Goal: Information Seeking & Learning: Learn about a topic

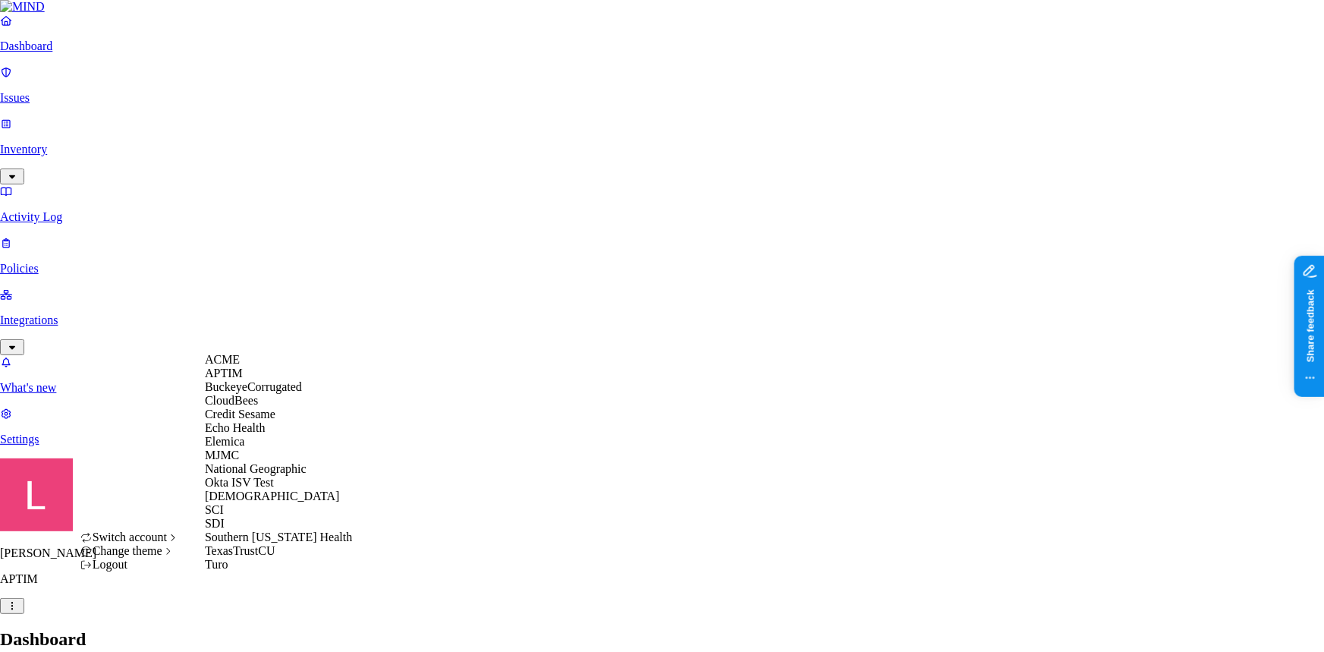
click at [275, 420] on span "Credit Sesame" at bounding box center [240, 413] width 71 height 13
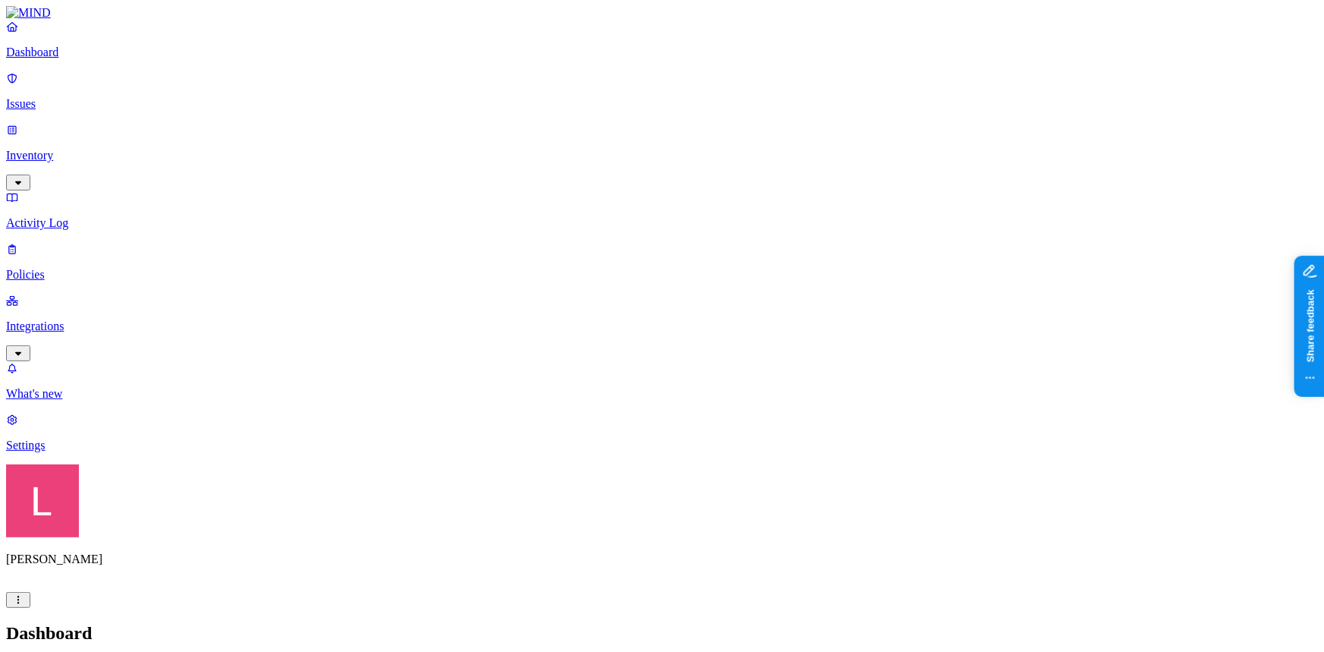
click at [99, 268] on p "Policies" at bounding box center [662, 275] width 1312 height 14
click at [83, 319] on p "Integrations" at bounding box center [662, 326] width 1312 height 14
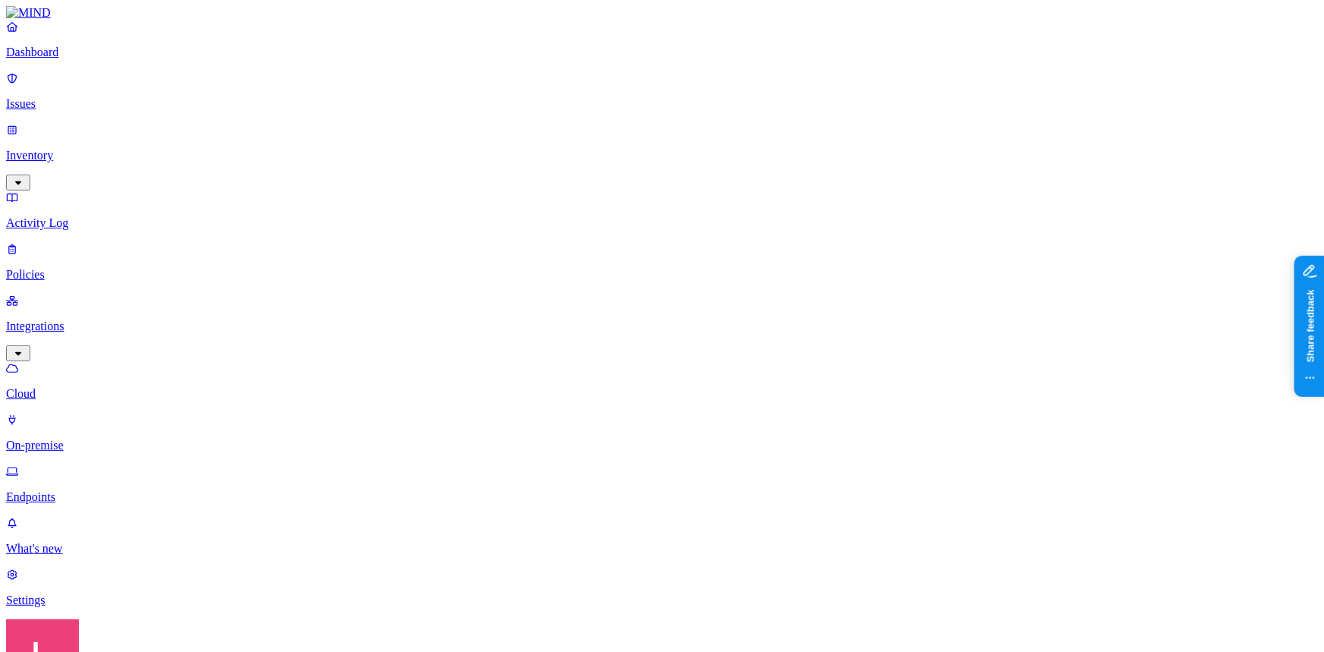
click at [93, 59] on p "Dashboard" at bounding box center [662, 53] width 1312 height 14
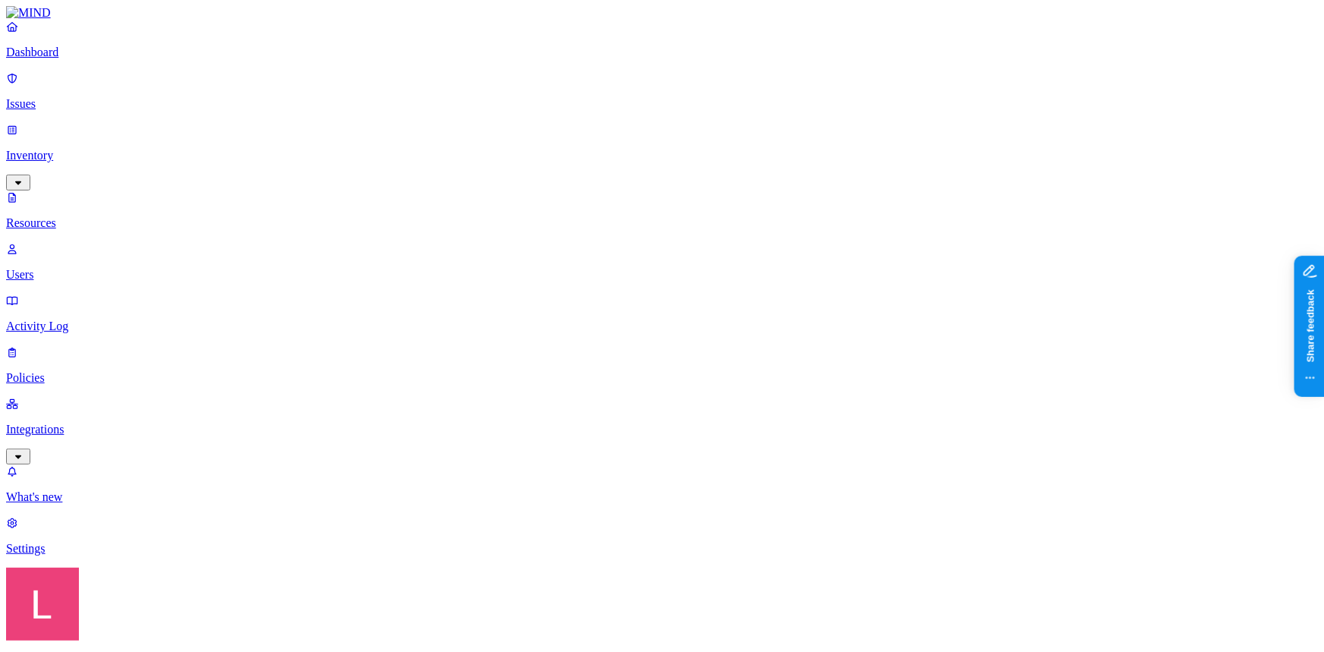
click at [68, 97] on p "Issues" at bounding box center [662, 104] width 1312 height 14
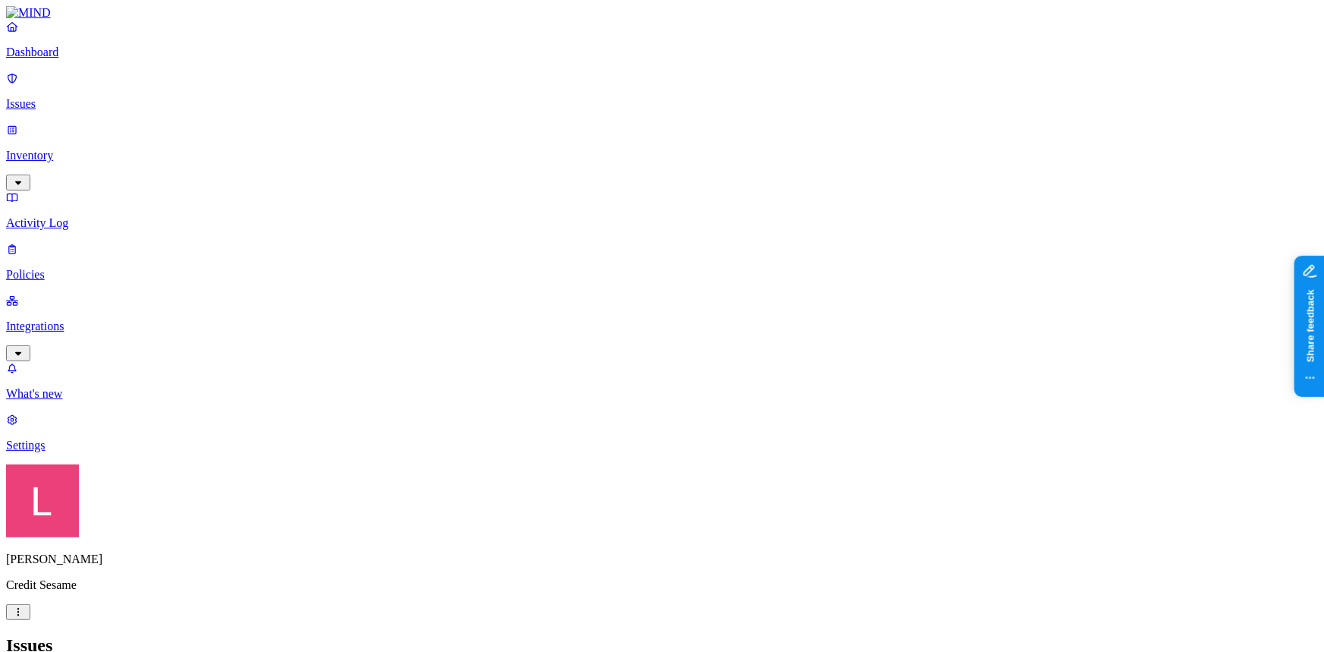
click at [53, 59] on p "Dashboard" at bounding box center [662, 53] width 1312 height 14
click at [99, 268] on p "Policies" at bounding box center [662, 275] width 1312 height 14
click at [68, 59] on p "Dashboard" at bounding box center [662, 53] width 1312 height 14
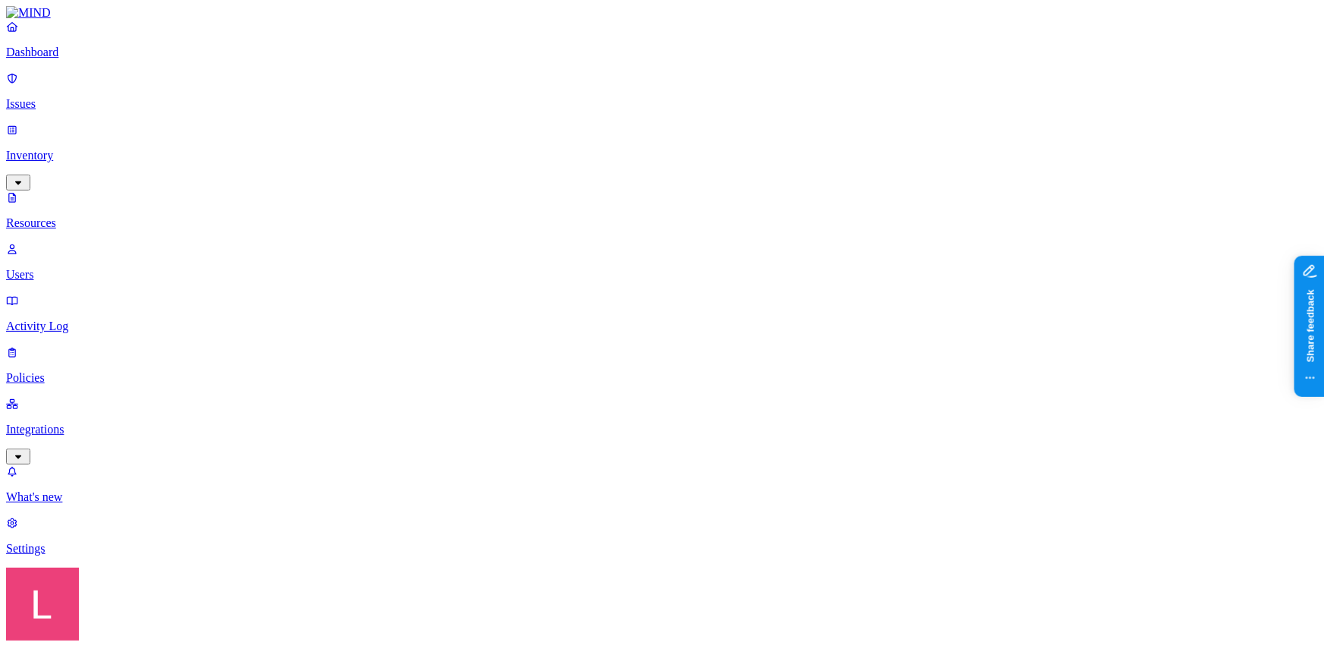
drag, startPoint x: 410, startPoint y: 83, endPoint x: 570, endPoint y: 69, distance: 161.4
click at [44, 59] on p "Dashboard" at bounding box center [662, 53] width 1312 height 14
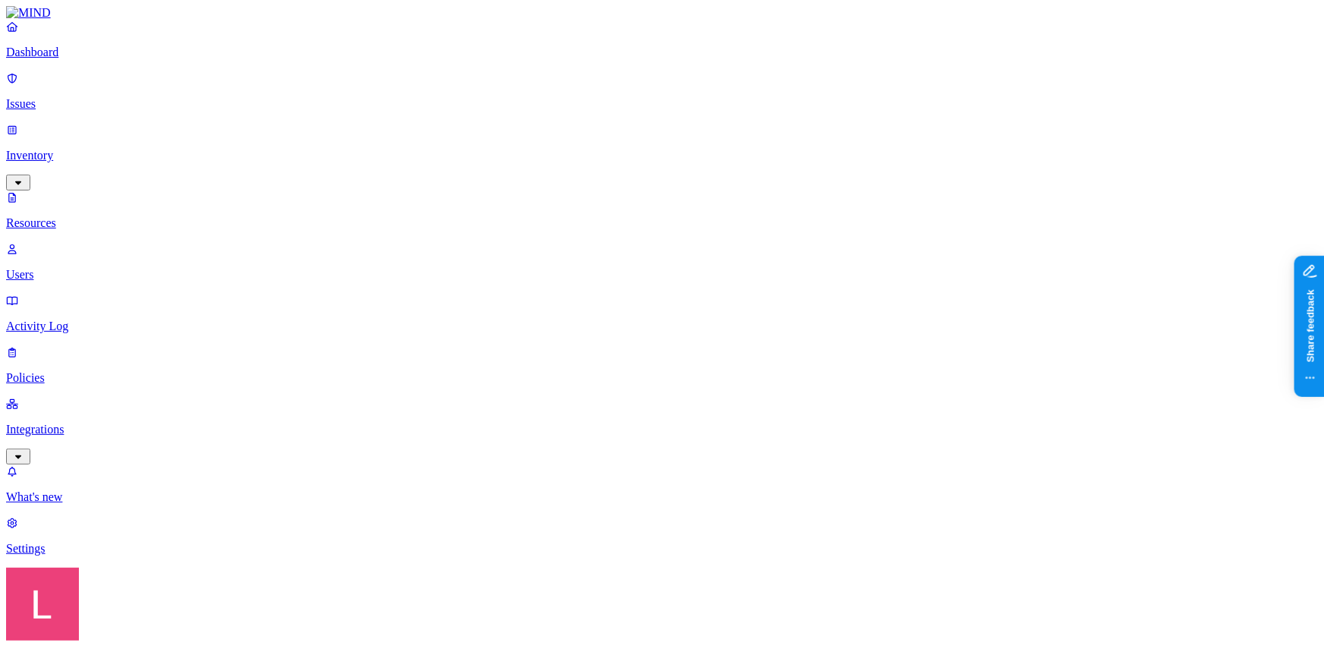
drag, startPoint x: 410, startPoint y: 83, endPoint x: 548, endPoint y: 93, distance: 139.2
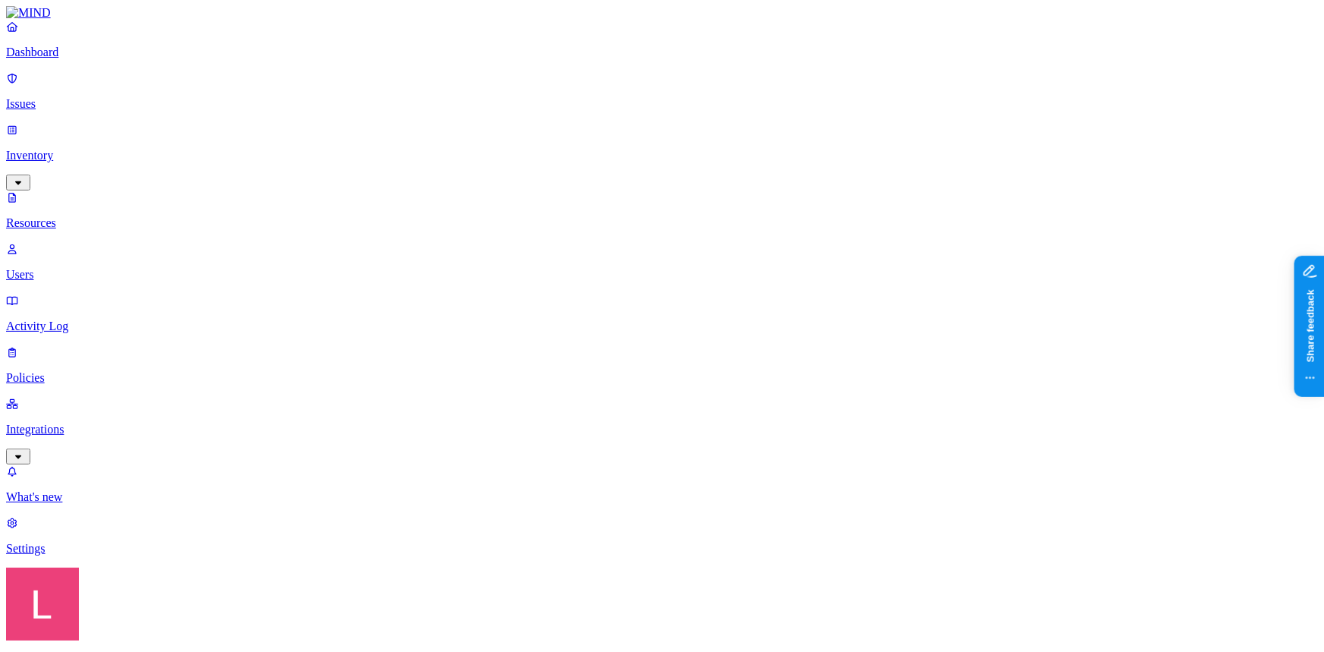
click at [68, 371] on p "Policies" at bounding box center [662, 378] width 1312 height 14
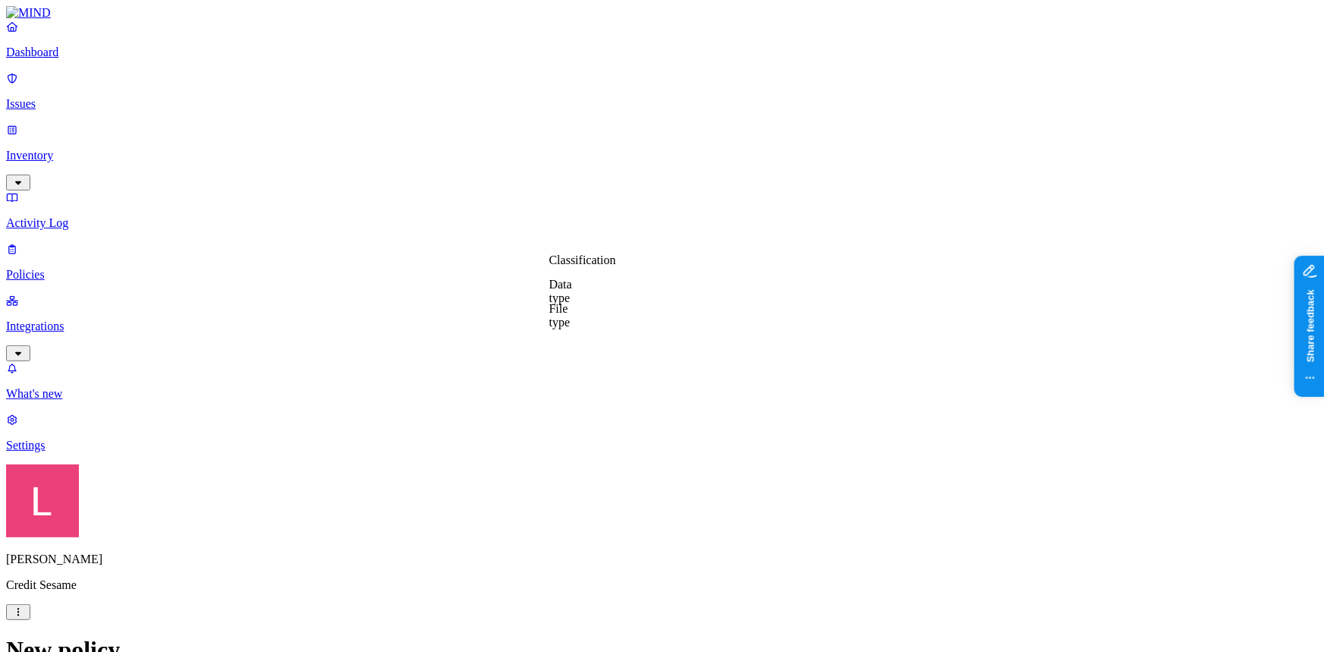
click at [611, 267] on label "Classification" at bounding box center [582, 260] width 67 height 13
click at [561, 347] on button "button" at bounding box center [555, 345] width 12 height 5
click at [665, 267] on label "OR" at bounding box center [657, 260] width 17 height 13
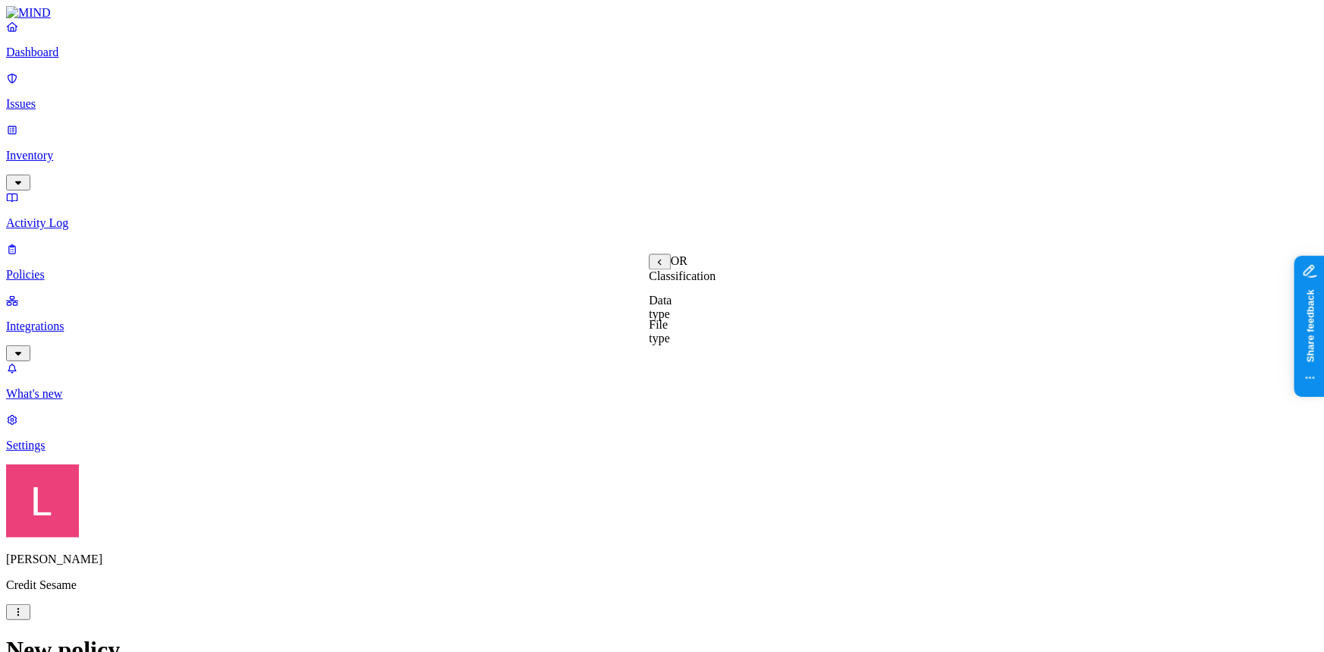
click at [671, 316] on label "Data type" at bounding box center [660, 307] width 23 height 27
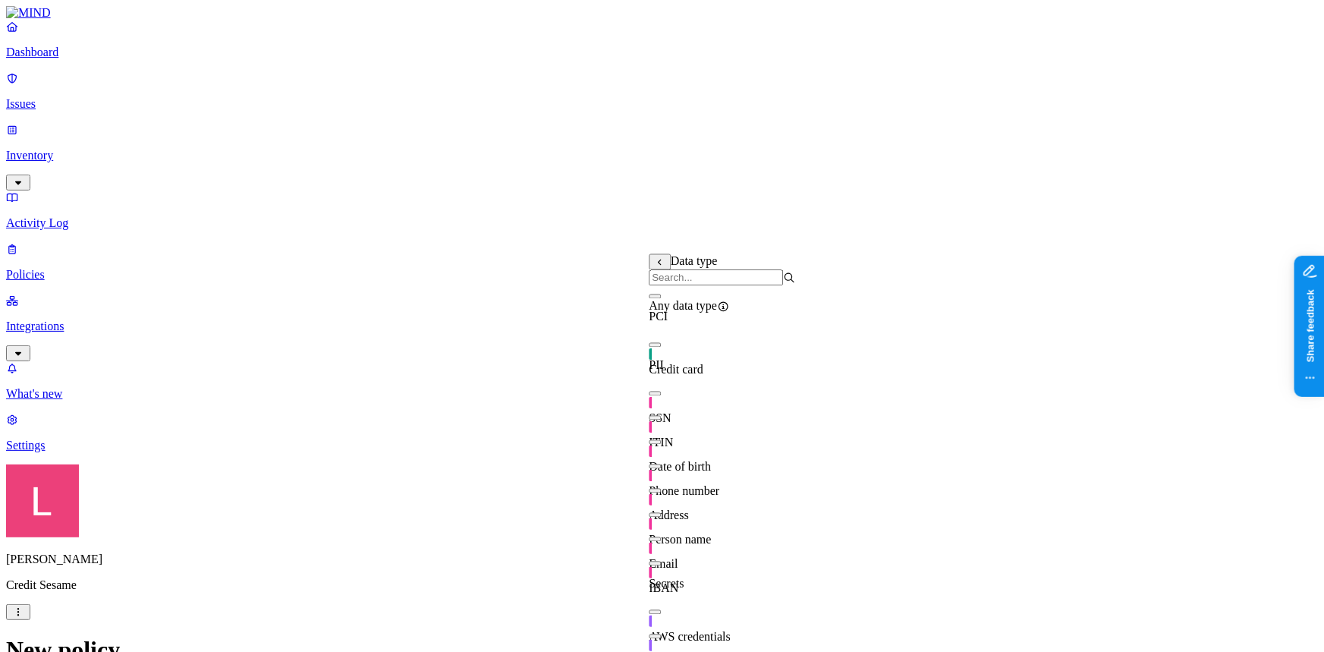
click at [665, 407] on div "ITIN" at bounding box center [722, 428] width 146 height 42
click at [670, 553] on div "IBAN" at bounding box center [722, 574] width 146 height 42
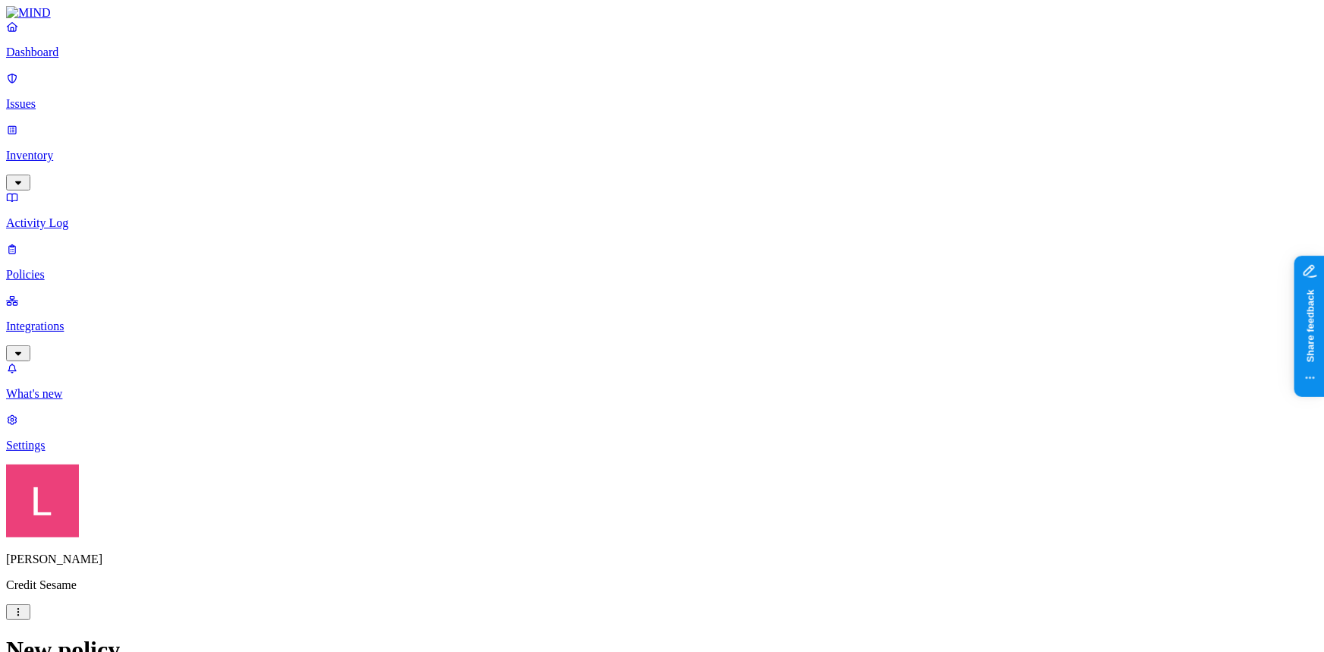
drag, startPoint x: 655, startPoint y: 244, endPoint x: 670, endPoint y: 245, distance: 15.2
drag, startPoint x: 655, startPoint y: 243, endPoint x: 671, endPoint y: 244, distance: 15.9
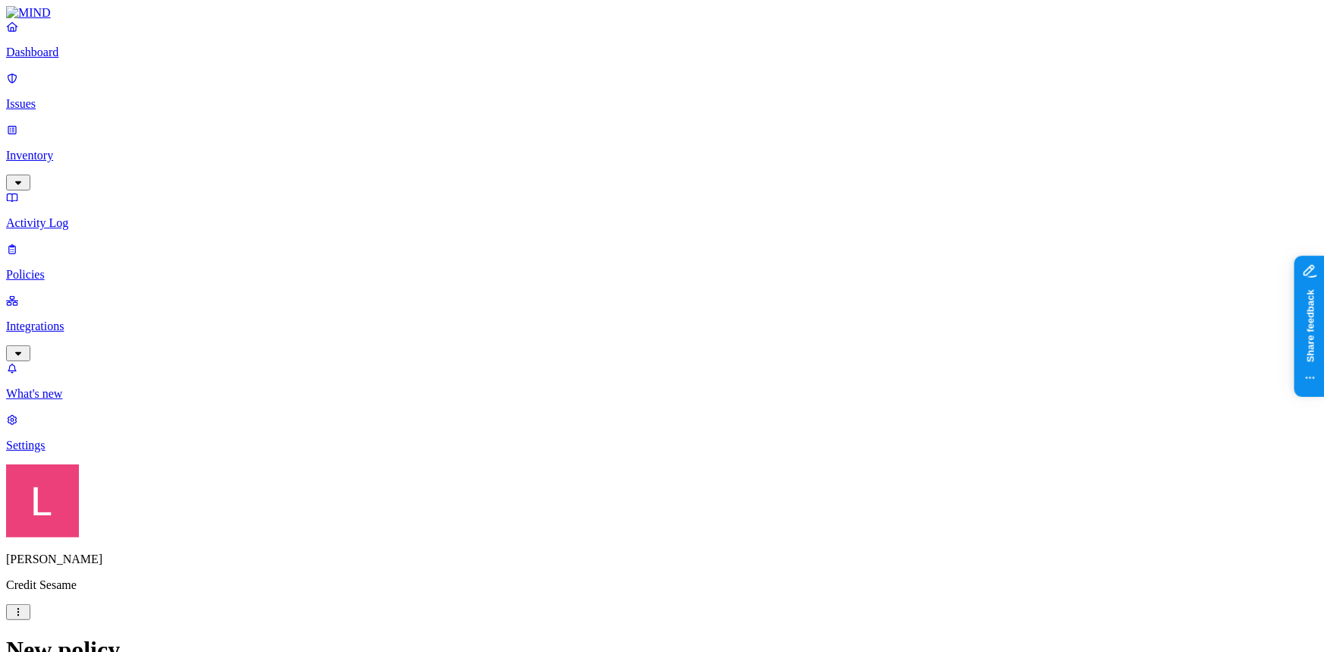
click at [61, 59] on p "Dashboard" at bounding box center [662, 53] width 1312 height 14
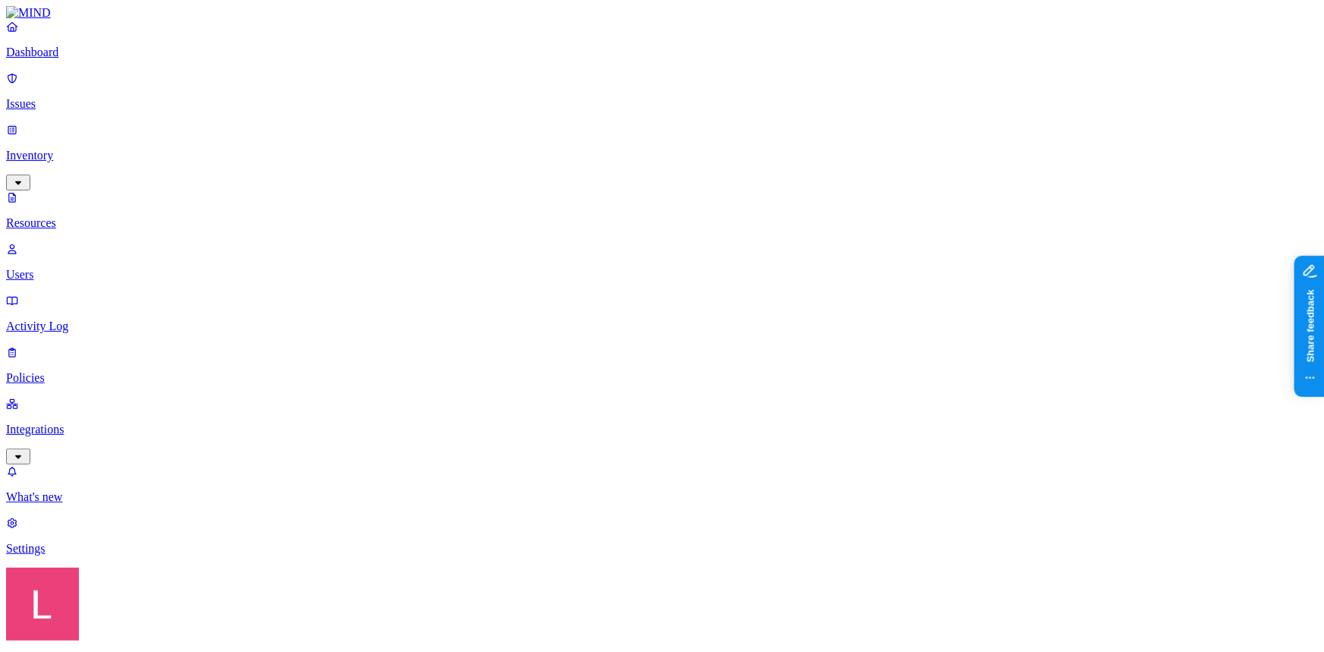
click at [739, 240] on div "External users" at bounding box center [739, 267] width 0 height 55
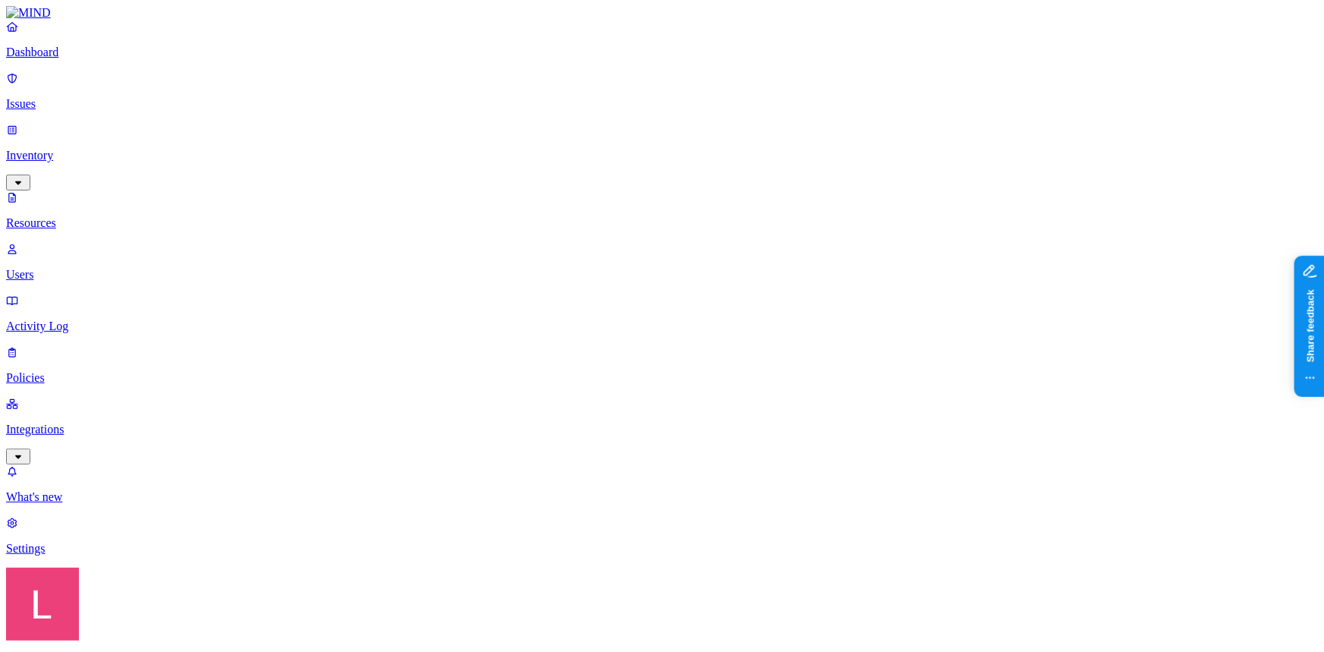
drag, startPoint x: 1003, startPoint y: 457, endPoint x: 923, endPoint y: 435, distance: 82.4
click at [68, 59] on p "Dashboard" at bounding box center [662, 53] width 1312 height 14
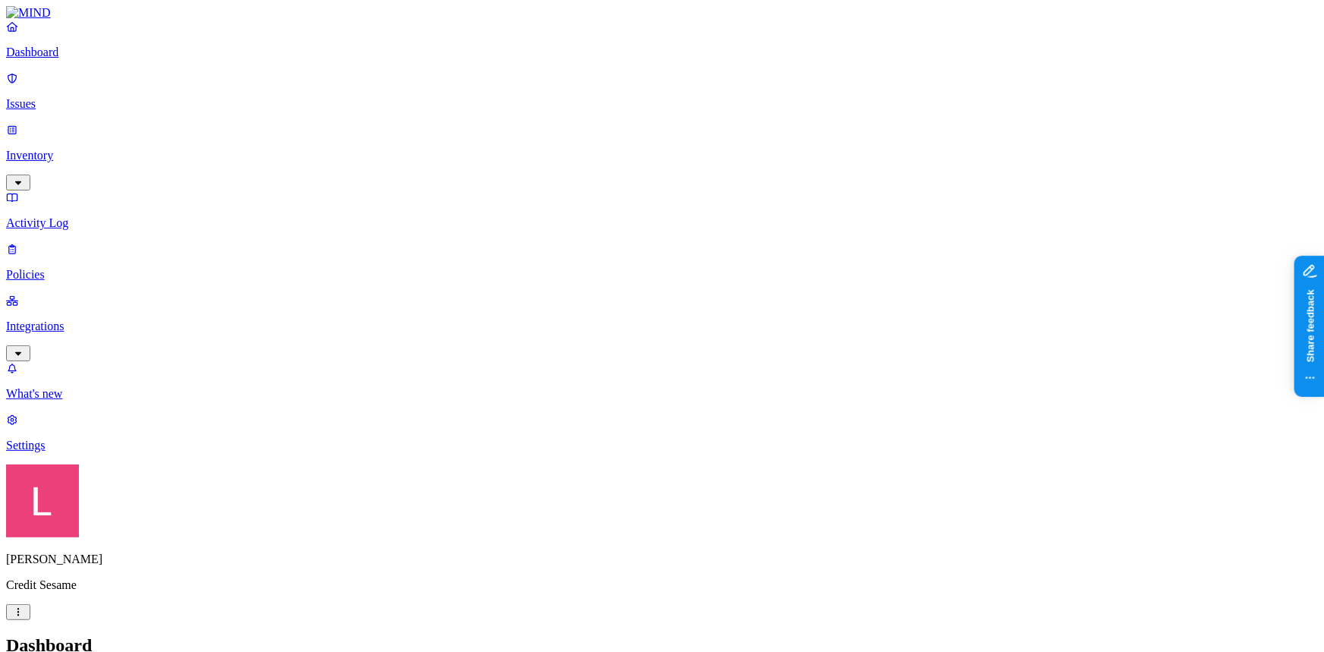
drag, startPoint x: 368, startPoint y: 384, endPoint x: 432, endPoint y: 384, distance: 64.5
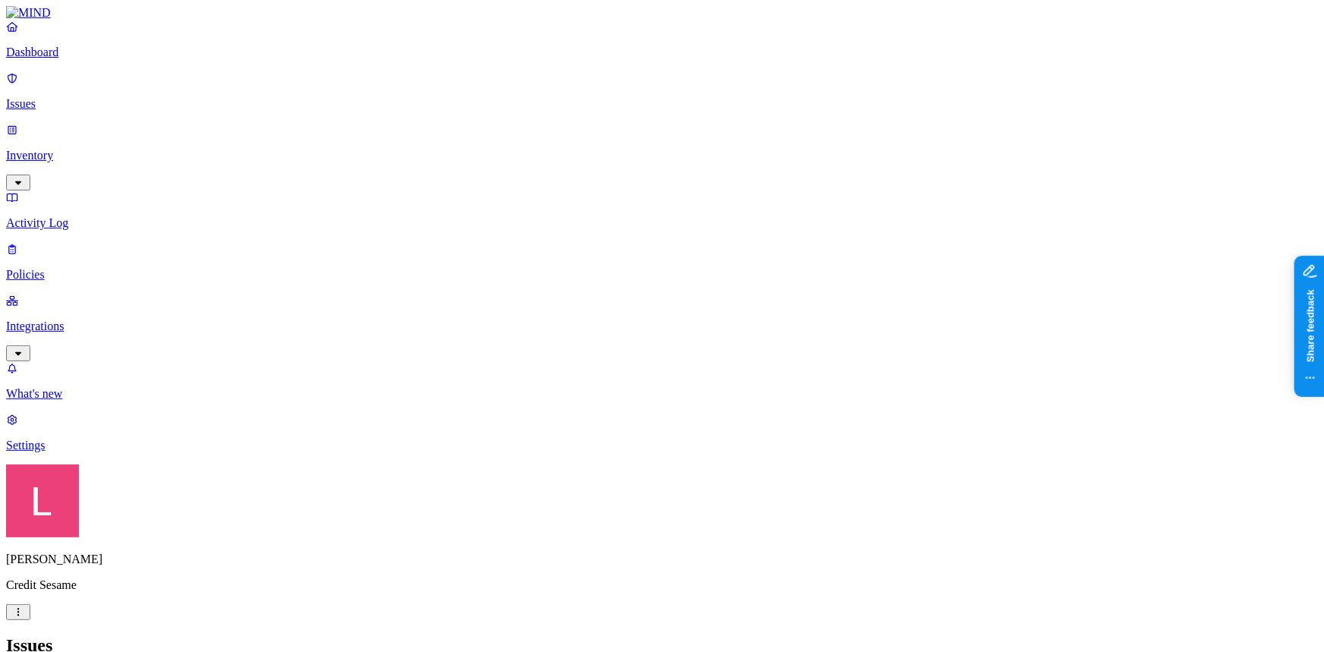
drag, startPoint x: 671, startPoint y: 121, endPoint x: 779, endPoint y: 116, distance: 108.6
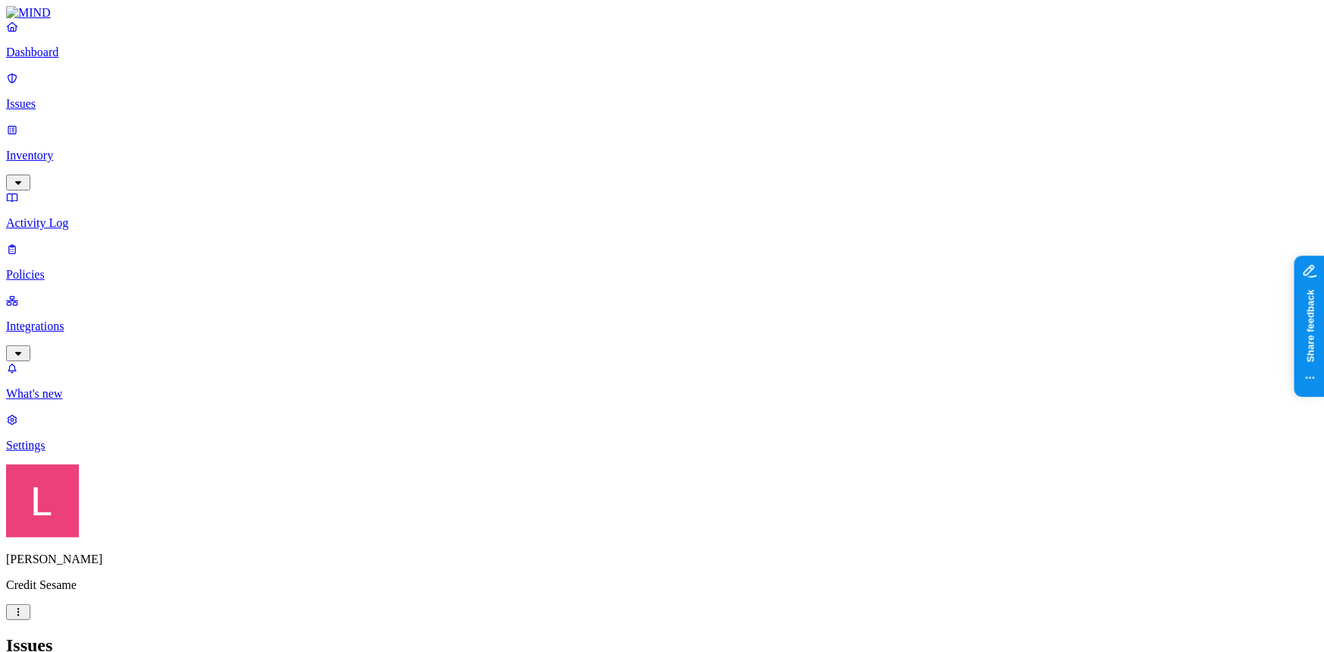
scroll to position [413, 0]
click at [61, 97] on p "Issues" at bounding box center [662, 104] width 1312 height 14
click at [67, 268] on p "Policies" at bounding box center [662, 275] width 1312 height 14
drag, startPoint x: 83, startPoint y: 52, endPoint x: 83, endPoint y: 64, distance: 11.4
click at [83, 20] on link at bounding box center [662, 13] width 1312 height 14
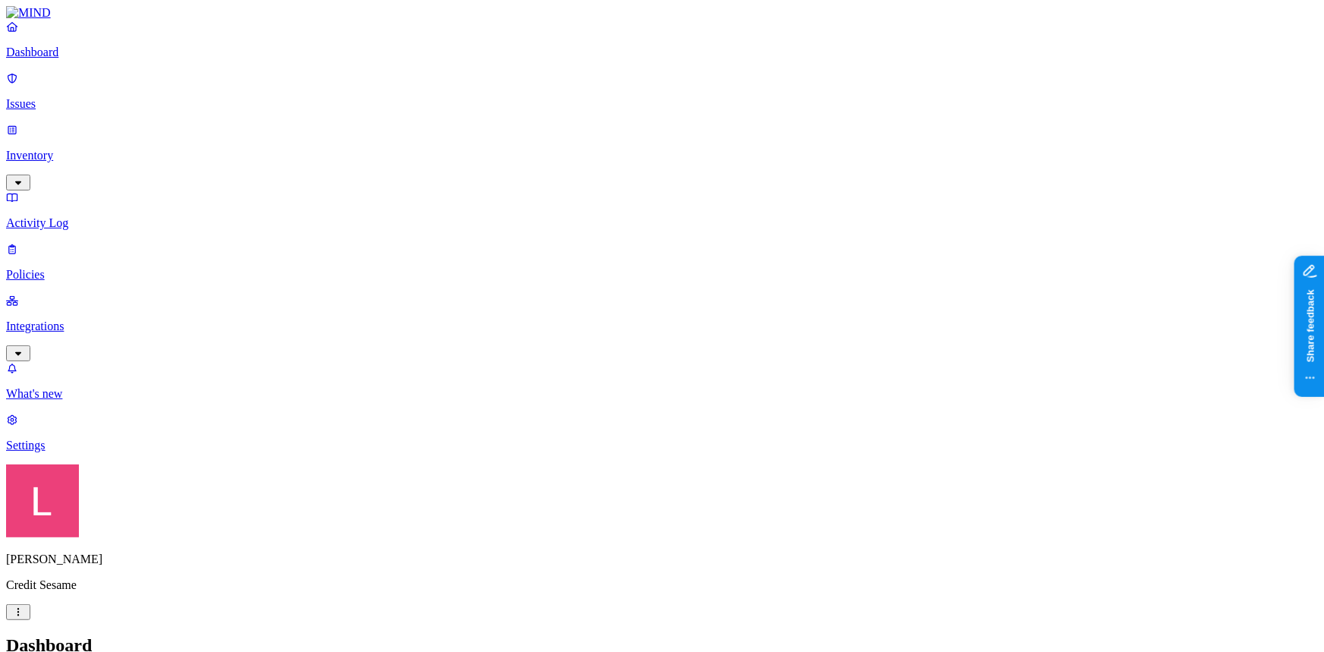
click at [83, 59] on p "Dashboard" at bounding box center [662, 53] width 1312 height 14
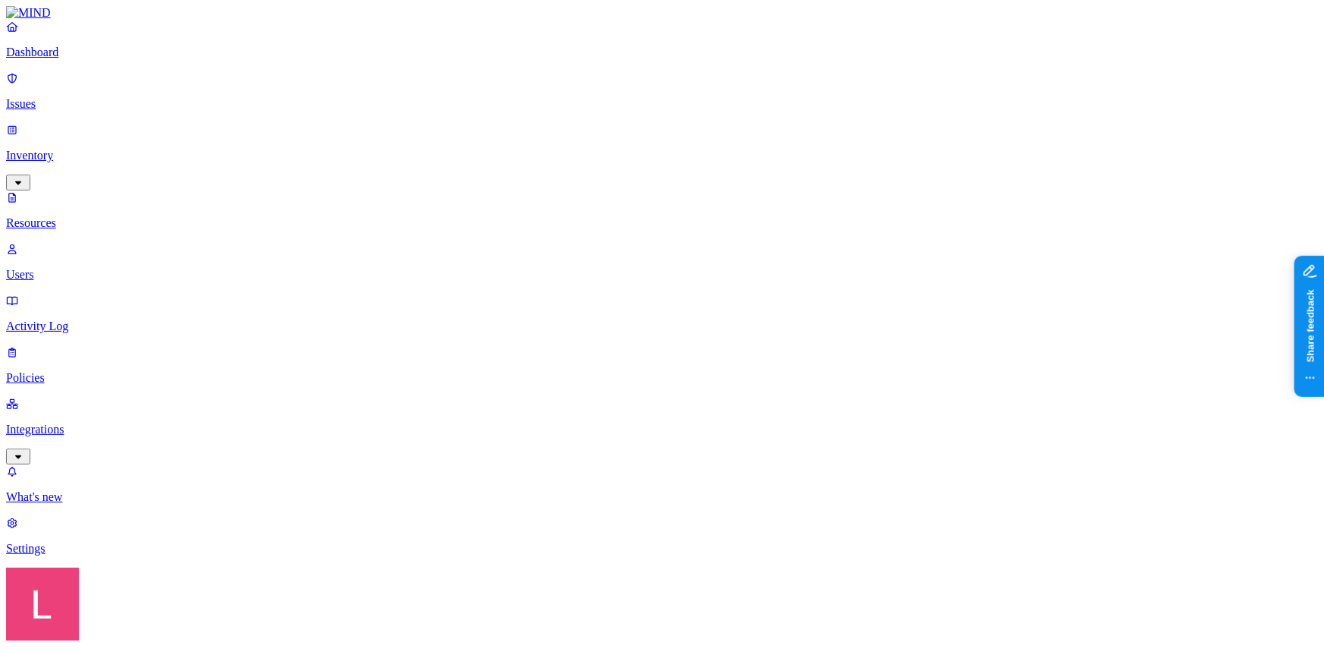
click at [715, 256] on icon at bounding box center [721, 261] width 12 height 10
drag, startPoint x: 409, startPoint y: 86, endPoint x: 574, endPoint y: 80, distance: 164.7
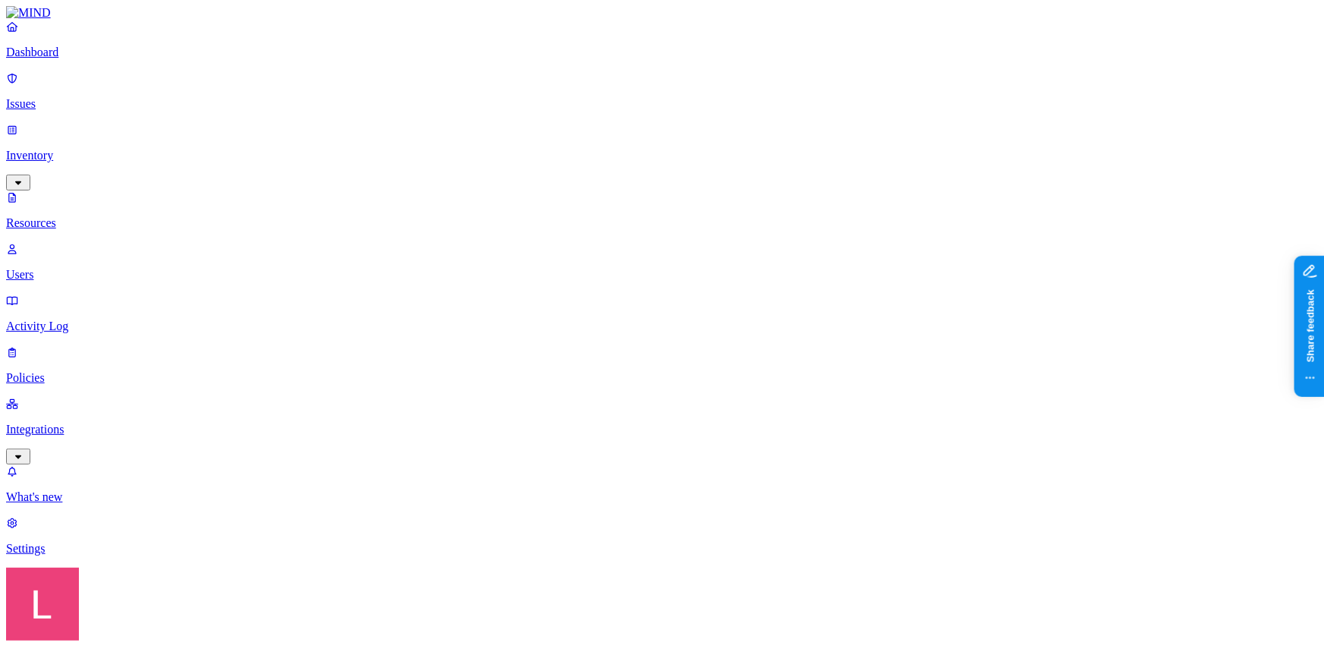
click at [67, 59] on p "Dashboard" at bounding box center [662, 53] width 1312 height 14
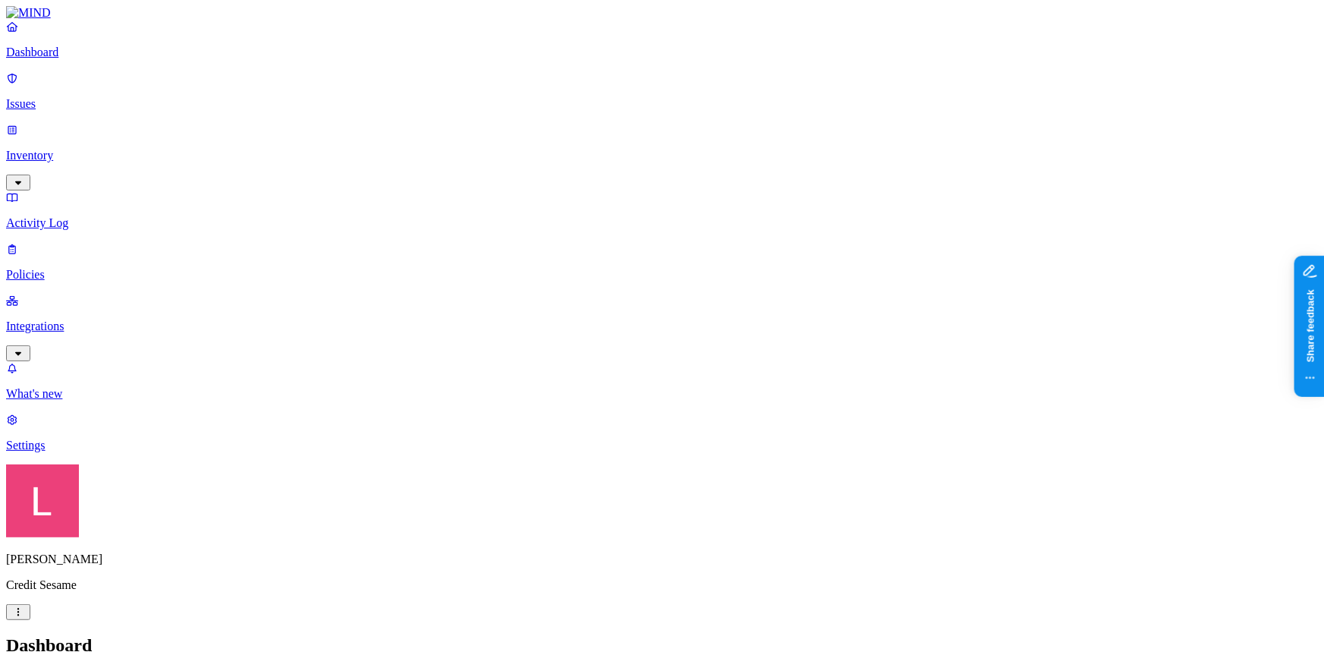
drag, startPoint x: 366, startPoint y: 455, endPoint x: 446, endPoint y: 448, distance: 80.8
click at [95, 268] on p "Policies" at bounding box center [662, 275] width 1312 height 14
click at [1268, 635] on header "Policies Create Policy" at bounding box center [662, 661] width 1312 height 52
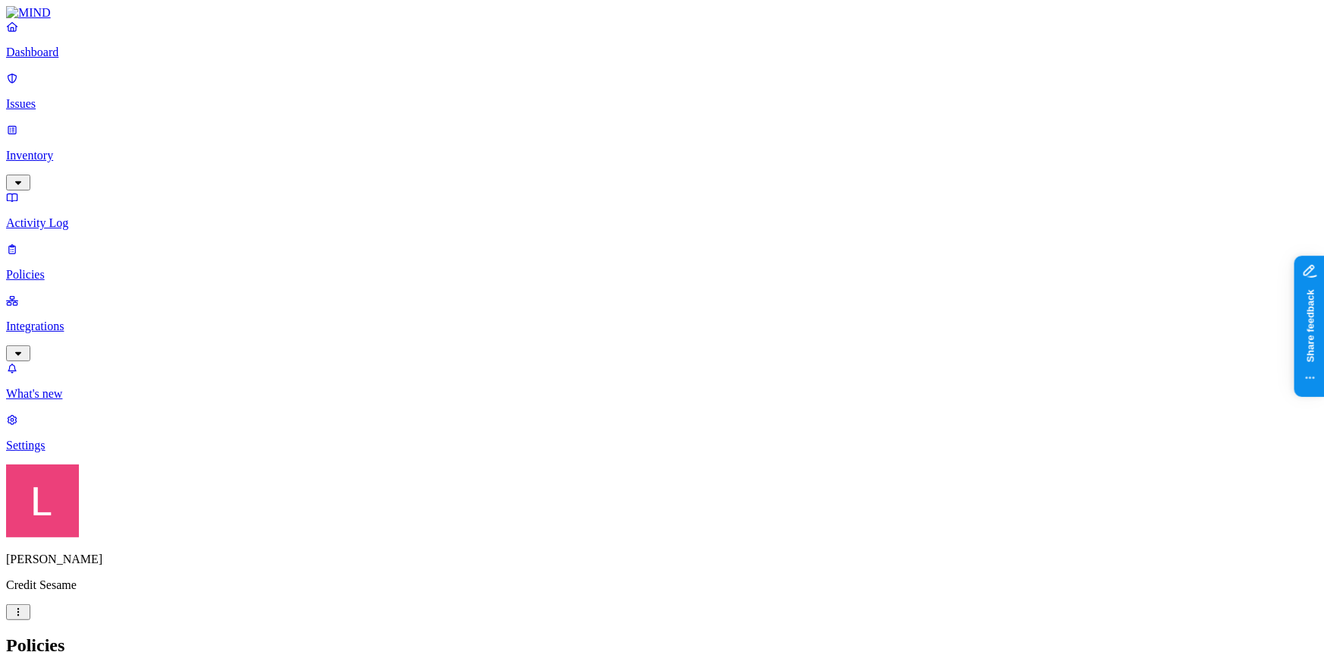
click at [577, 411] on label "Classification" at bounding box center [582, 404] width 67 height 13
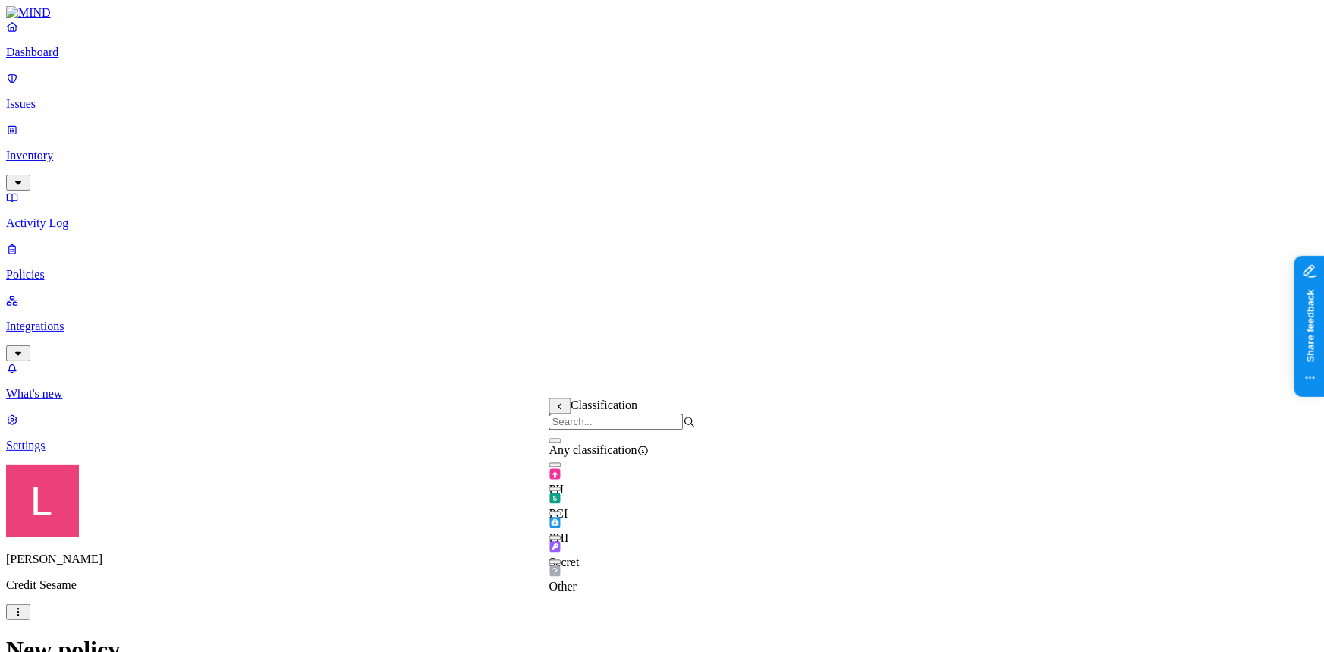
click at [573, 508] on div "PCI" at bounding box center [622, 500] width 146 height 42
click at [675, 435] on label "AND" at bounding box center [662, 429] width 27 height 13
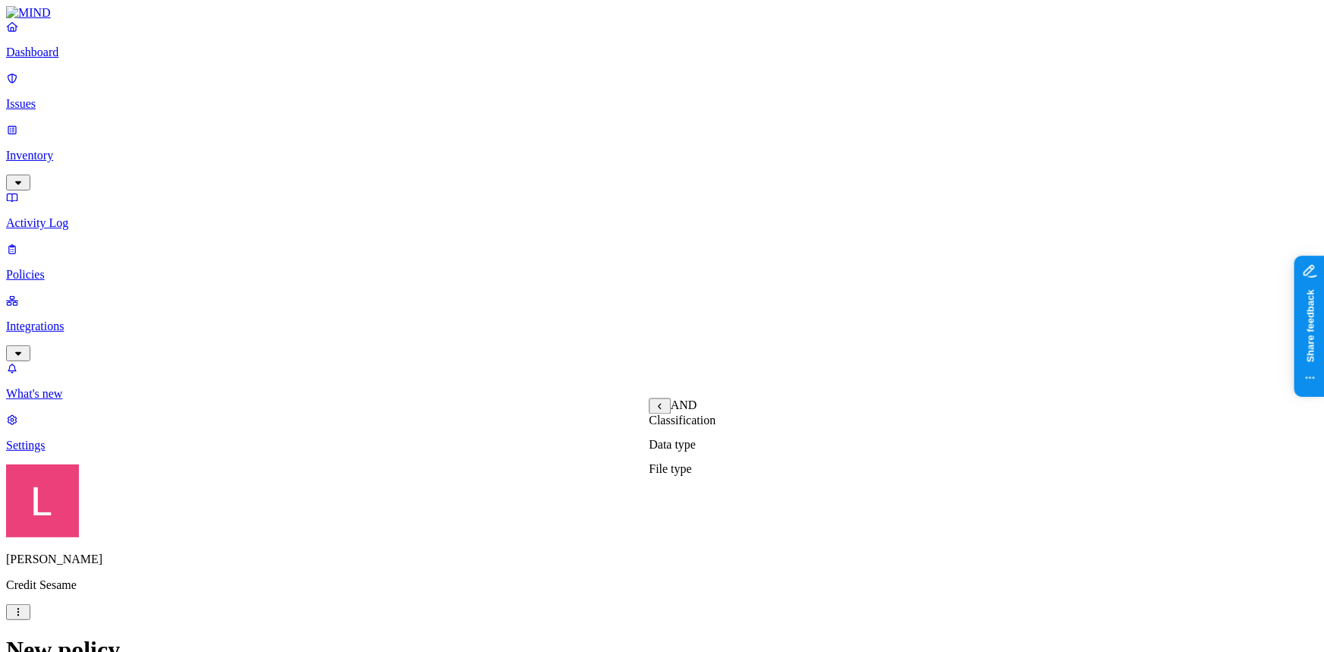
click at [665, 411] on label "OR" at bounding box center [657, 404] width 17 height 13
click at [671, 457] on label "Data type" at bounding box center [660, 451] width 23 height 27
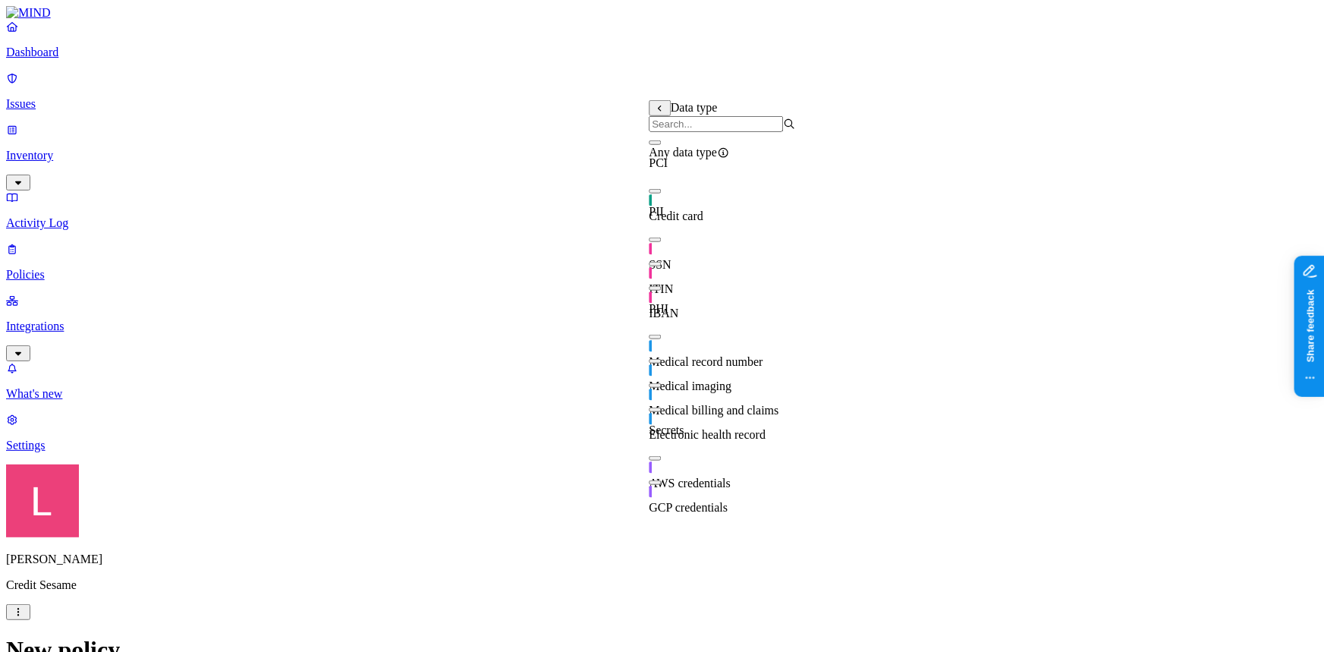
click at [661, 291] on button "button" at bounding box center [655, 288] width 12 height 5
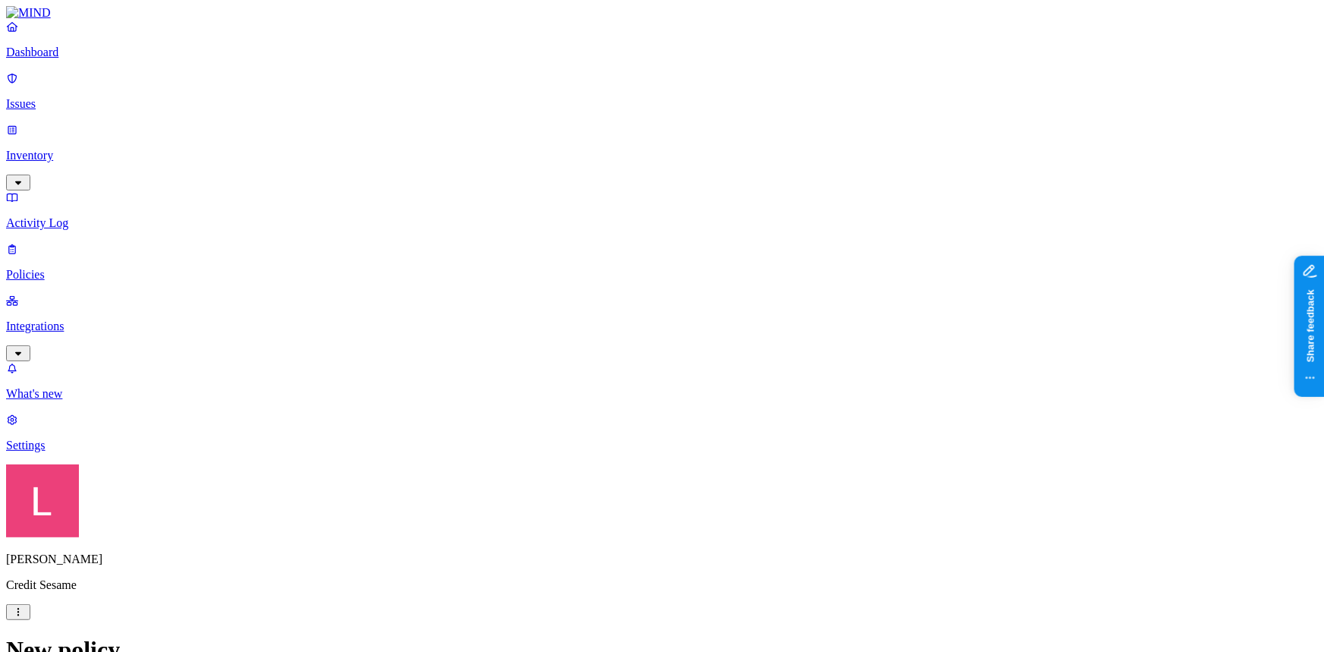
drag, startPoint x: 750, startPoint y: 385, endPoint x: 741, endPoint y: 445, distance: 61.4
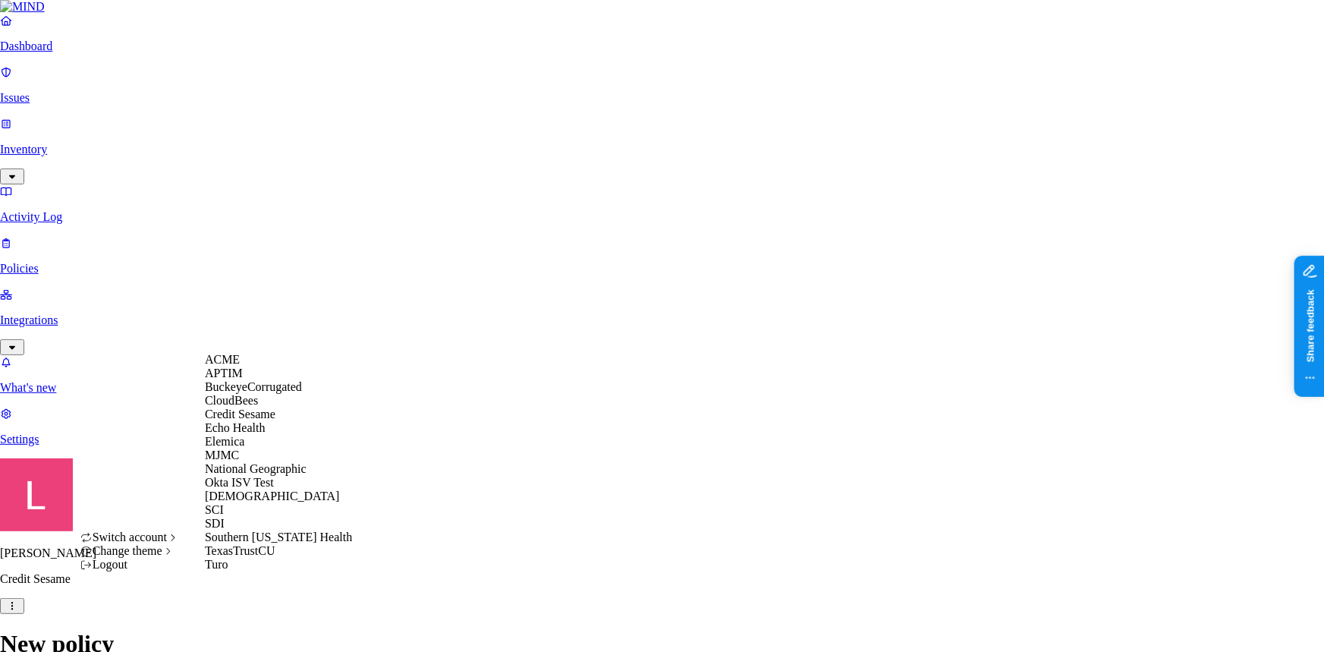
scroll to position [0, 0]
click at [259, 380] on div "APTIM" at bounding box center [278, 373] width 147 height 14
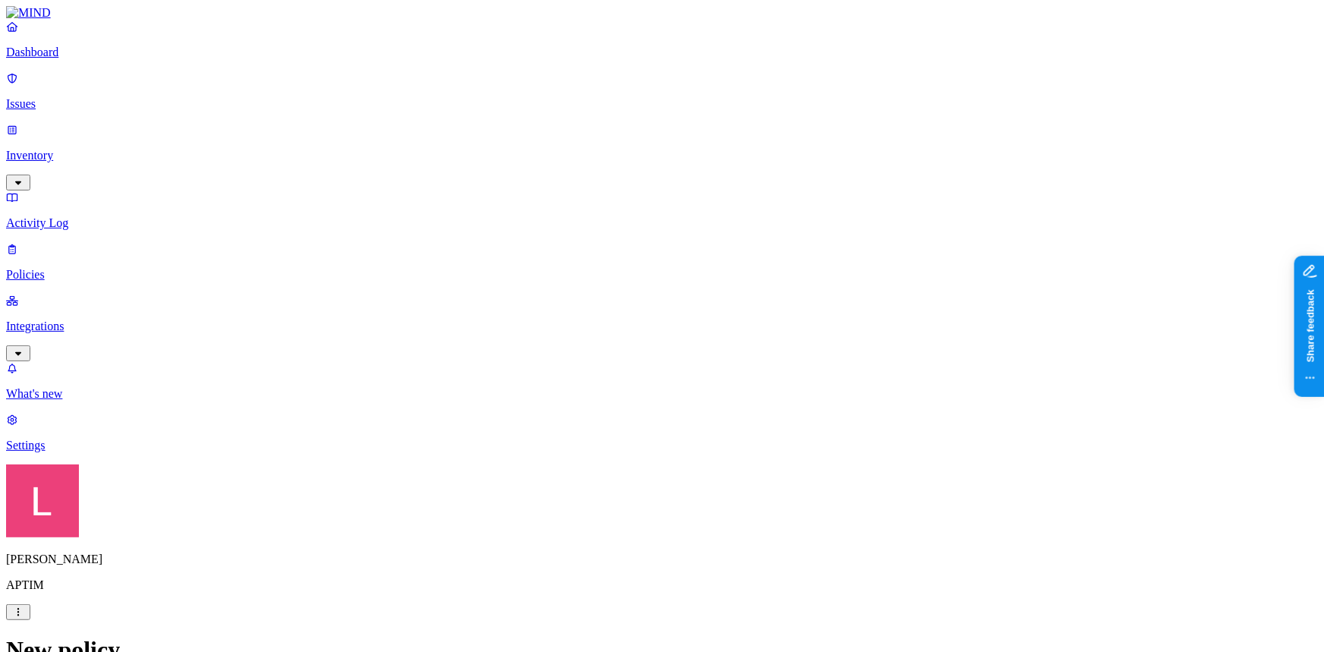
scroll to position [482, 0]
click at [35, 59] on p "Dashboard" at bounding box center [662, 53] width 1312 height 14
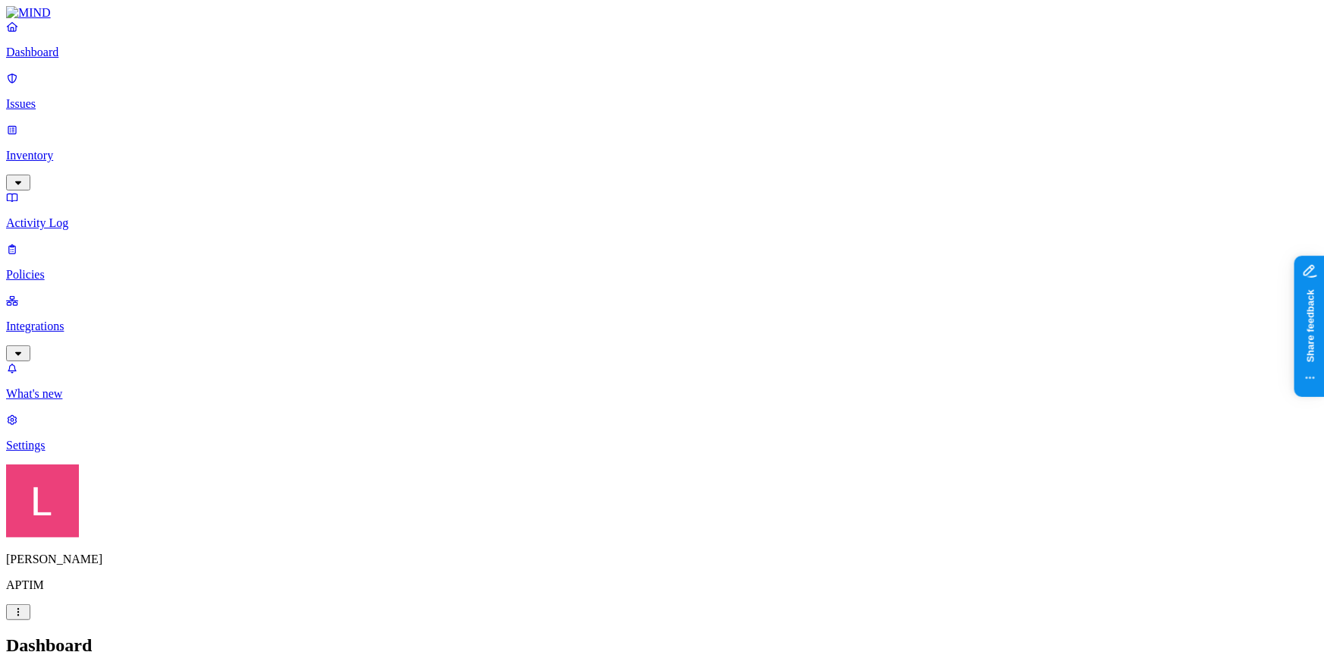
click at [83, 59] on p "Dashboard" at bounding box center [662, 53] width 1312 height 14
click at [64, 99] on p "Issues" at bounding box center [662, 104] width 1312 height 14
click at [87, 59] on p "Dashboard" at bounding box center [662, 53] width 1312 height 14
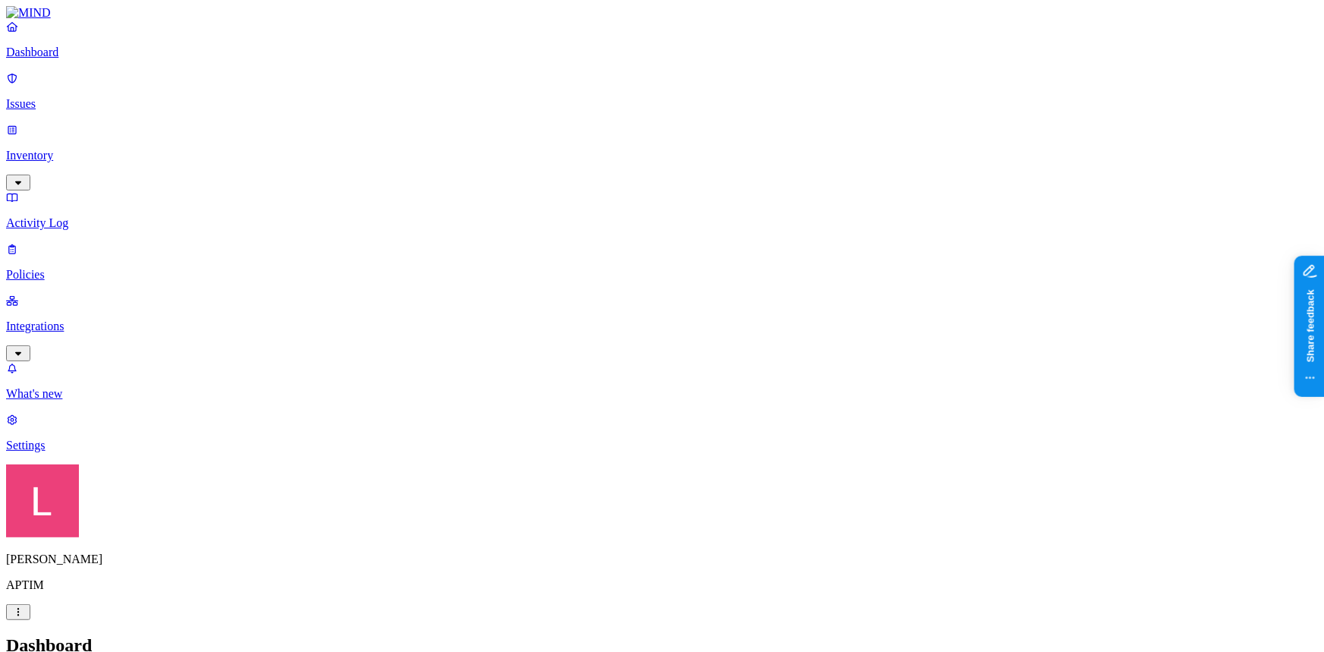
click at [149, 620] on div "Landen Brown APTIM" at bounding box center [662, 542] width 1312 height 156
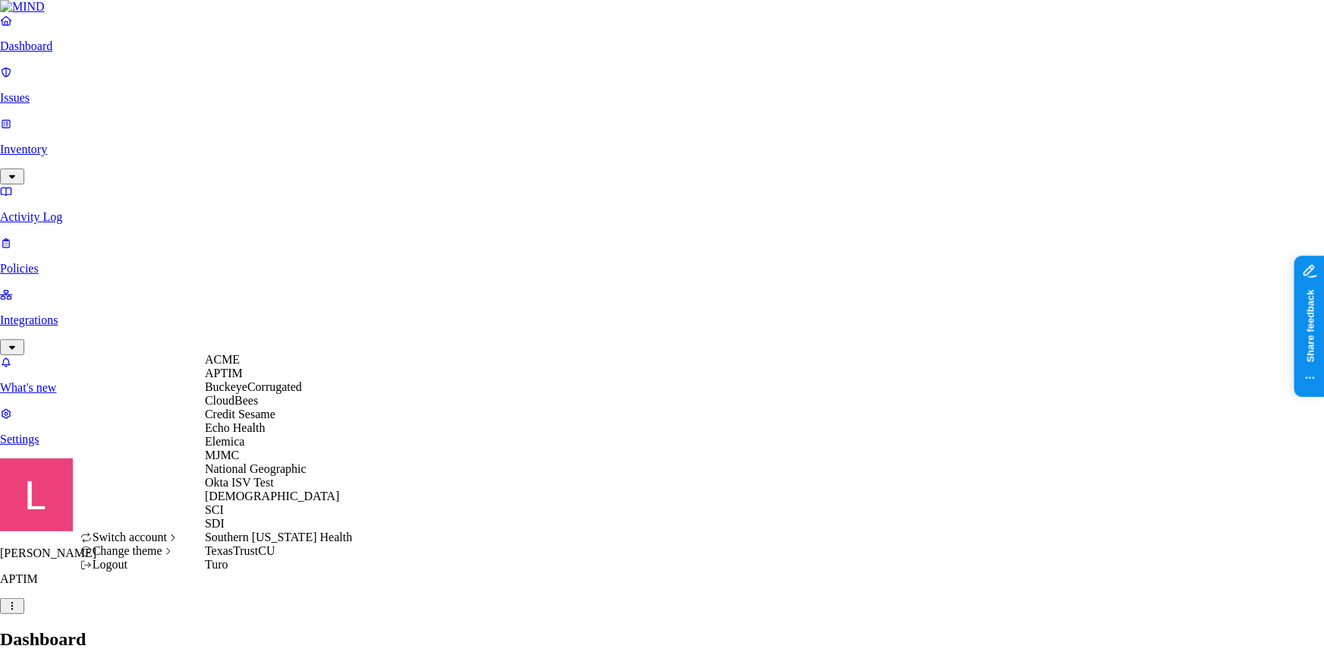
click at [275, 420] on span "Credit Sesame" at bounding box center [240, 413] width 71 height 13
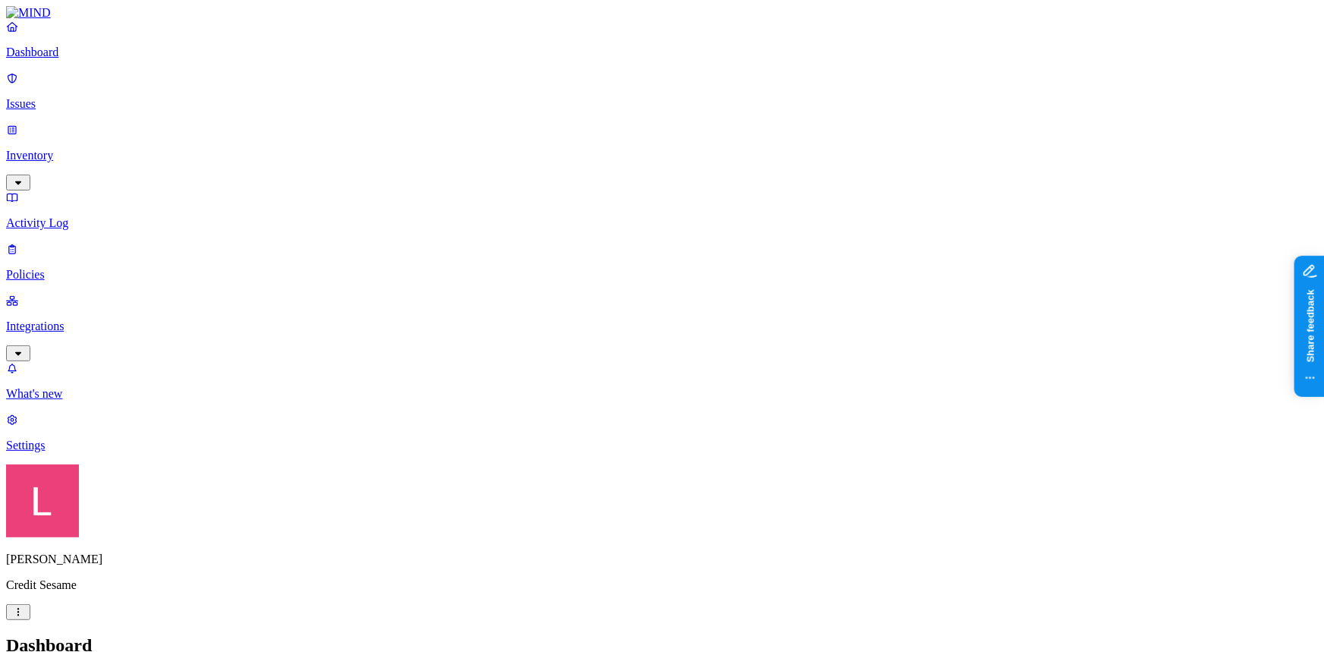
drag, startPoint x: 76, startPoint y: 200, endPoint x: 86, endPoint y: 228, distance: 30.7
click at [76, 319] on p "Integrations" at bounding box center [662, 326] width 1312 height 14
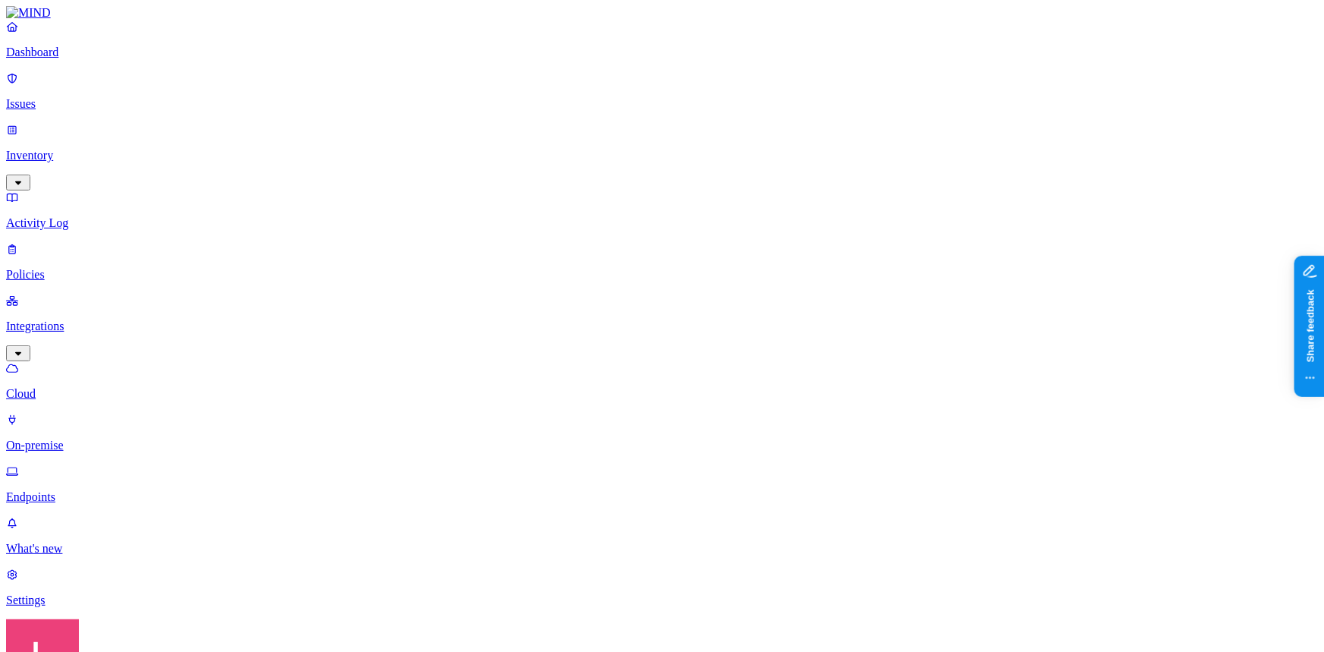
click at [99, 490] on p "Endpoints" at bounding box center [662, 497] width 1312 height 14
click at [75, 268] on p "Policies" at bounding box center [662, 275] width 1312 height 14
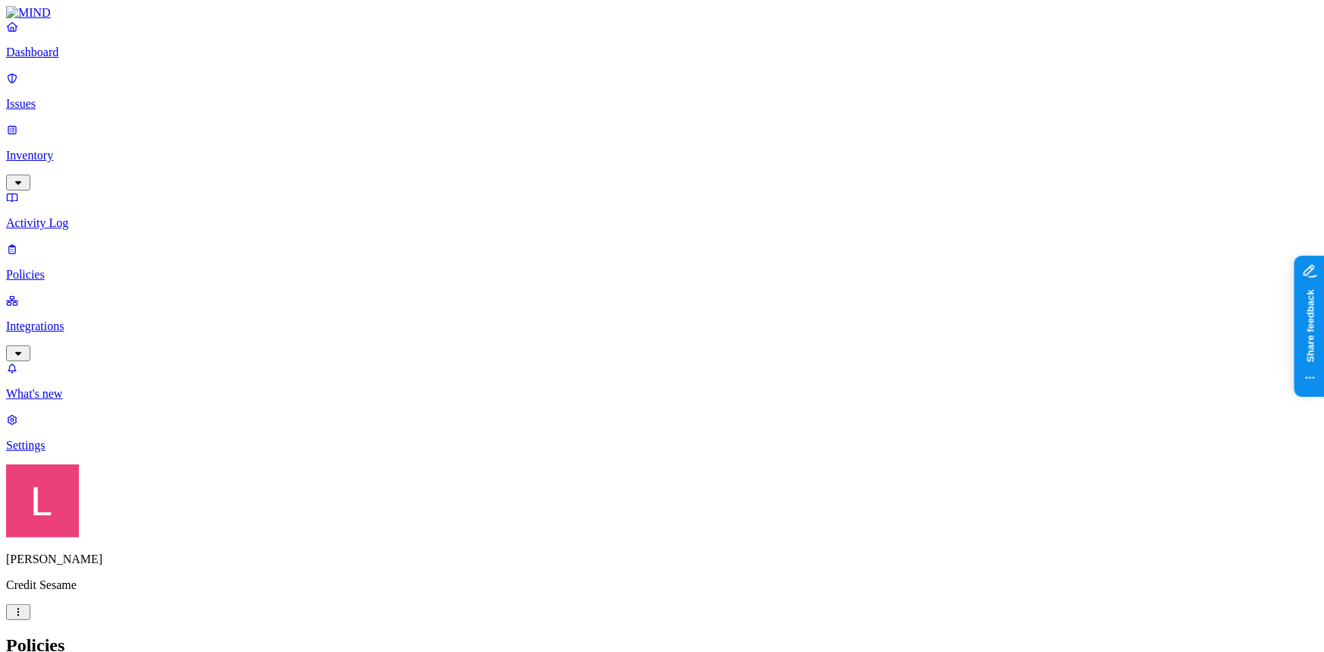
click at [1249, 635] on div "Policies Create Policy" at bounding box center [662, 661] width 1312 height 52
click at [1237, 635] on div "Policies Create Policy" at bounding box center [662, 661] width 1312 height 52
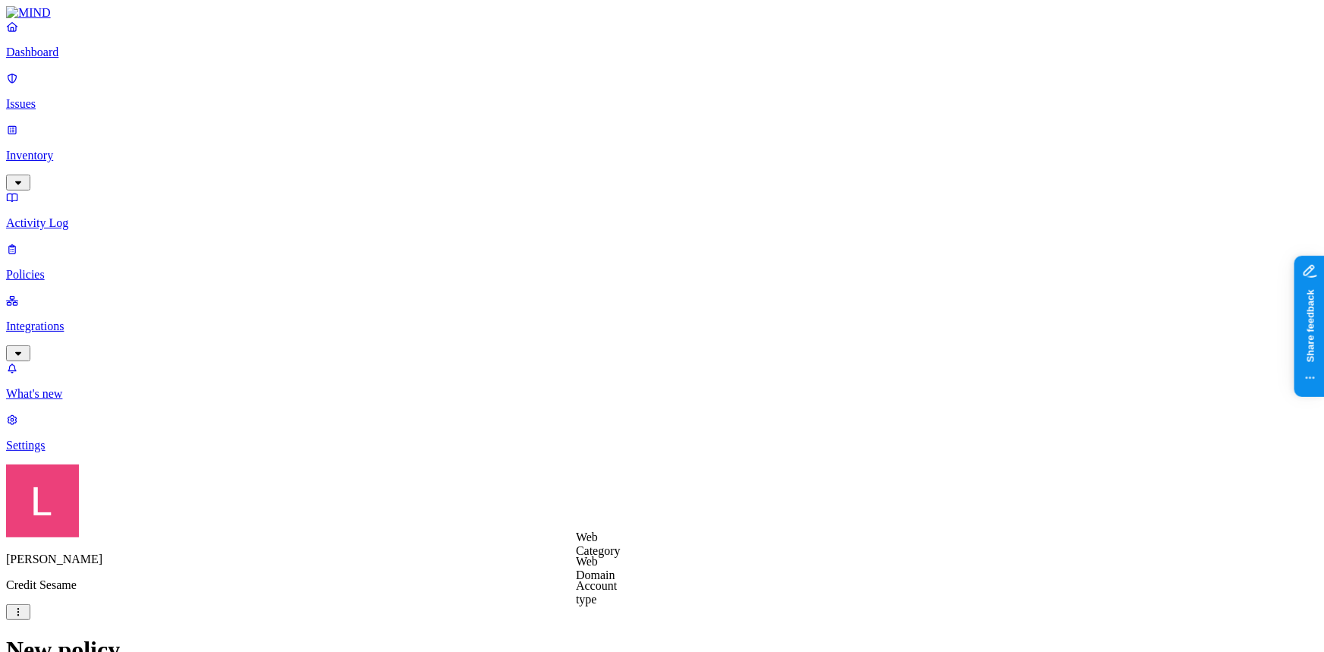
click at [113, 319] on p "Integrations" at bounding box center [662, 326] width 1312 height 14
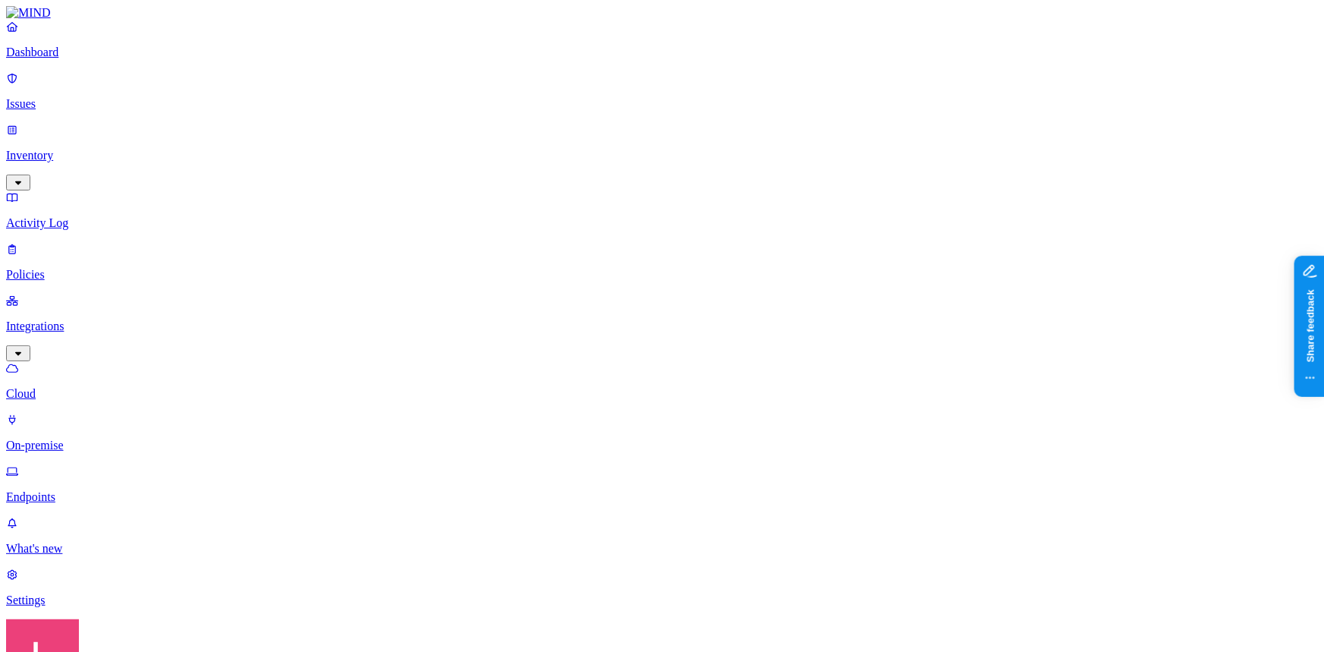
click at [106, 464] on link "Endpoints" at bounding box center [662, 483] width 1312 height 39
click at [74, 268] on p "Policies" at bounding box center [662, 275] width 1312 height 14
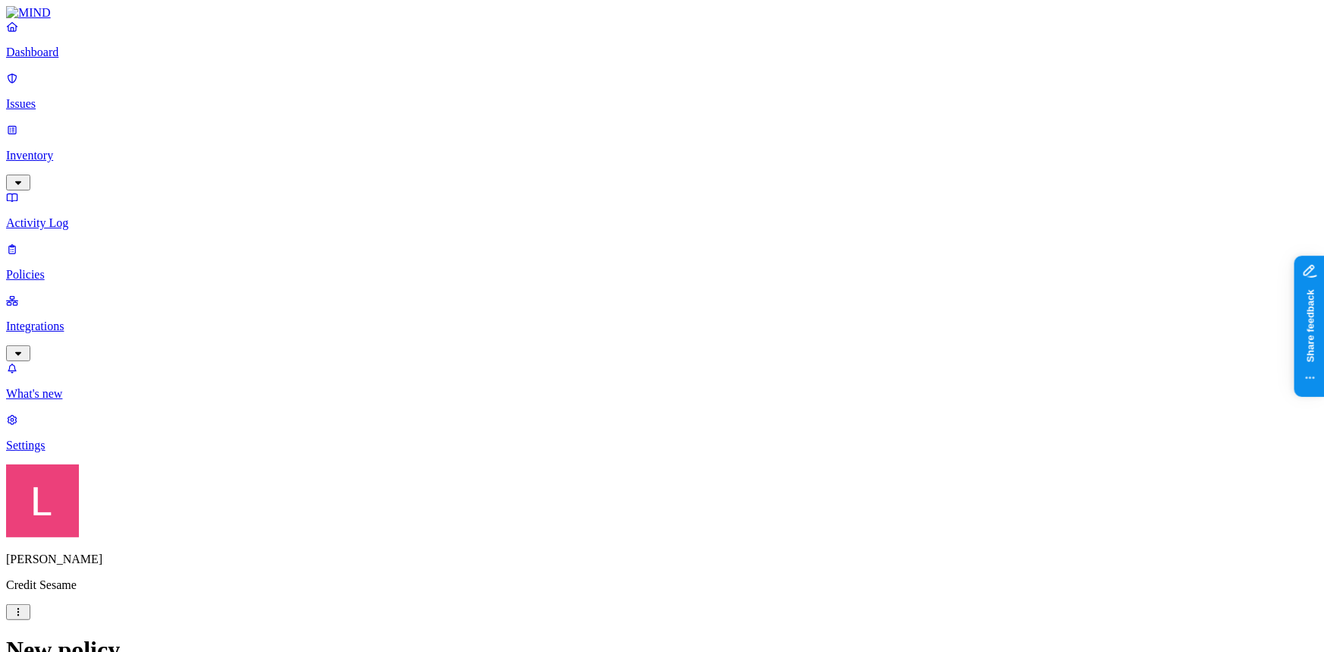
scroll to position [68, 0]
click at [98, 59] on p "Dashboard" at bounding box center [662, 53] width 1312 height 14
click at [46, 242] on link "Policies" at bounding box center [662, 261] width 1312 height 39
click at [34, 294] on link "Integrations" at bounding box center [662, 326] width 1312 height 65
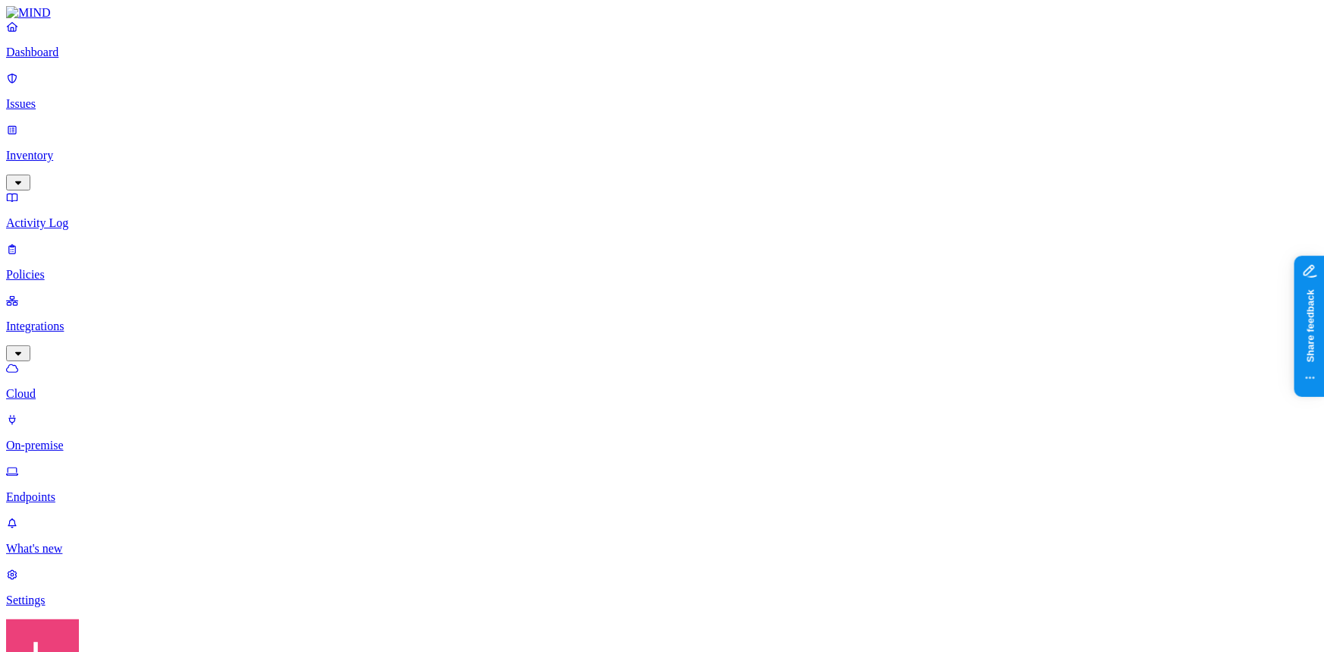
click at [95, 490] on p "Endpoints" at bounding box center [662, 497] width 1312 height 14
click at [91, 59] on p "Dashboard" at bounding box center [662, 53] width 1312 height 14
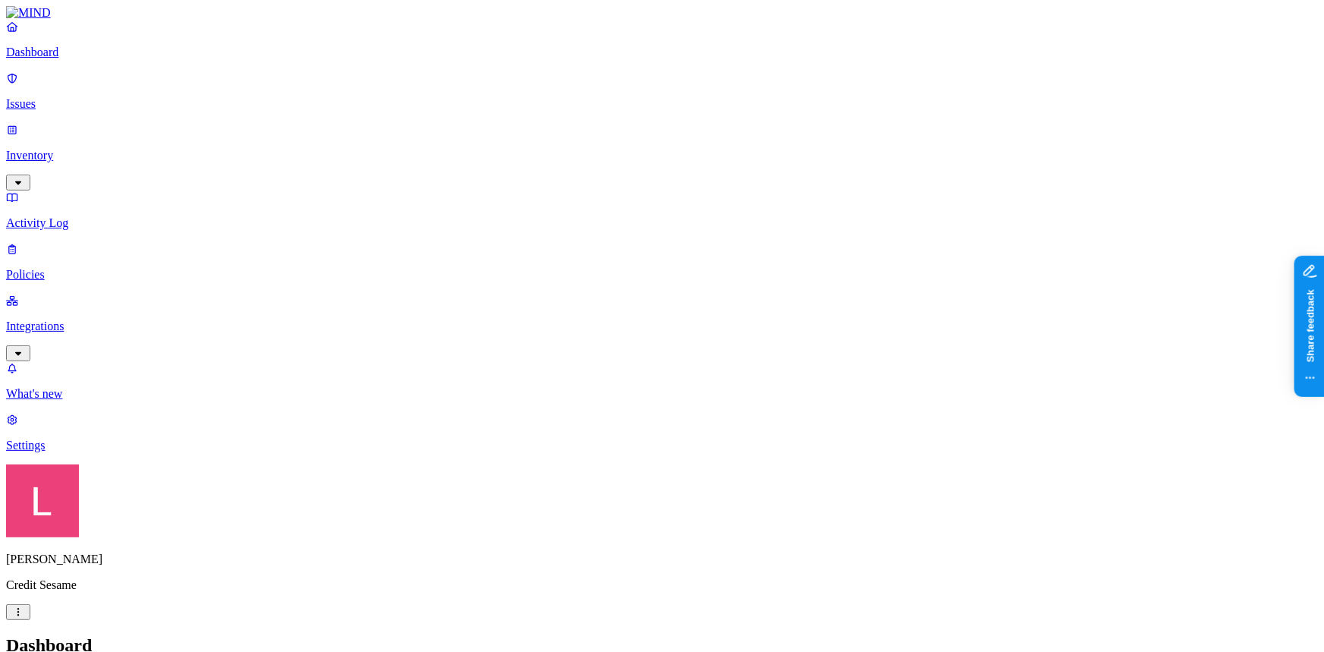
click at [102, 268] on p "Policies" at bounding box center [662, 275] width 1312 height 14
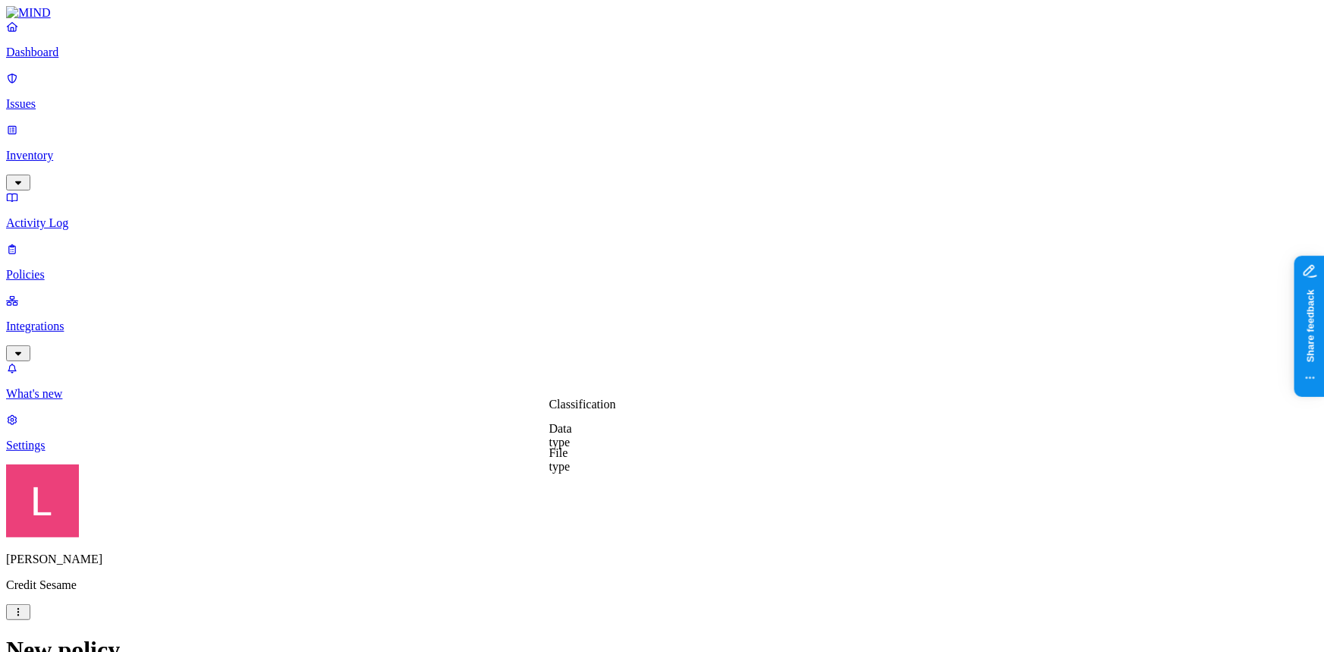
click at [572, 445] on label "Data type" at bounding box center [560, 436] width 23 height 27
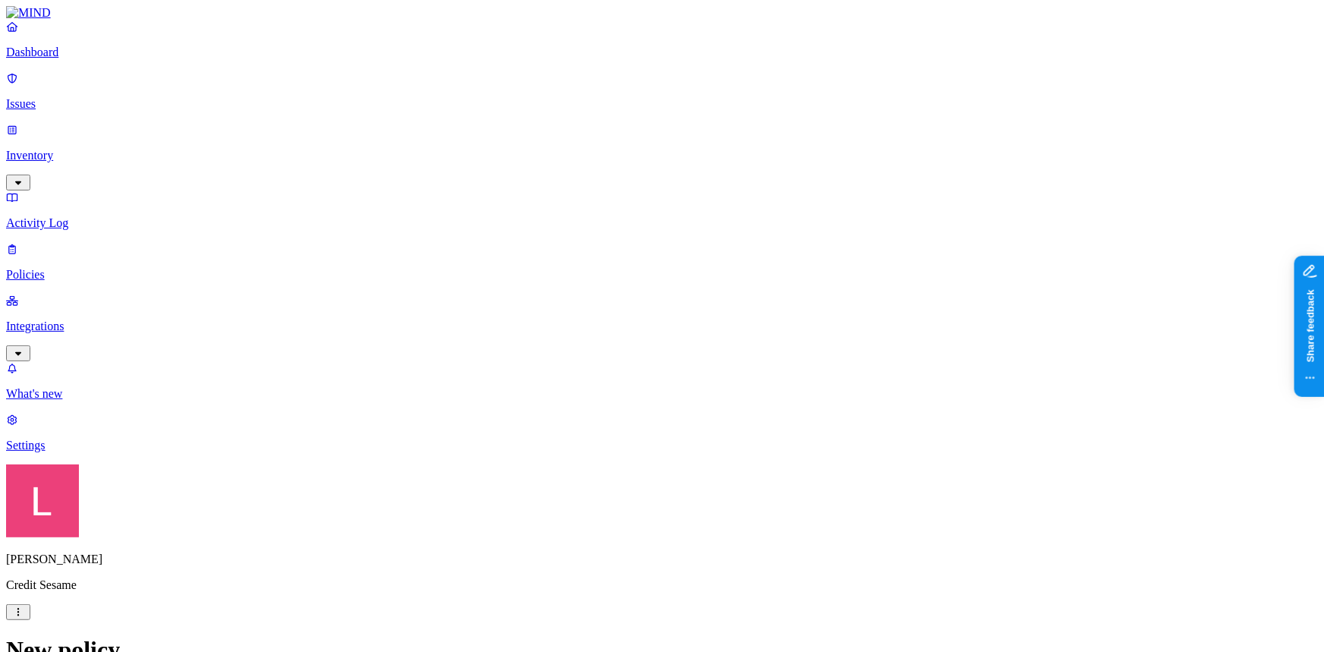
scroll to position [548, 0]
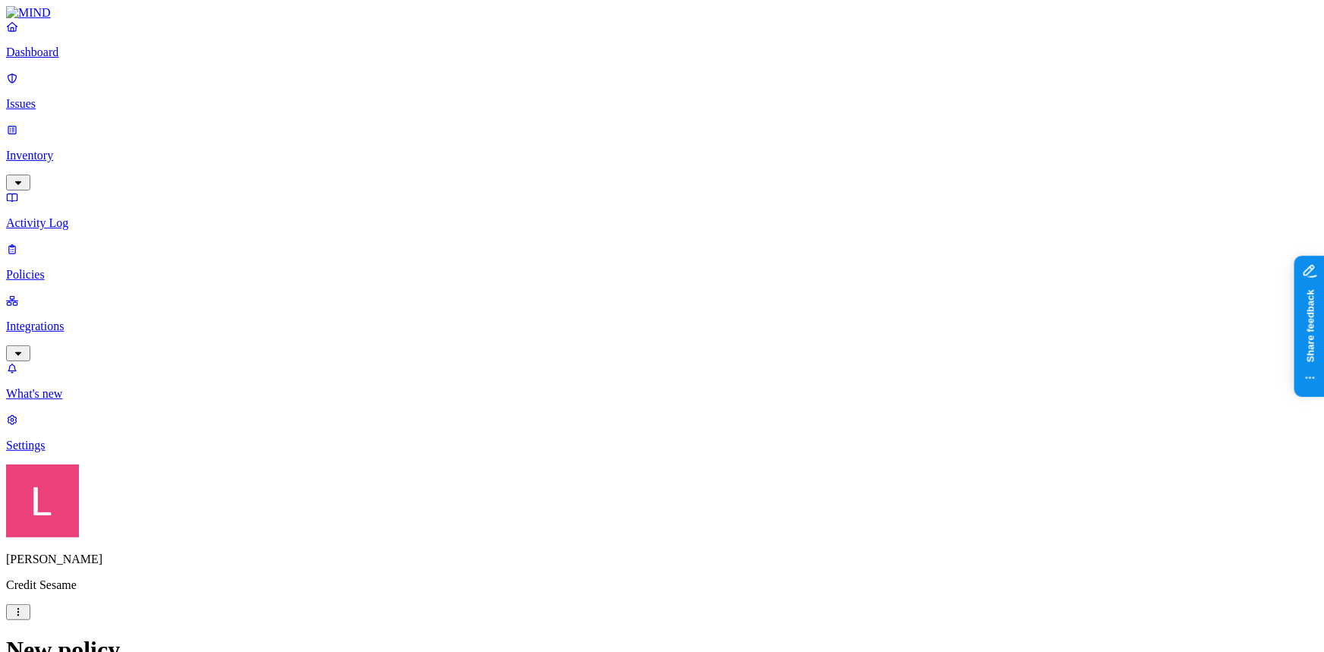
click at [114, 294] on link "Integrations" at bounding box center [662, 326] width 1312 height 65
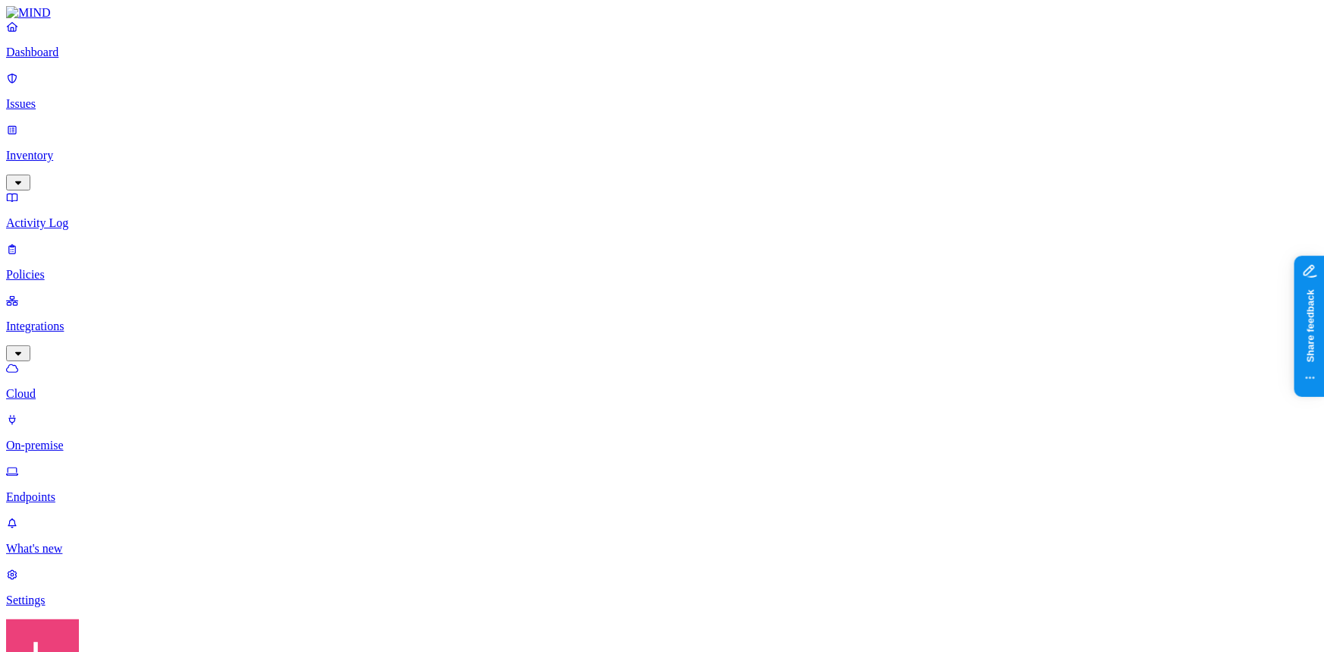
click at [76, 464] on link "Endpoints" at bounding box center [662, 483] width 1312 height 39
click at [45, 59] on p "Dashboard" at bounding box center [662, 53] width 1312 height 14
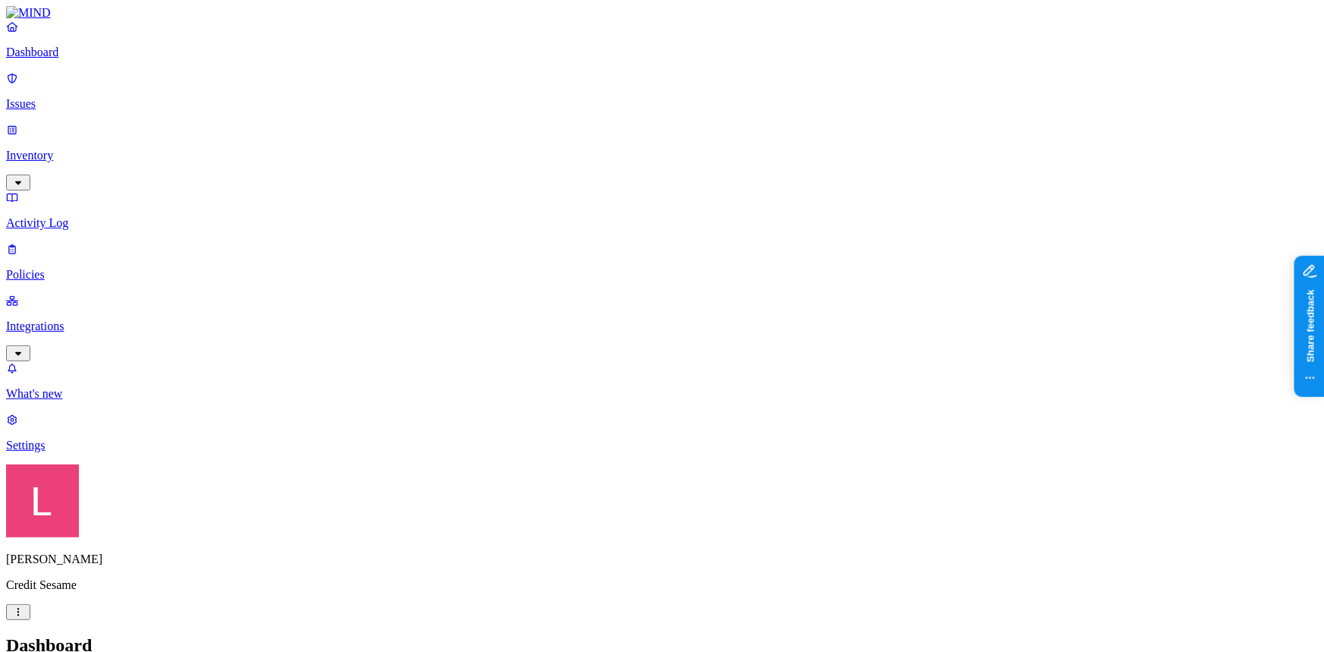
click at [91, 149] on p "Inventory" at bounding box center [662, 156] width 1312 height 14
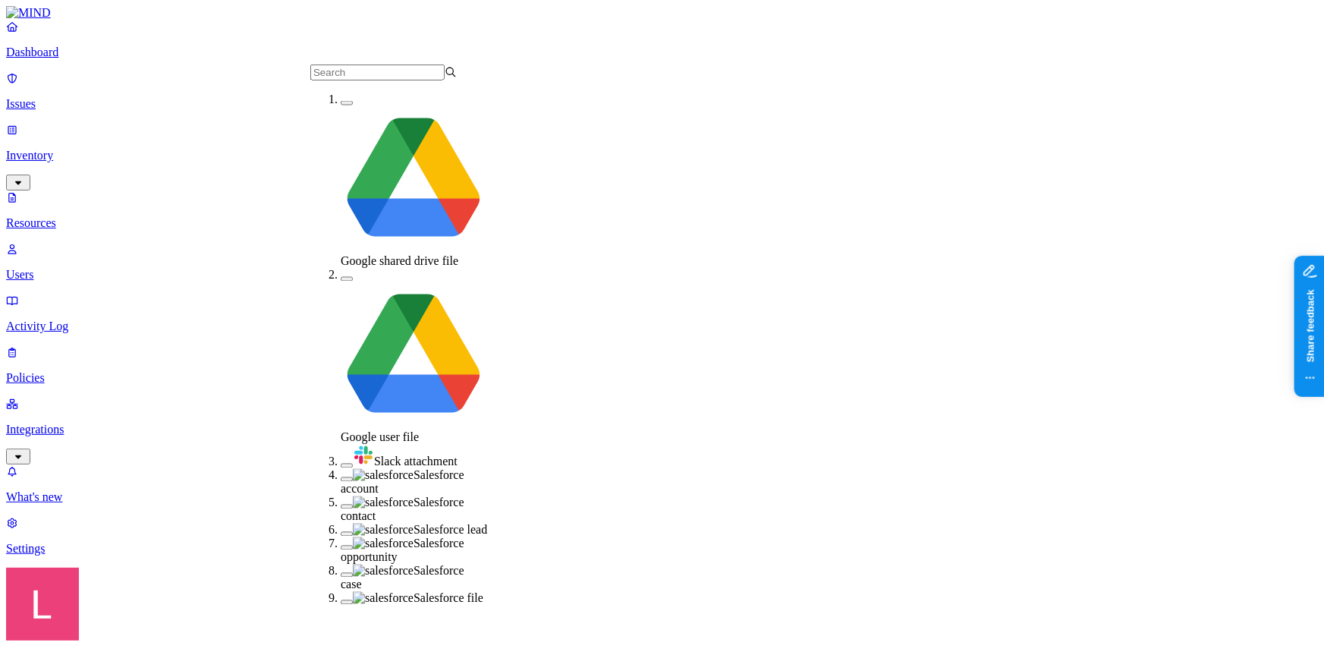
click at [341, 469] on div "Salesforce account" at bounding box center [414, 482] width 146 height 27
click at [341, 507] on button "button" at bounding box center [347, 509] width 12 height 5
click at [341, 536] on button "button" at bounding box center [347, 538] width 12 height 5
click at [341, 550] on button "button" at bounding box center [347, 552] width 12 height 5
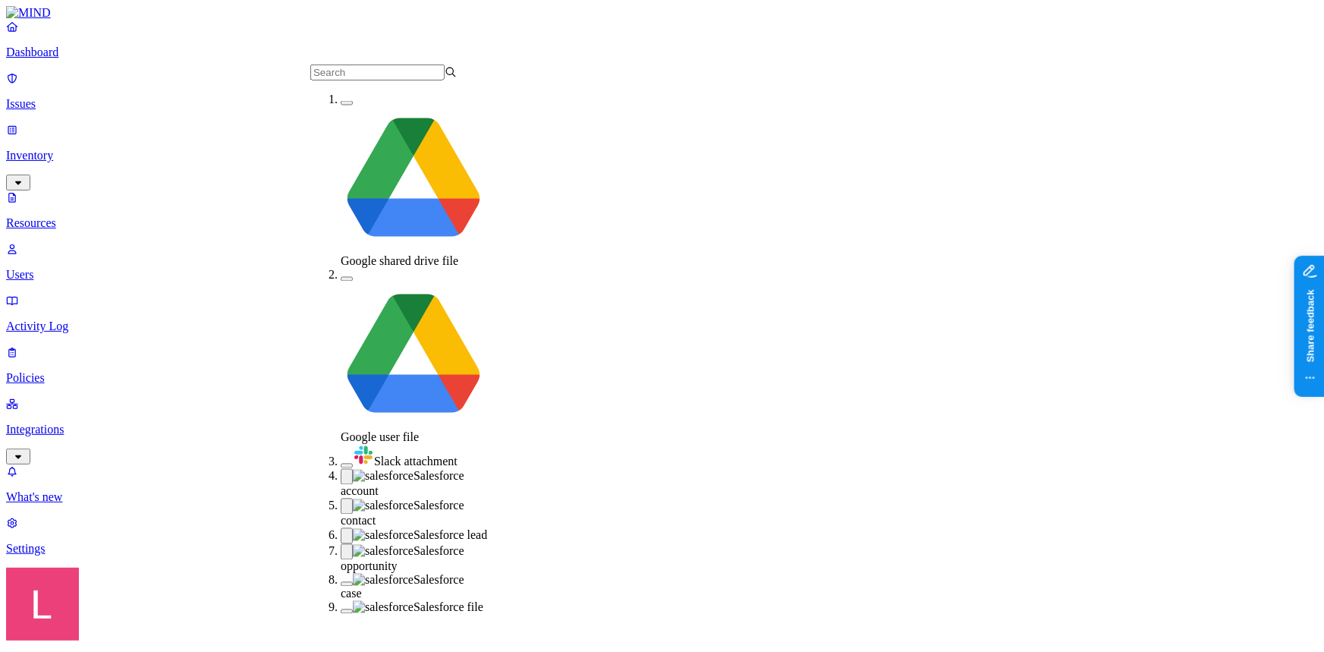
click at [341, 574] on div "Salesforce case" at bounding box center [414, 587] width 146 height 27
click at [341, 603] on div "Salesforce file" at bounding box center [414, 610] width 146 height 14
click at [124, 356] on nav "Dashboard Issues Inventory Resources Users Activity Log Policies Integrations W…" at bounding box center [662, 288] width 1312 height 536
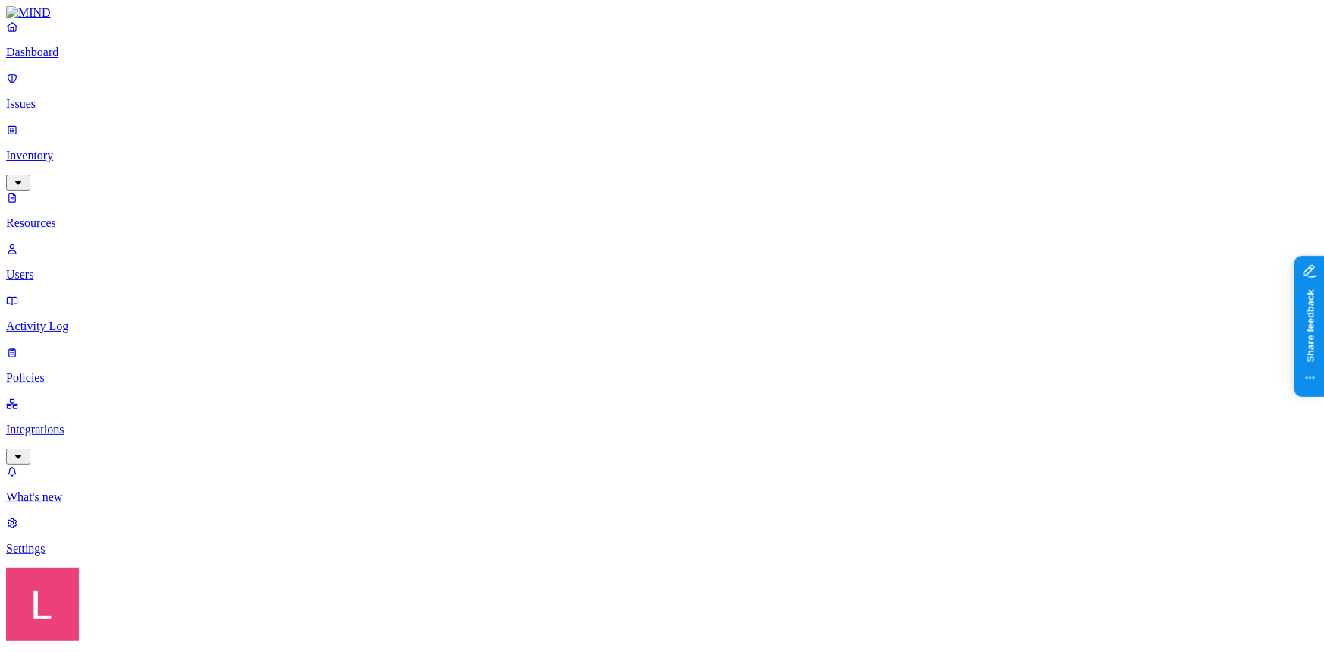
click at [591, 85] on div "PII" at bounding box center [591, 98] width 0 height 42
click at [591, 80] on button "button" at bounding box center [597, 85] width 12 height 16
click at [591, 85] on button "button" at bounding box center [597, 87] width 12 height 5
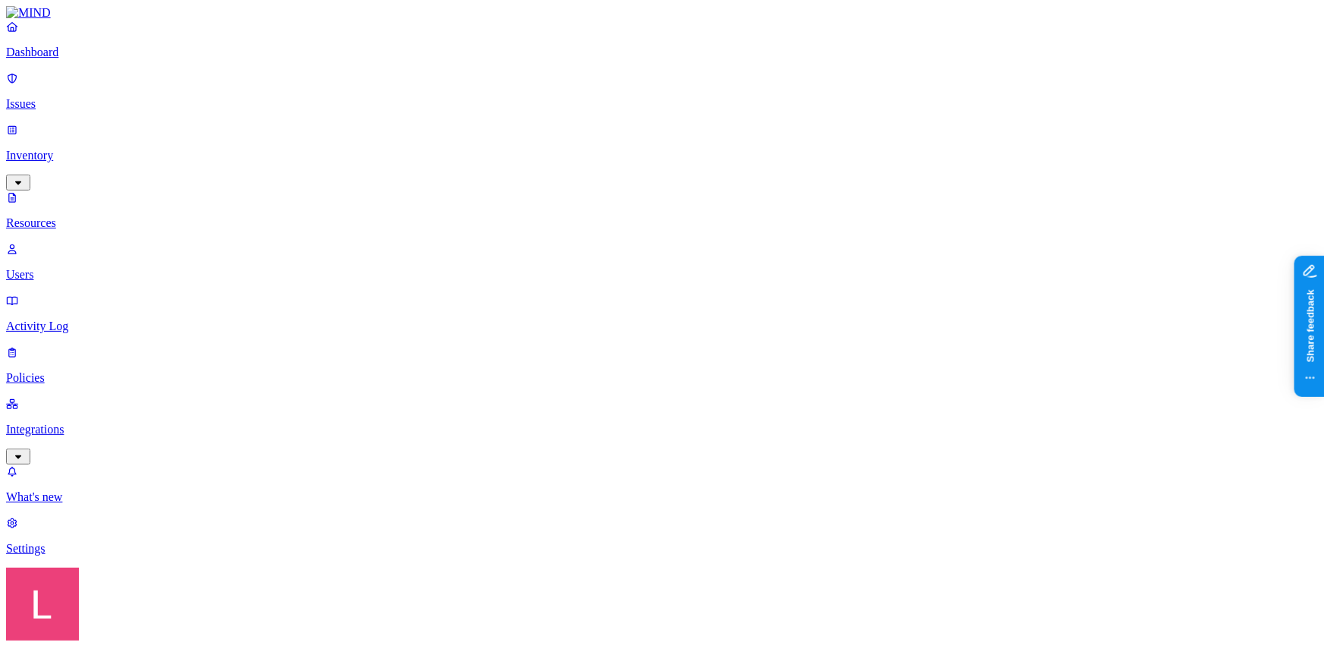
click at [73, 59] on p "Dashboard" at bounding box center [662, 53] width 1312 height 14
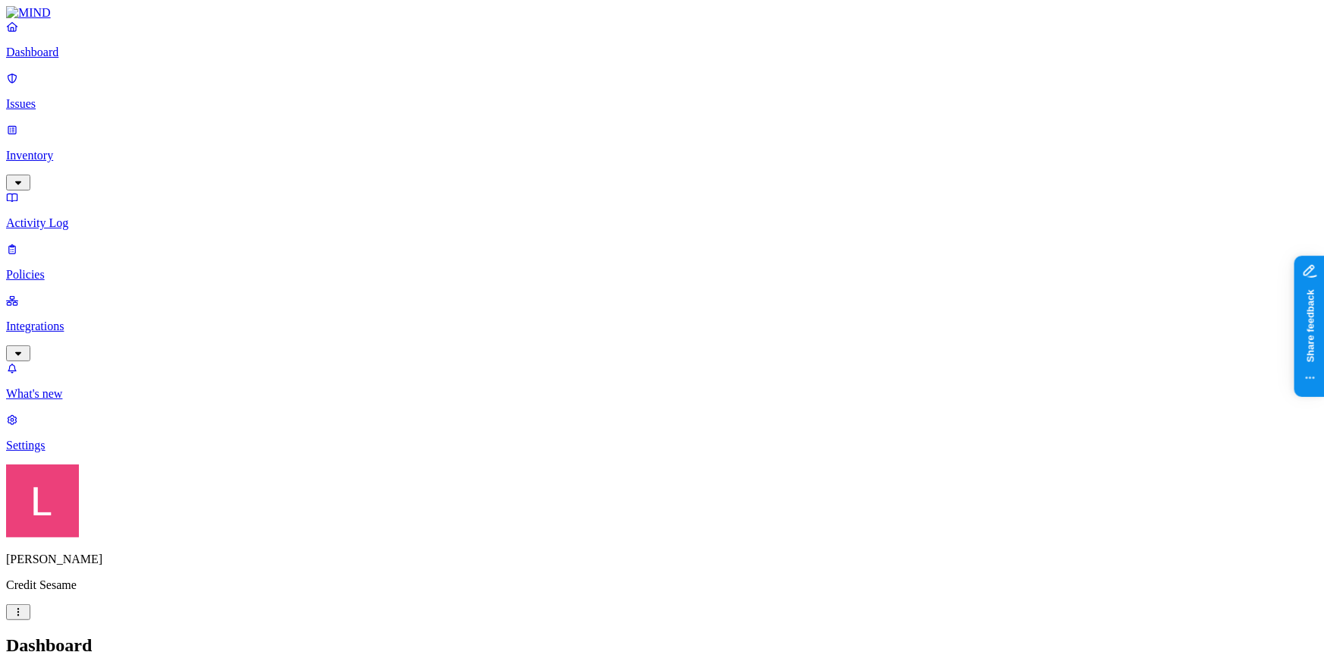
drag, startPoint x: 369, startPoint y: 246, endPoint x: 429, endPoint y: 245, distance: 59.9
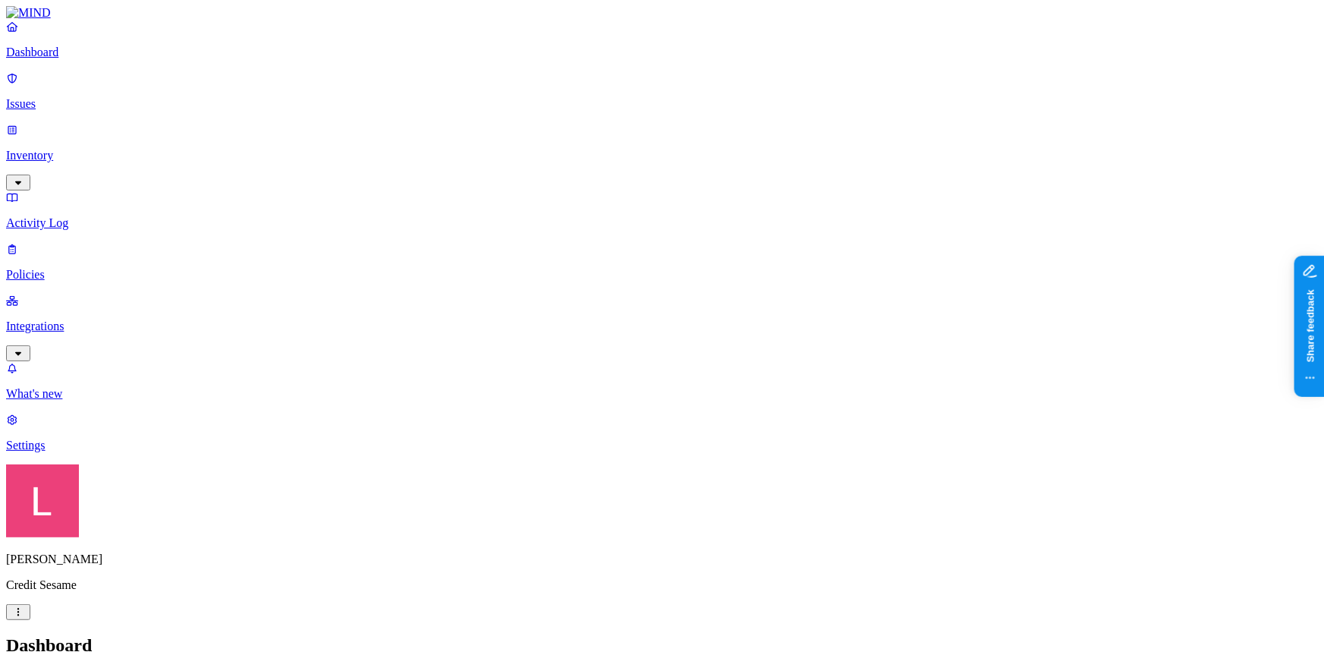
click at [42, 57] on link "Dashboard" at bounding box center [662, 39] width 1312 height 39
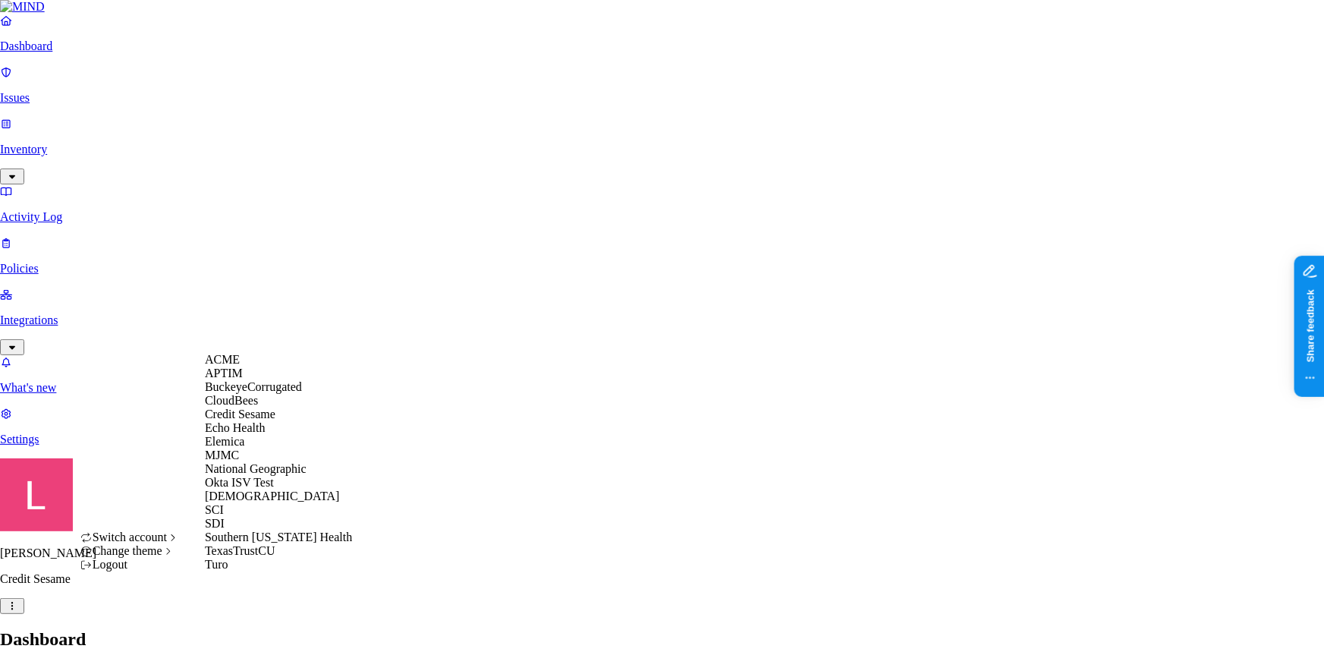
click at [256, 380] on div "APTIM" at bounding box center [278, 373] width 147 height 14
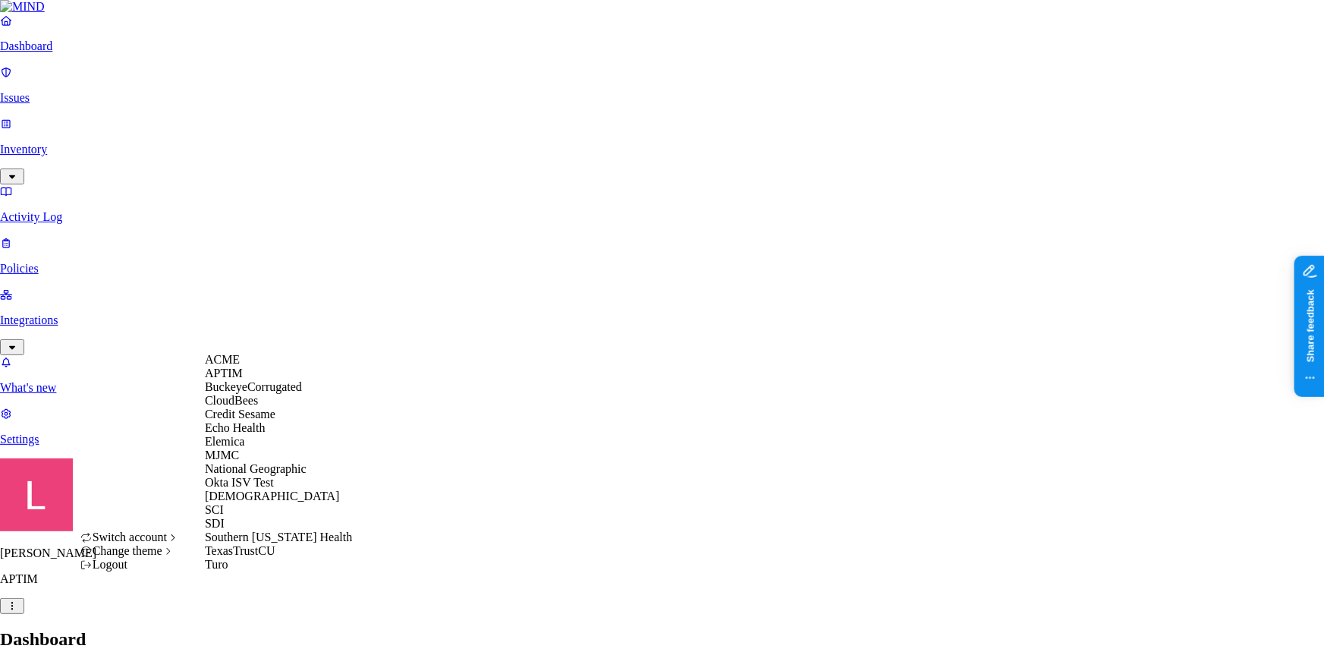
scroll to position [137, 0]
click at [256, 503] on div "[DEMOGRAPHIC_DATA]" at bounding box center [278, 496] width 147 height 14
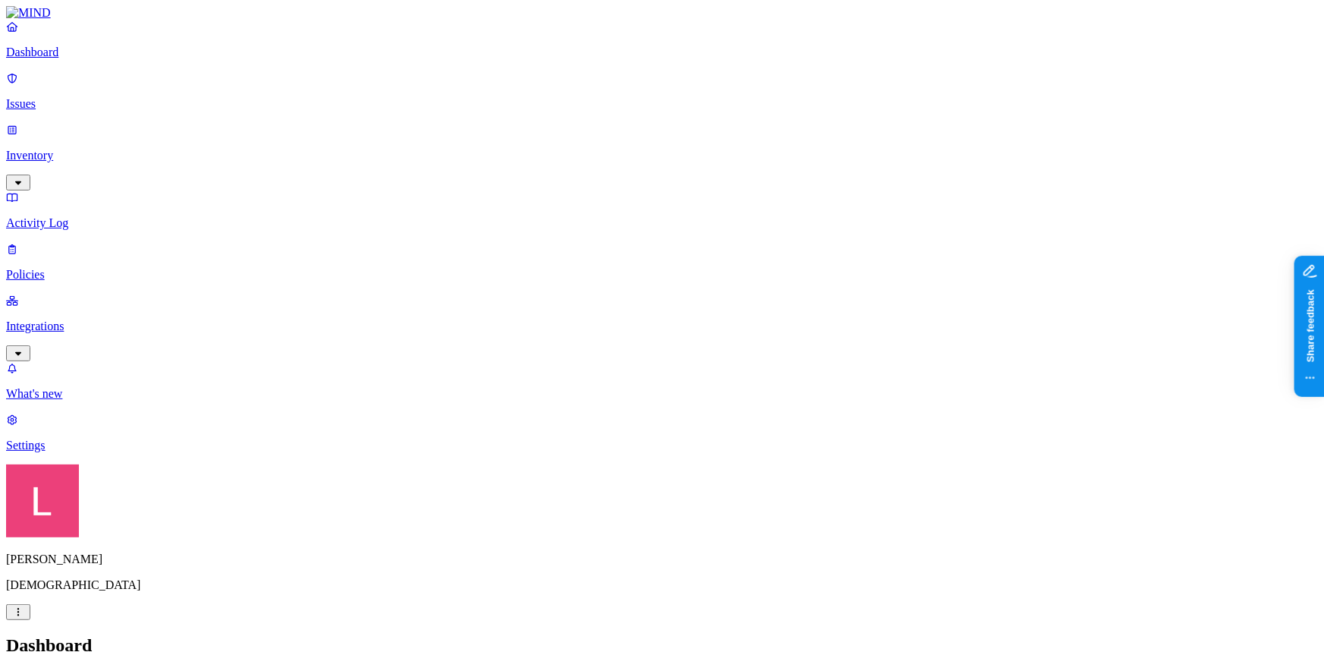
drag, startPoint x: 91, startPoint y: 210, endPoint x: 98, endPoint y: 251, distance: 41.5
click at [91, 319] on p "Integrations" at bounding box center [662, 326] width 1312 height 14
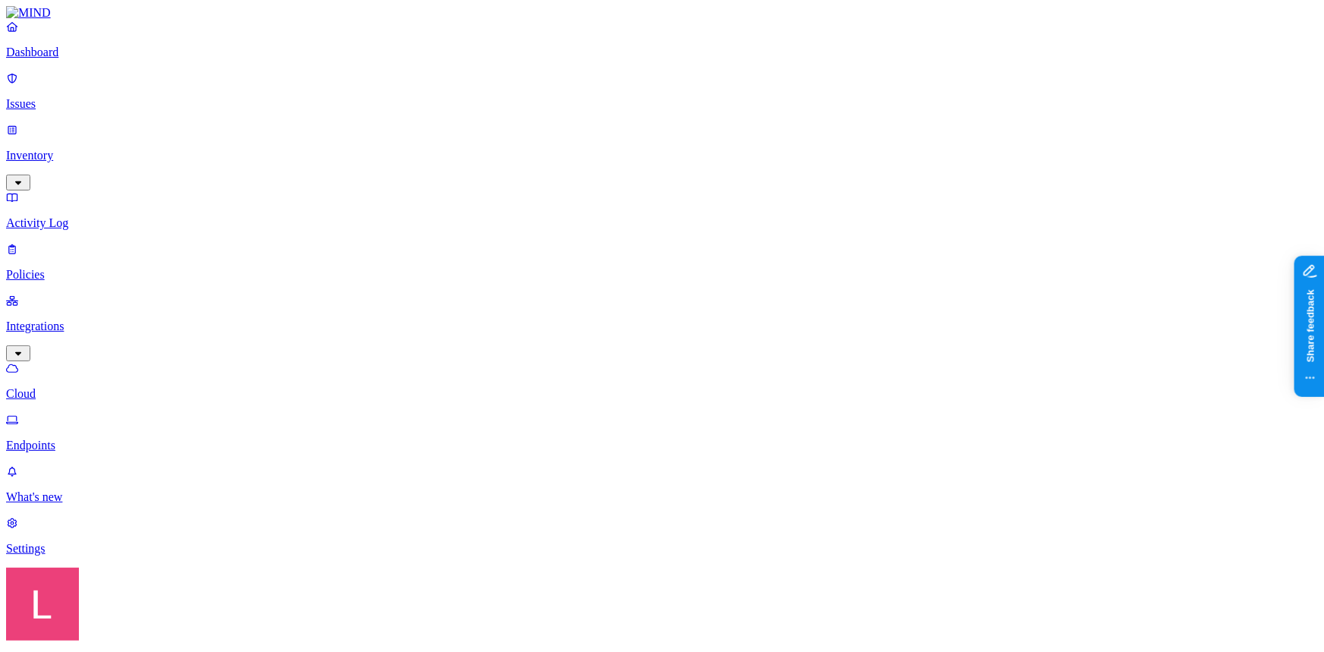
click at [88, 438] on p "Endpoints" at bounding box center [662, 445] width 1312 height 14
click at [80, 190] on link "Activity Log" at bounding box center [662, 209] width 1312 height 39
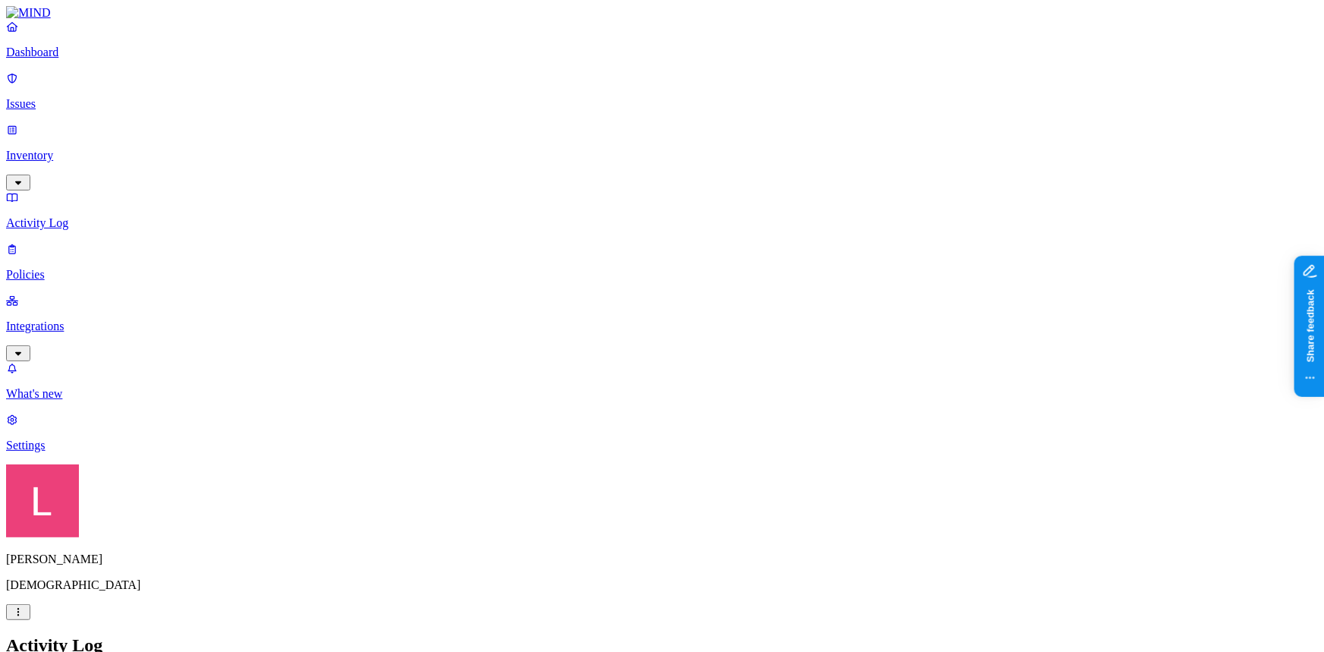
click at [93, 149] on p "Inventory" at bounding box center [662, 156] width 1312 height 14
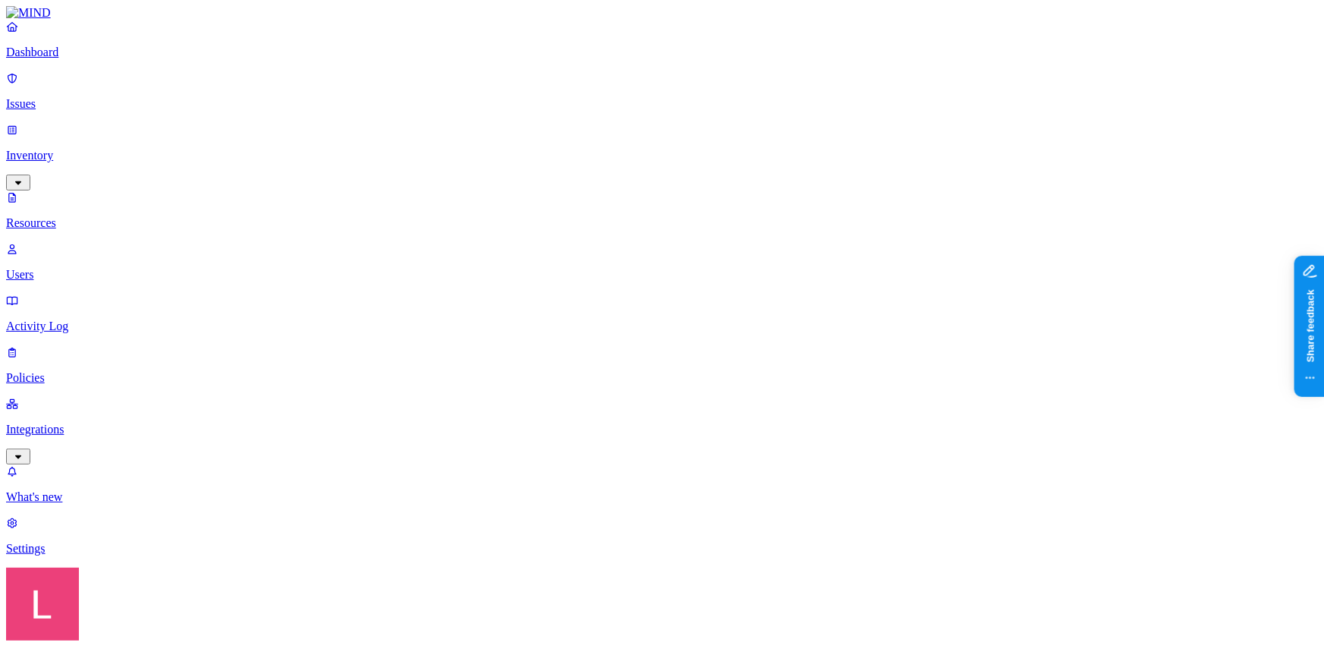
click at [75, 59] on p "Dashboard" at bounding box center [662, 53] width 1312 height 14
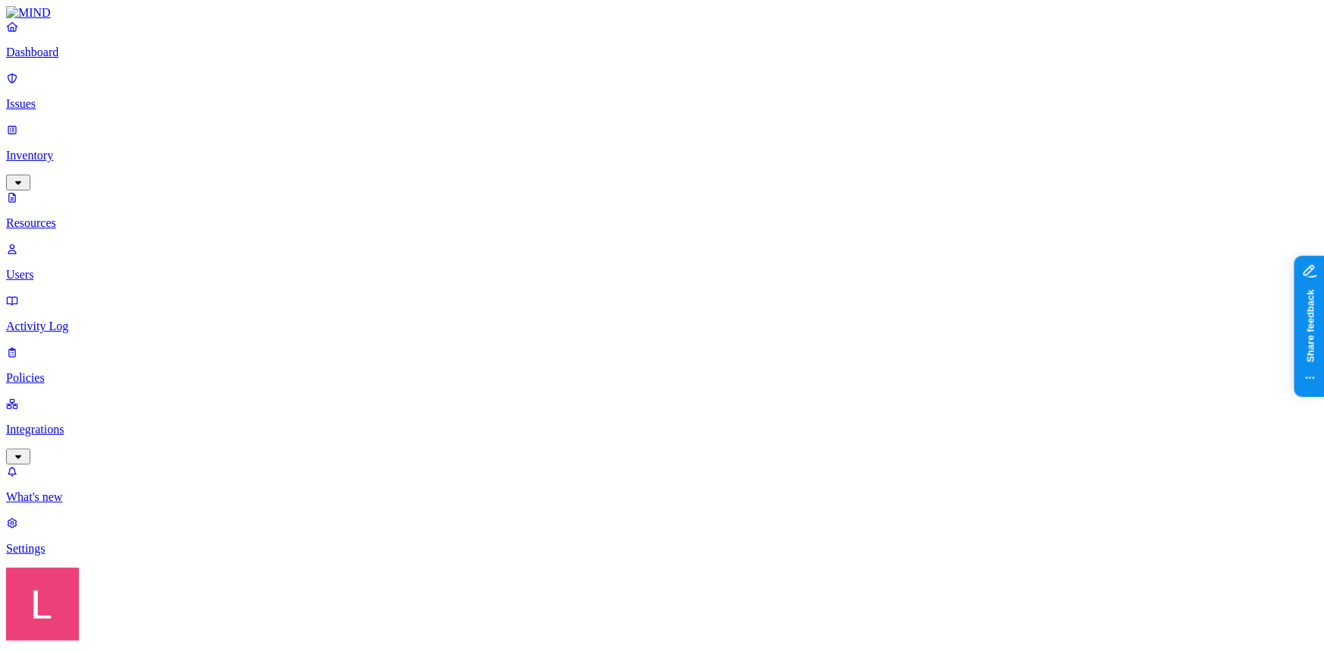
click at [86, 59] on p "Dashboard" at bounding box center [662, 53] width 1312 height 14
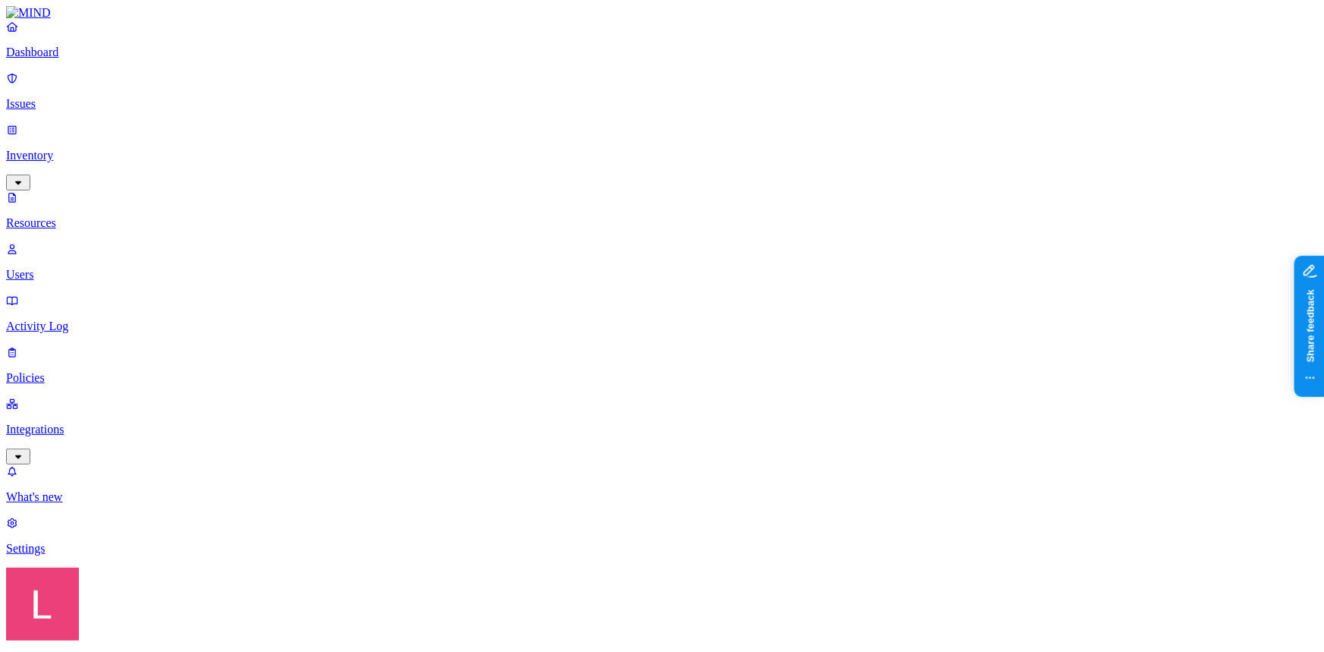
scroll to position [137, 0]
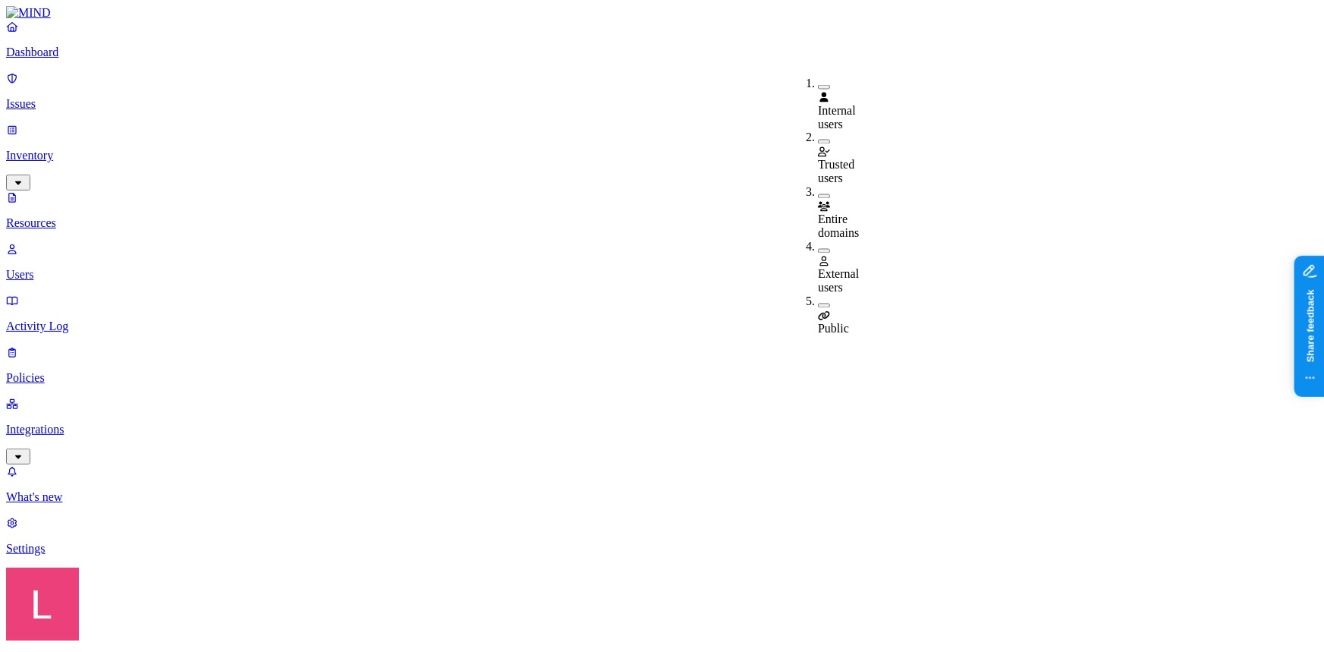
click at [818, 303] on button "button" at bounding box center [824, 305] width 12 height 5
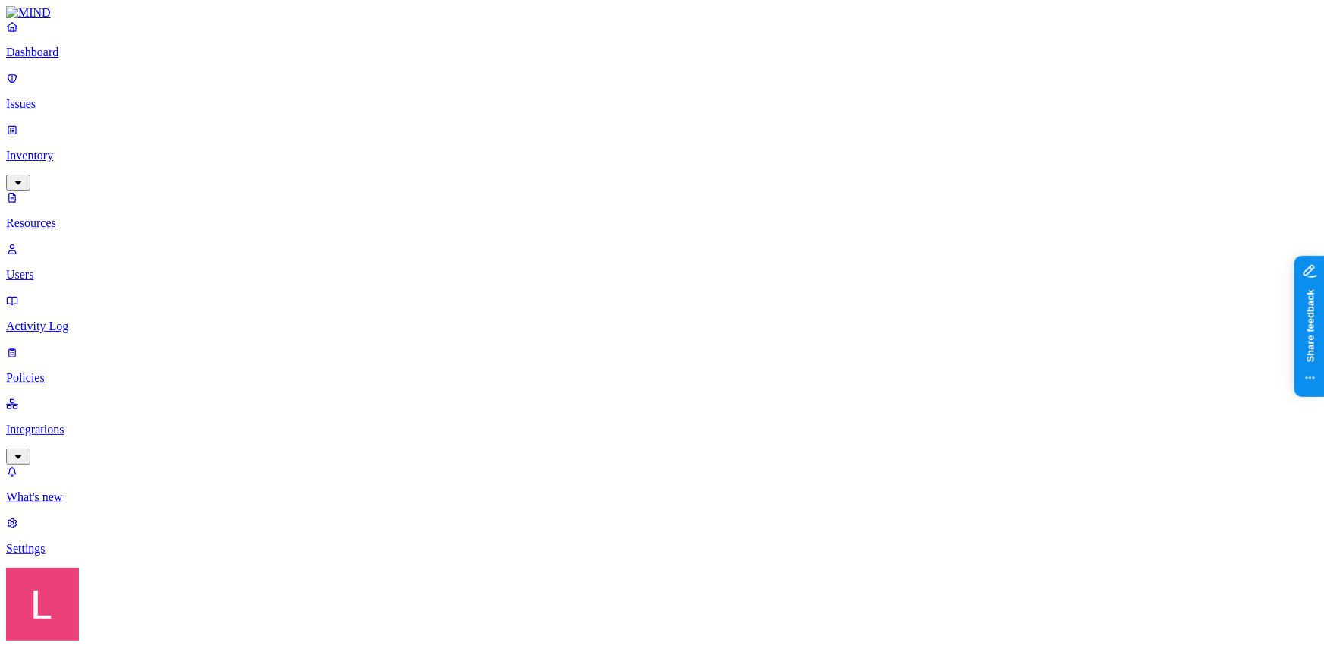
scroll to position [68, 0]
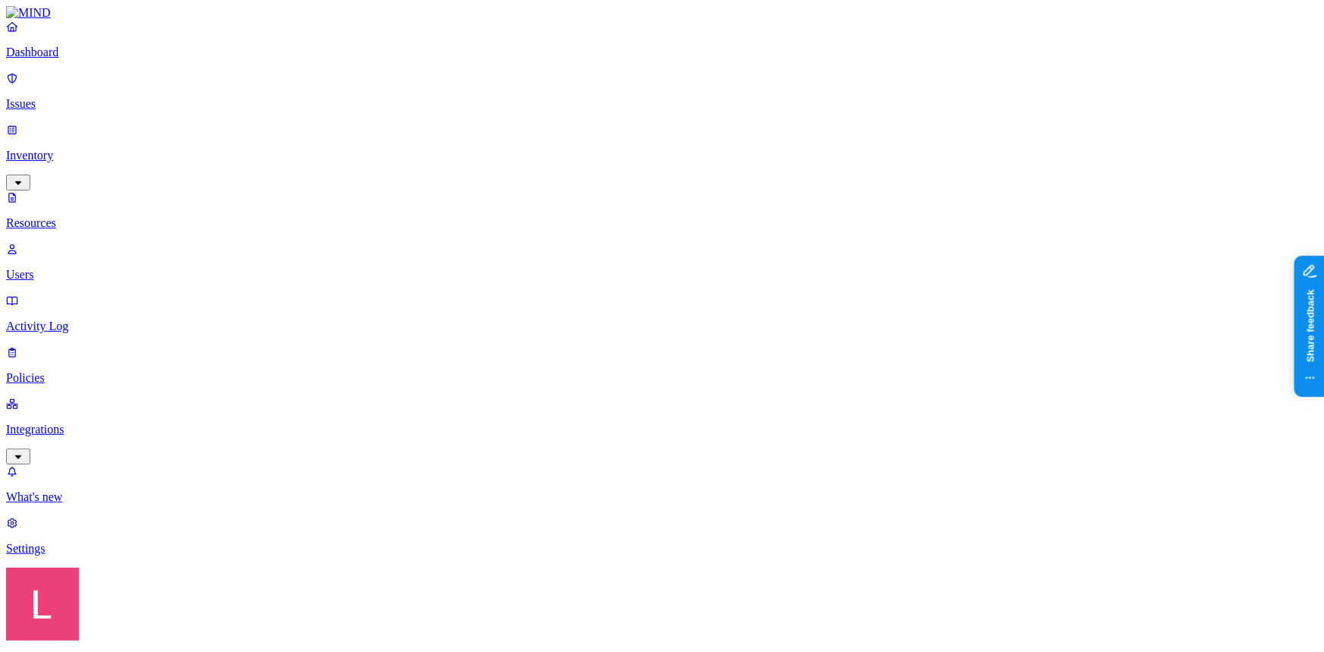
click at [818, 295] on div "Public" at bounding box center [818, 316] width 0 height 43
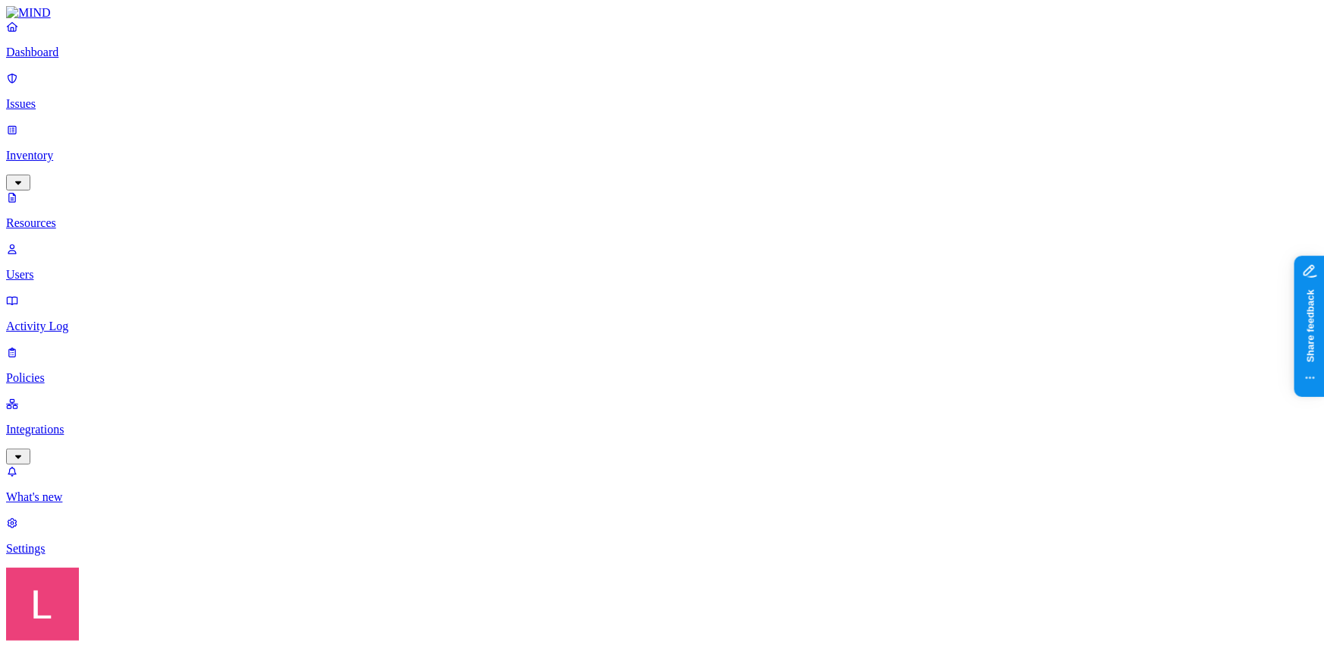
click at [818, 249] on button "button" at bounding box center [824, 251] width 12 height 5
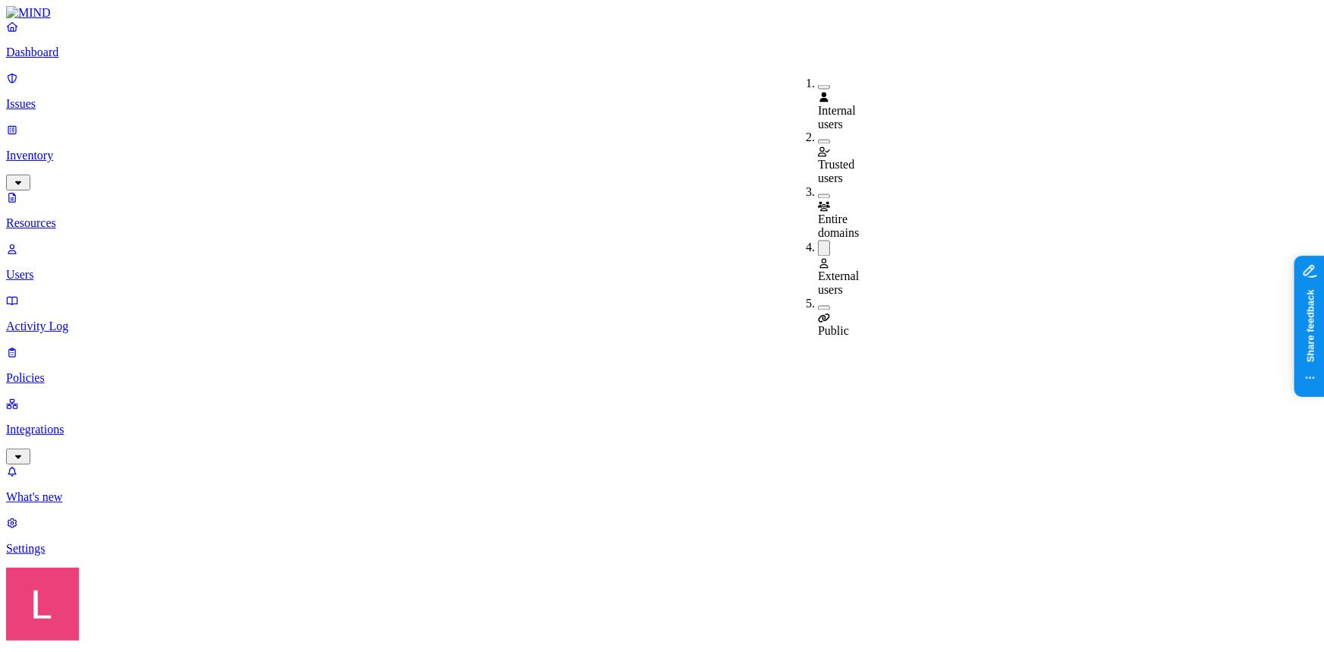
click at [818, 240] on button "button" at bounding box center [824, 248] width 12 height 16
drag, startPoint x: 1037, startPoint y: 486, endPoint x: 904, endPoint y: 493, distance: 133.7
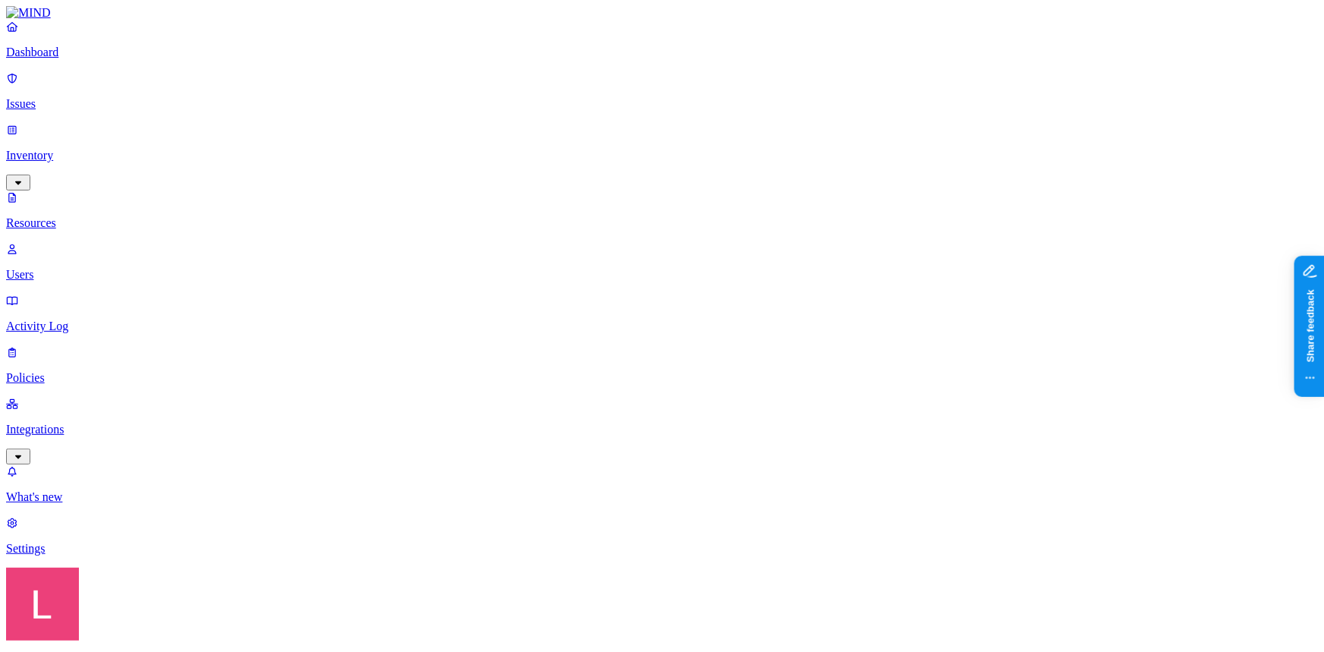
drag, startPoint x: 1032, startPoint y: 465, endPoint x: 900, endPoint y: 465, distance: 132.0
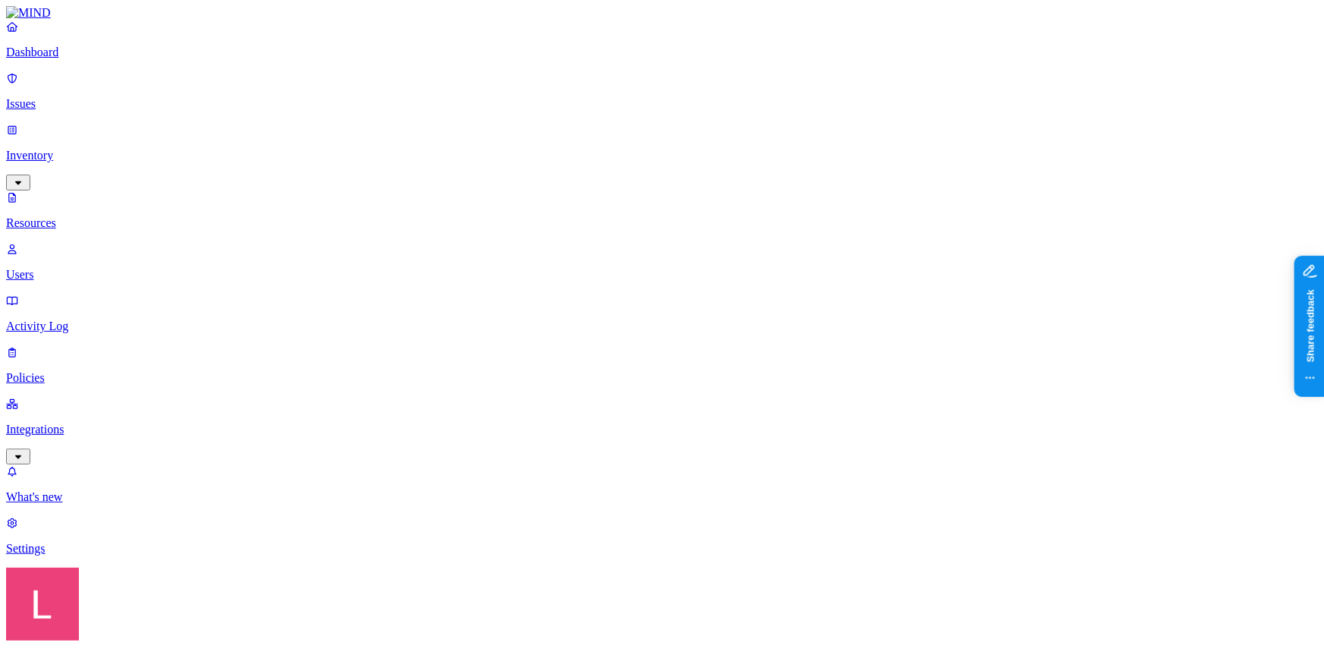
scroll to position [275, 0]
drag, startPoint x: 1156, startPoint y: 341, endPoint x: 1114, endPoint y: 338, distance: 42.5
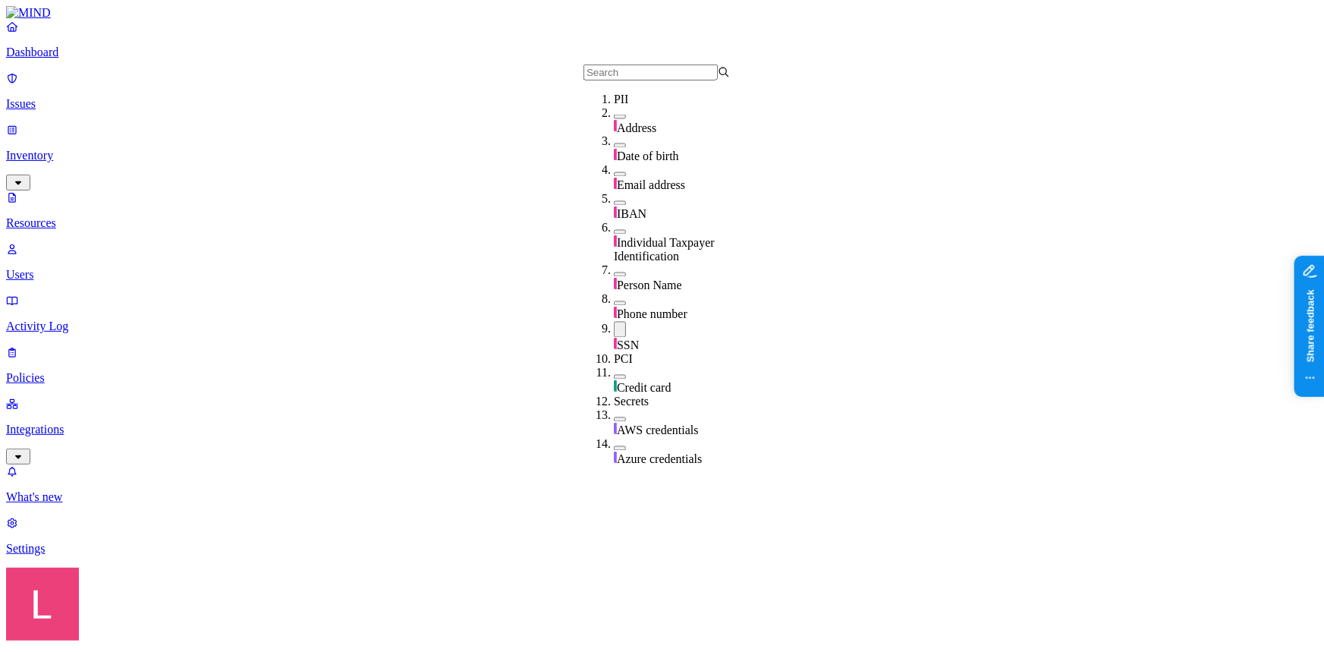
type input "c"
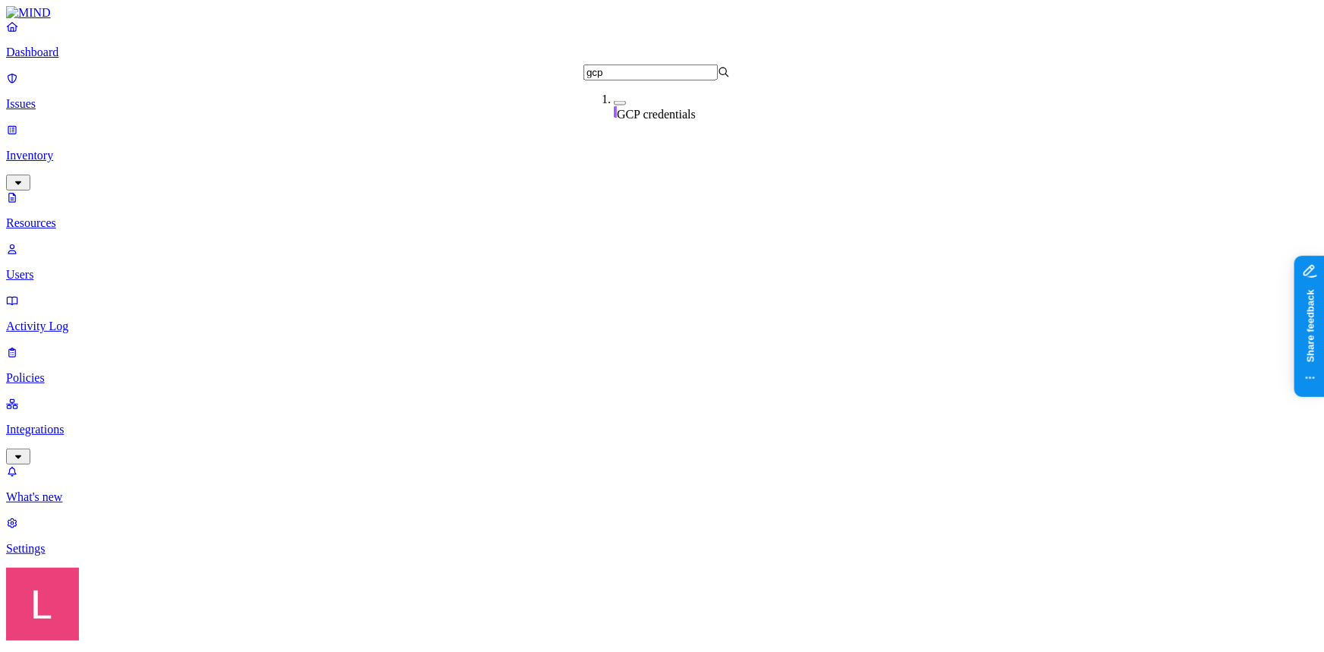
type input "gcp"
click at [622, 102] on div "GCP credentials" at bounding box center [687, 107] width 146 height 29
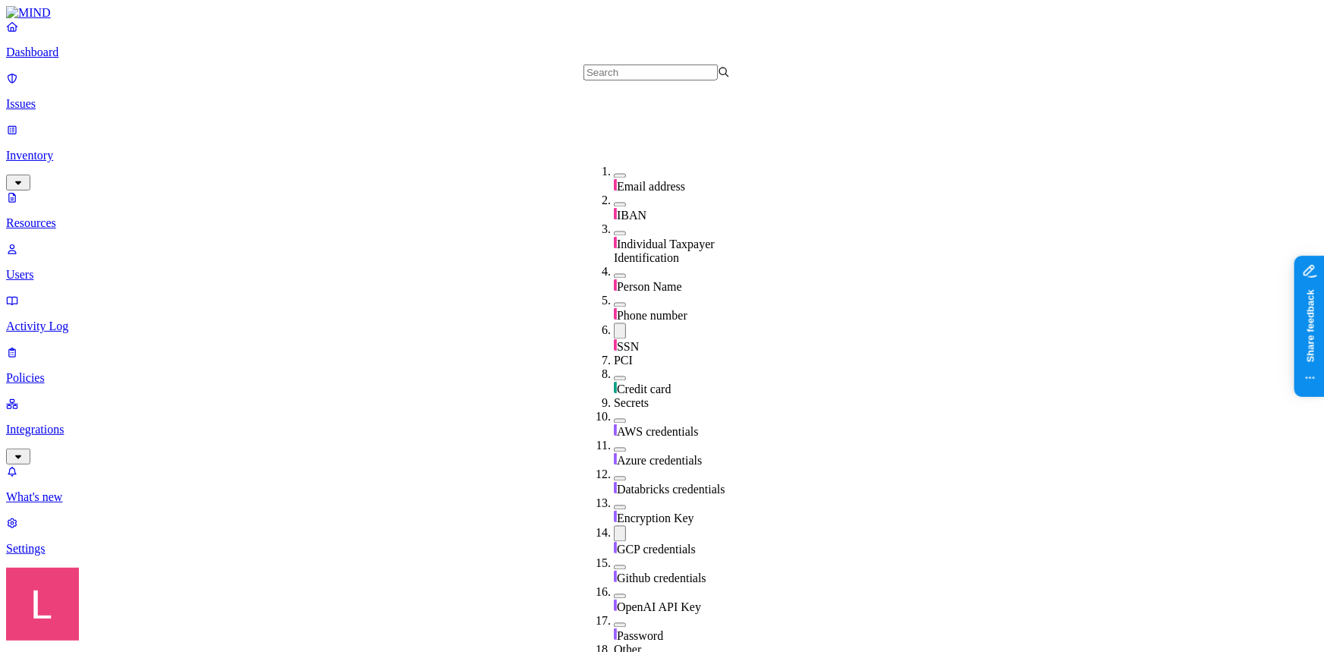
scroll to position [206, 0]
click at [614, 323] on div "SSN" at bounding box center [687, 338] width 146 height 31
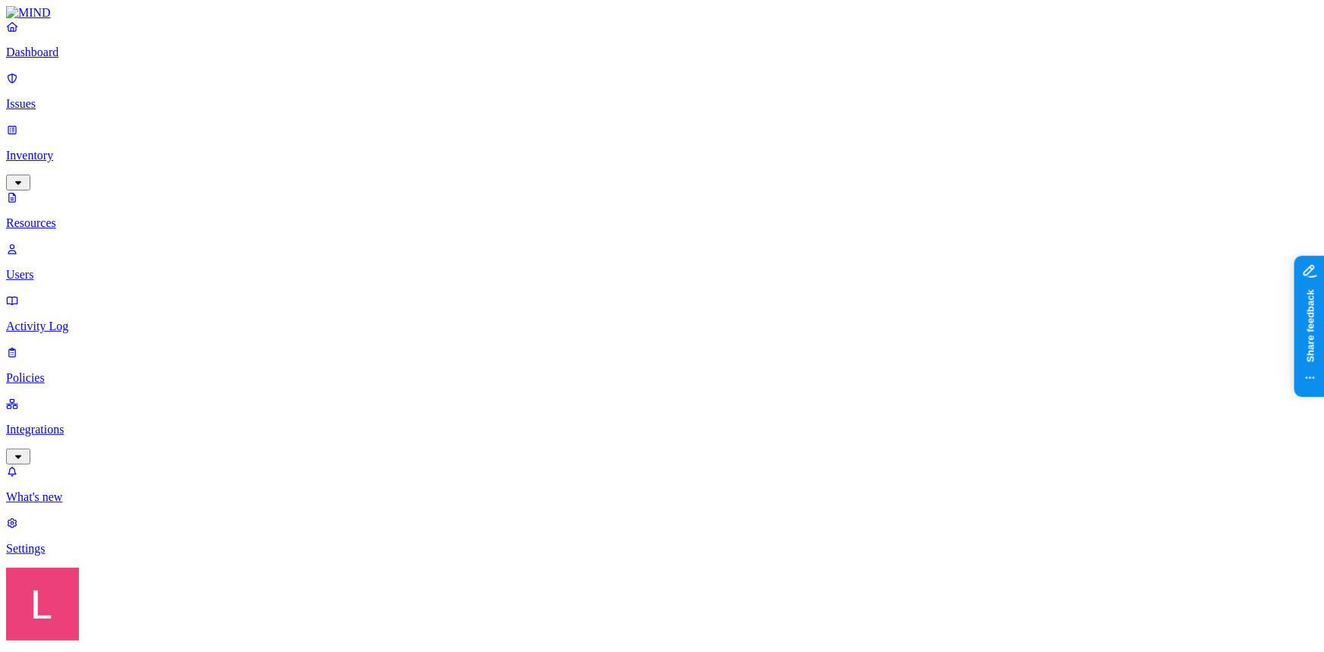
click at [818, 249] on button "button" at bounding box center [824, 251] width 12 height 5
click at [818, 297] on div "Public" at bounding box center [818, 318] width 0 height 43
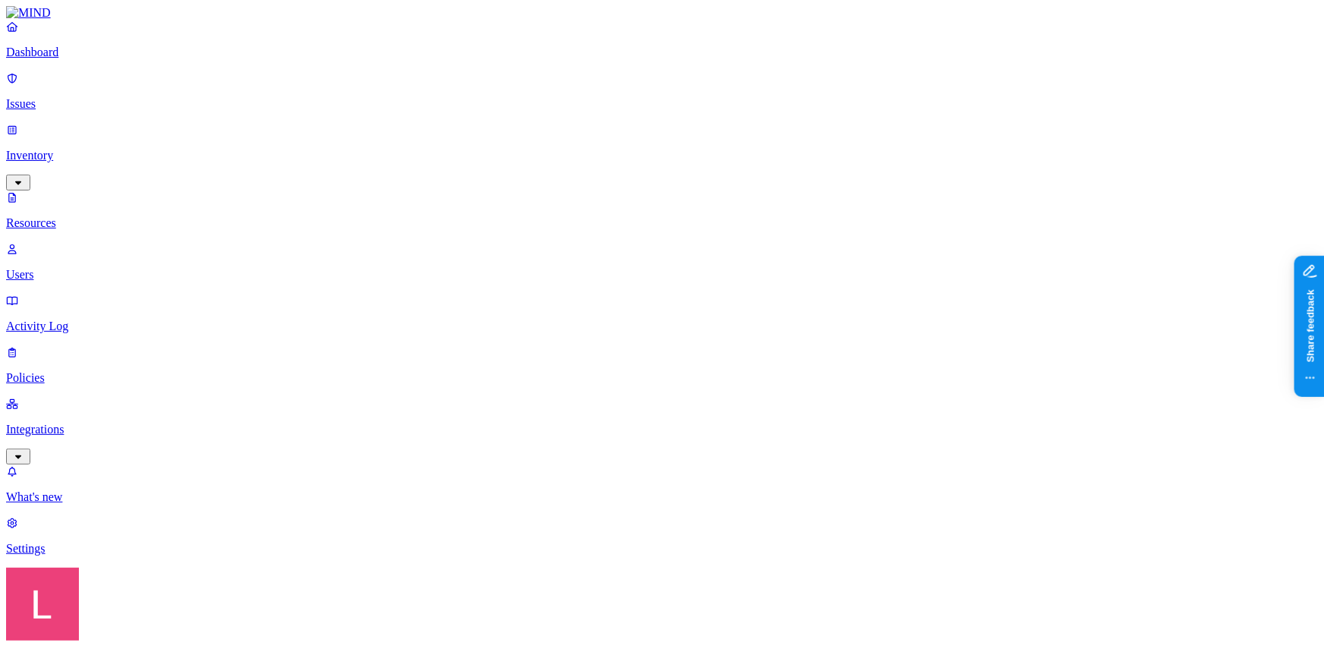
click at [61, 59] on p "Dashboard" at bounding box center [662, 53] width 1312 height 14
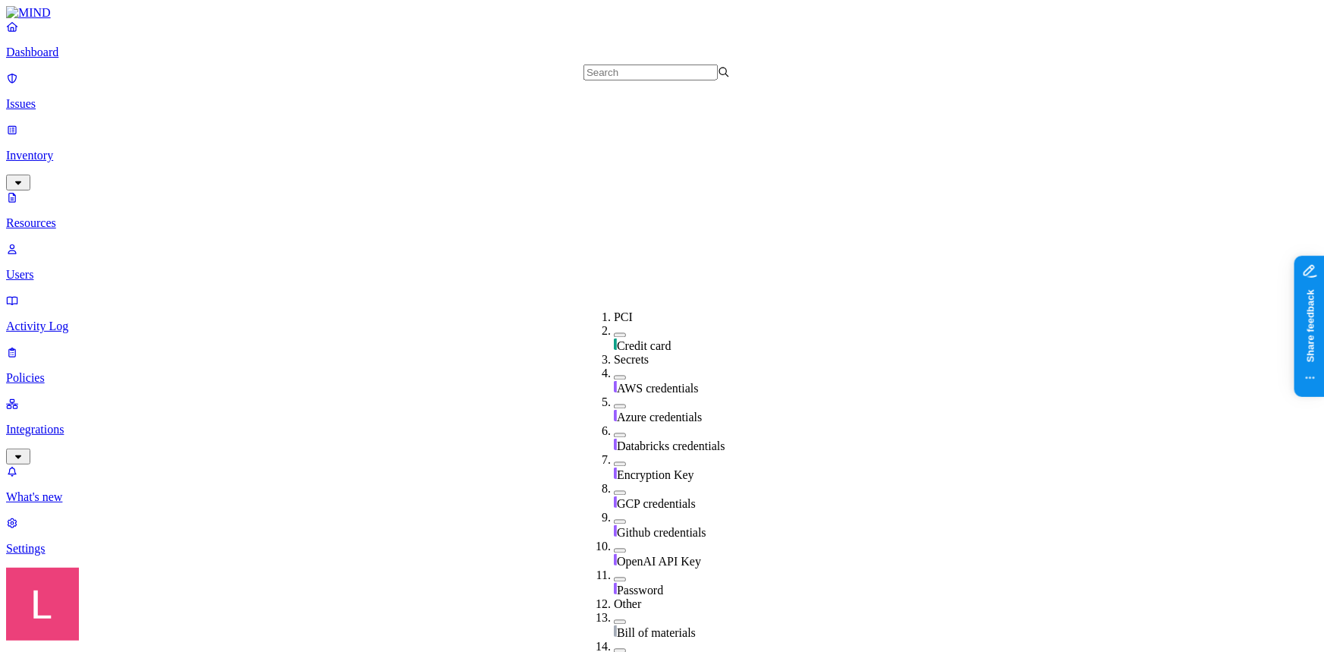
scroll to position [344, 0]
click at [77, 59] on p "Dashboard" at bounding box center [662, 53] width 1312 height 14
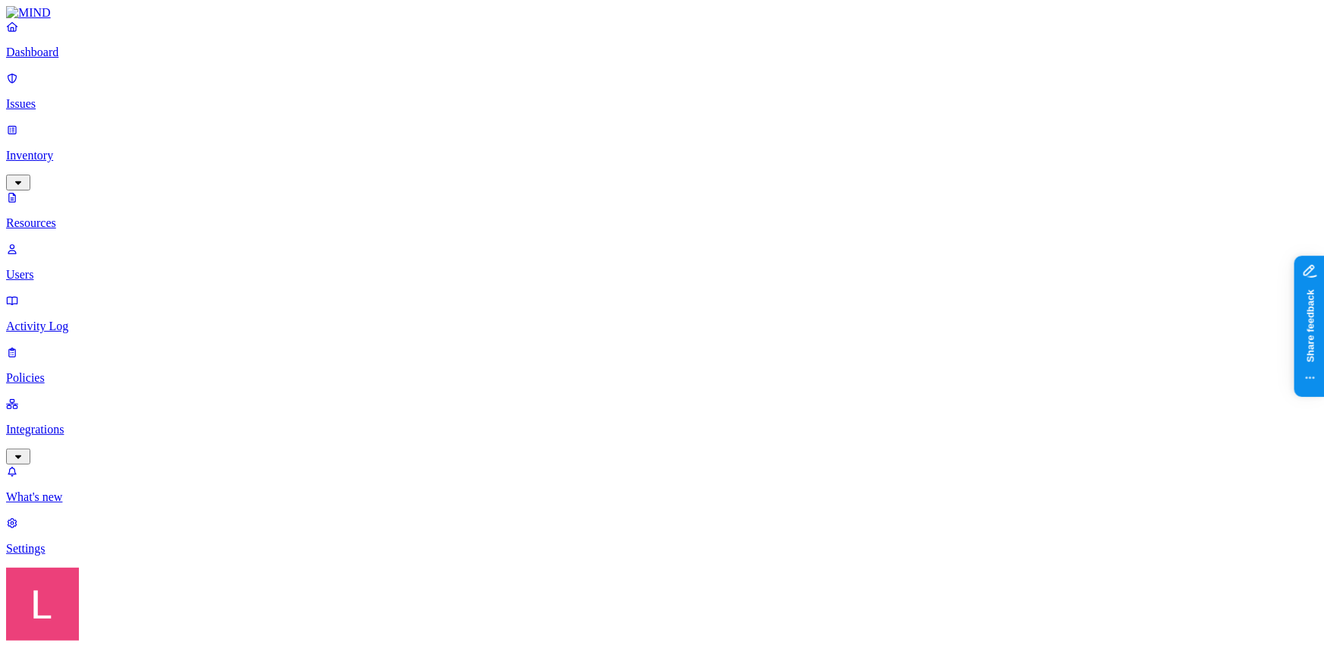
scroll to position [775, 0]
drag, startPoint x: 357, startPoint y: 288, endPoint x: 370, endPoint y: 295, distance: 15.6
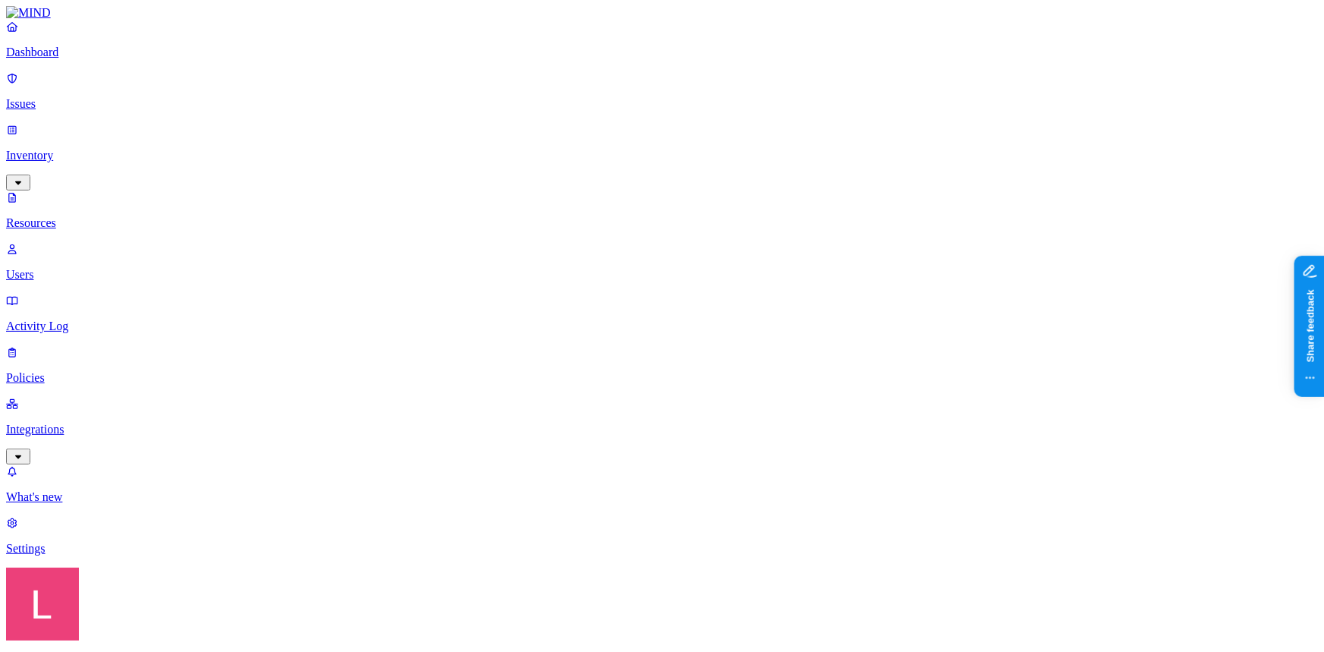
scroll to position [68, 0]
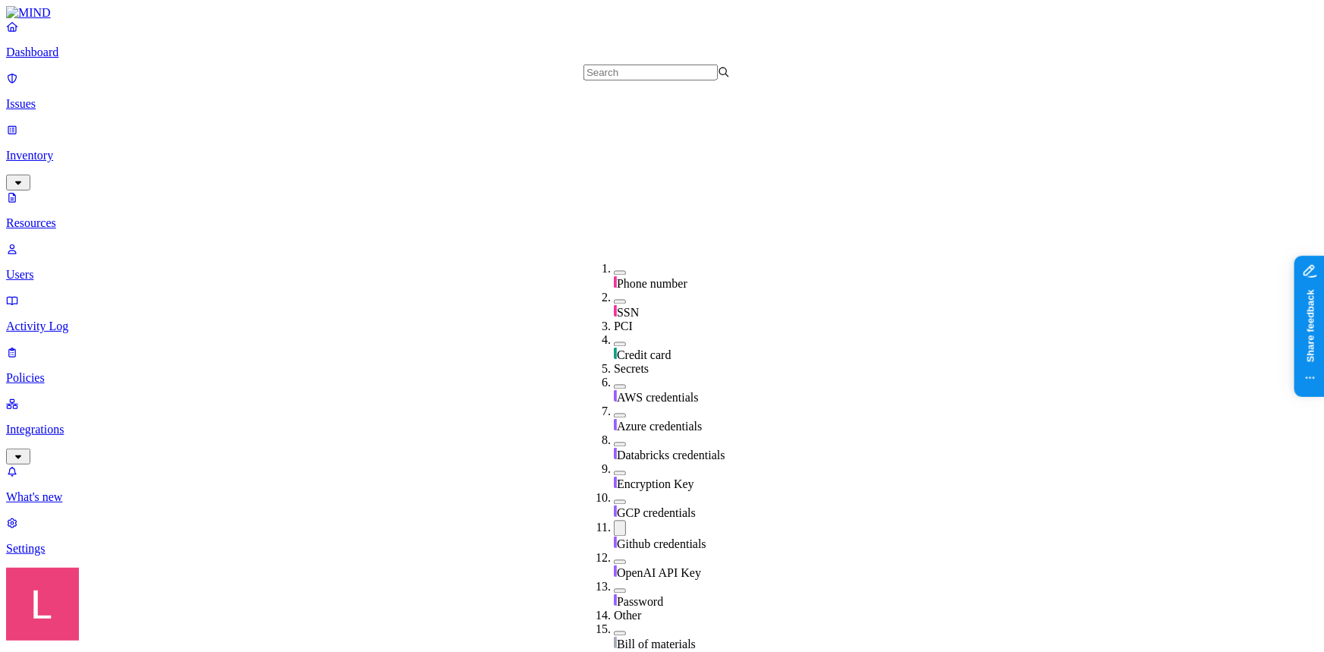
scroll to position [344, 0]
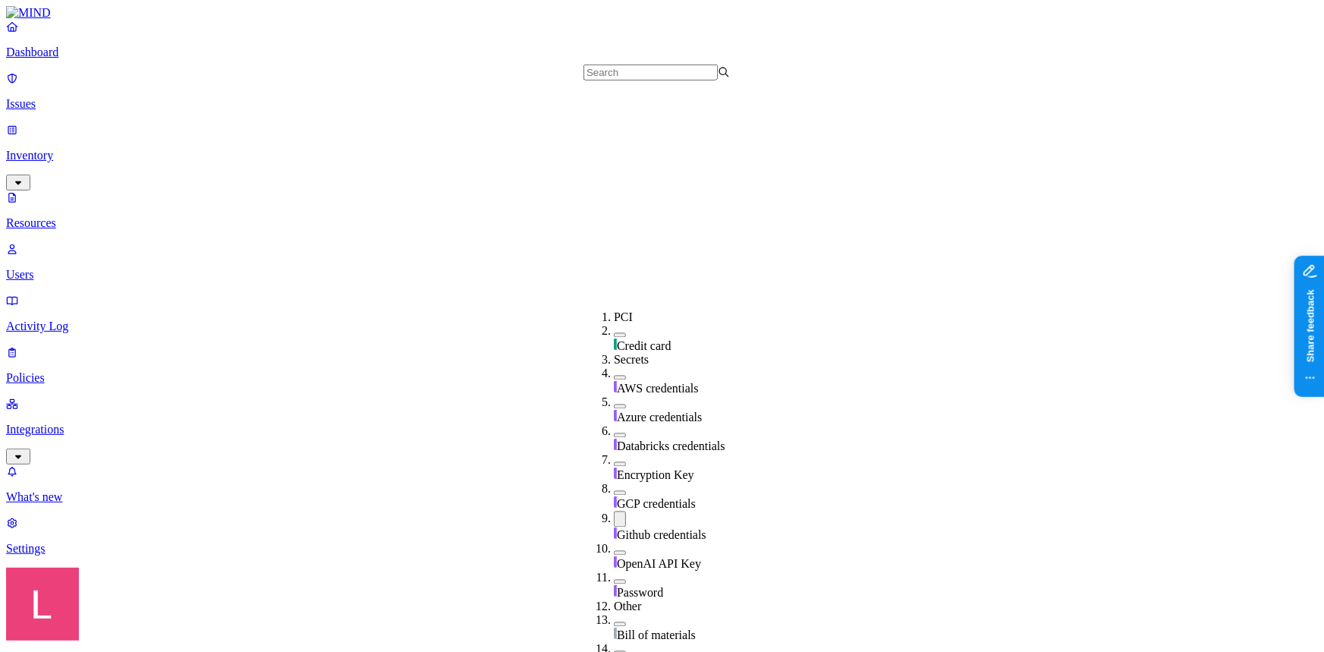
click at [614, 511] on button "button" at bounding box center [620, 519] width 12 height 16
click at [614, 520] on button "button" at bounding box center [620, 522] width 12 height 5
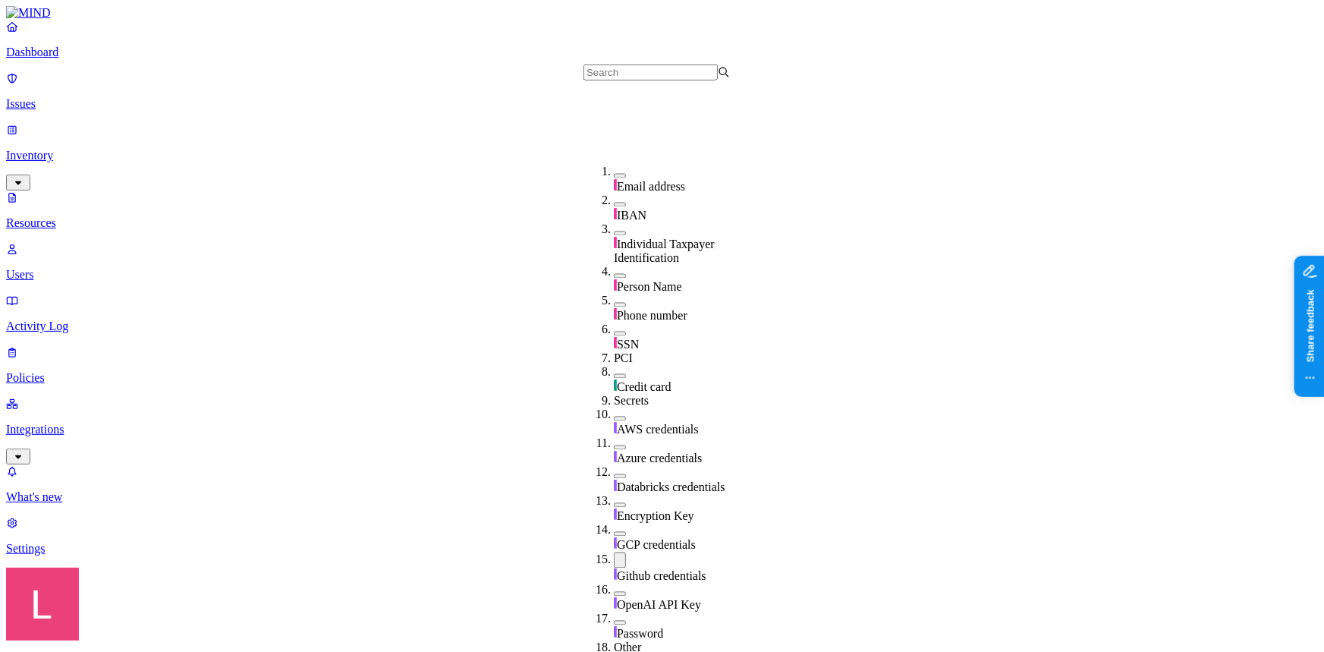
scroll to position [275, 0]
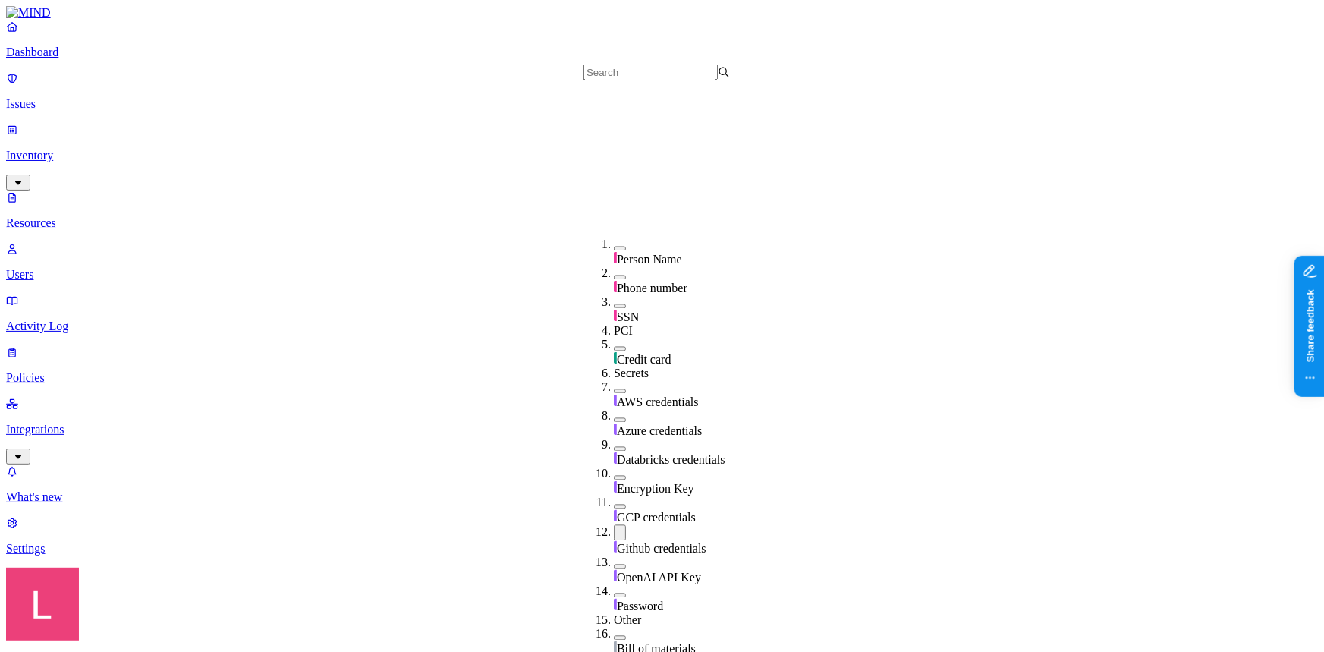
click at [614, 525] on div "Github credentials" at bounding box center [687, 540] width 146 height 31
click at [614, 476] on button "button" at bounding box center [620, 478] width 12 height 5
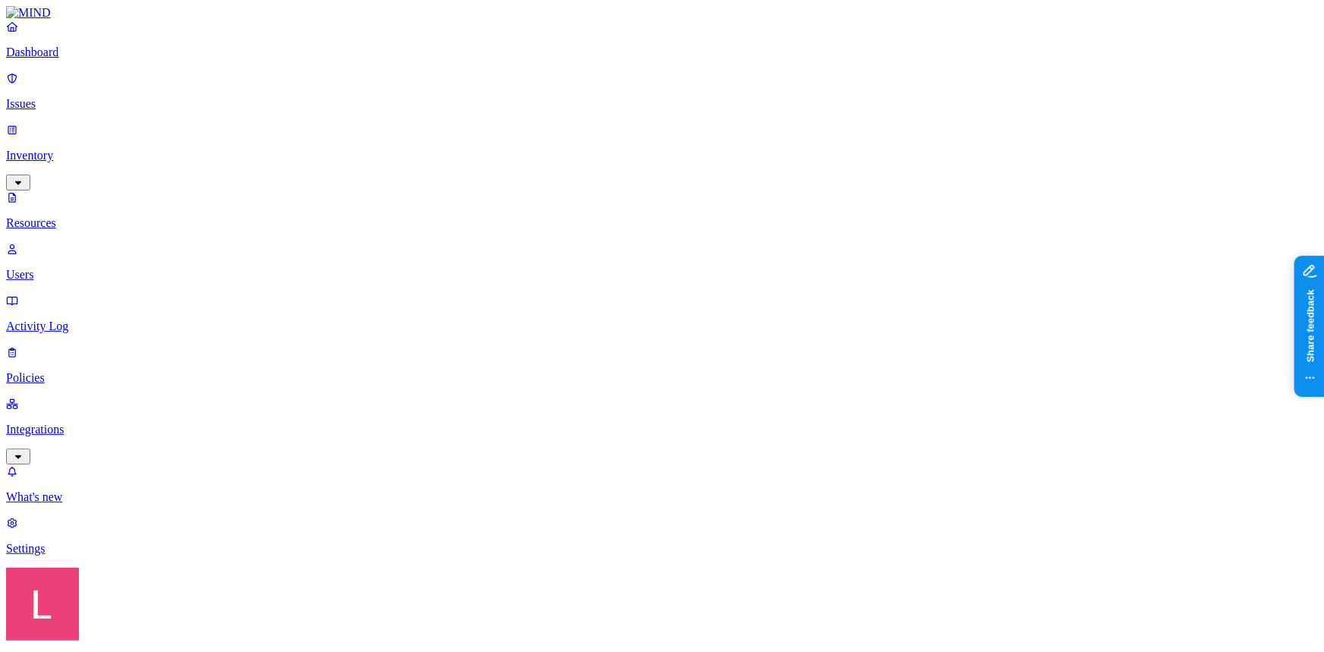
click at [36, 59] on p "Dashboard" at bounding box center [662, 53] width 1312 height 14
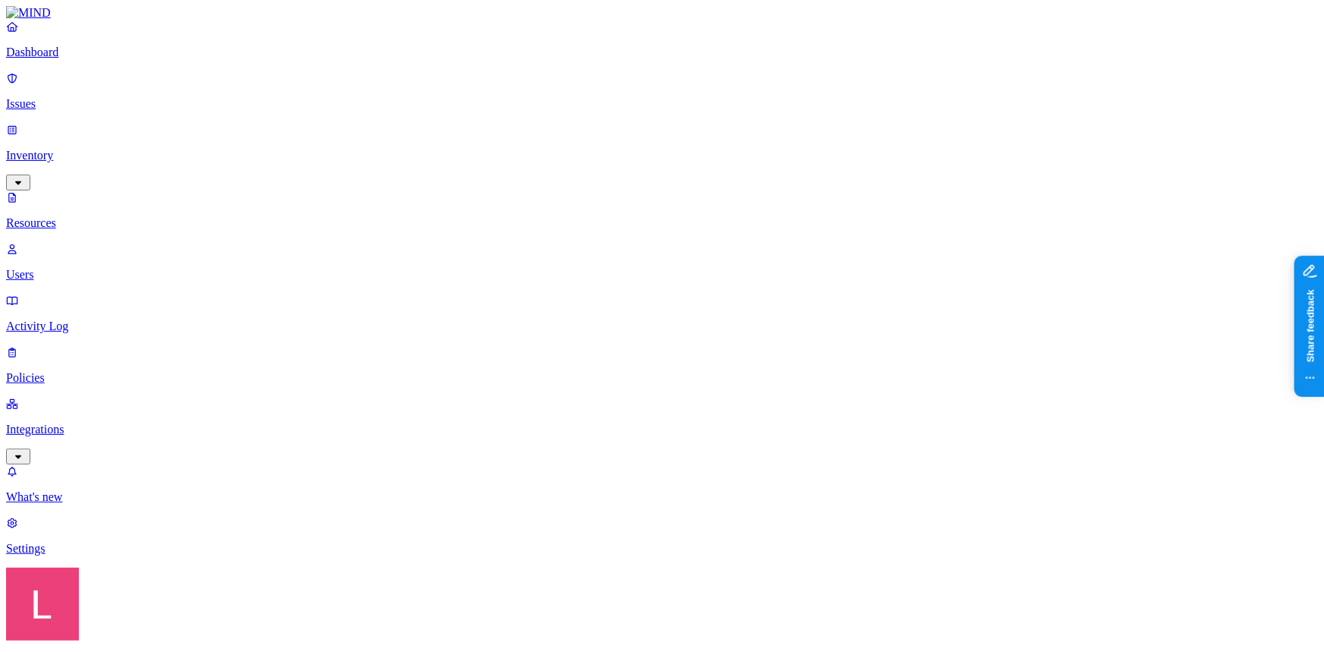
scroll to position [406, 0]
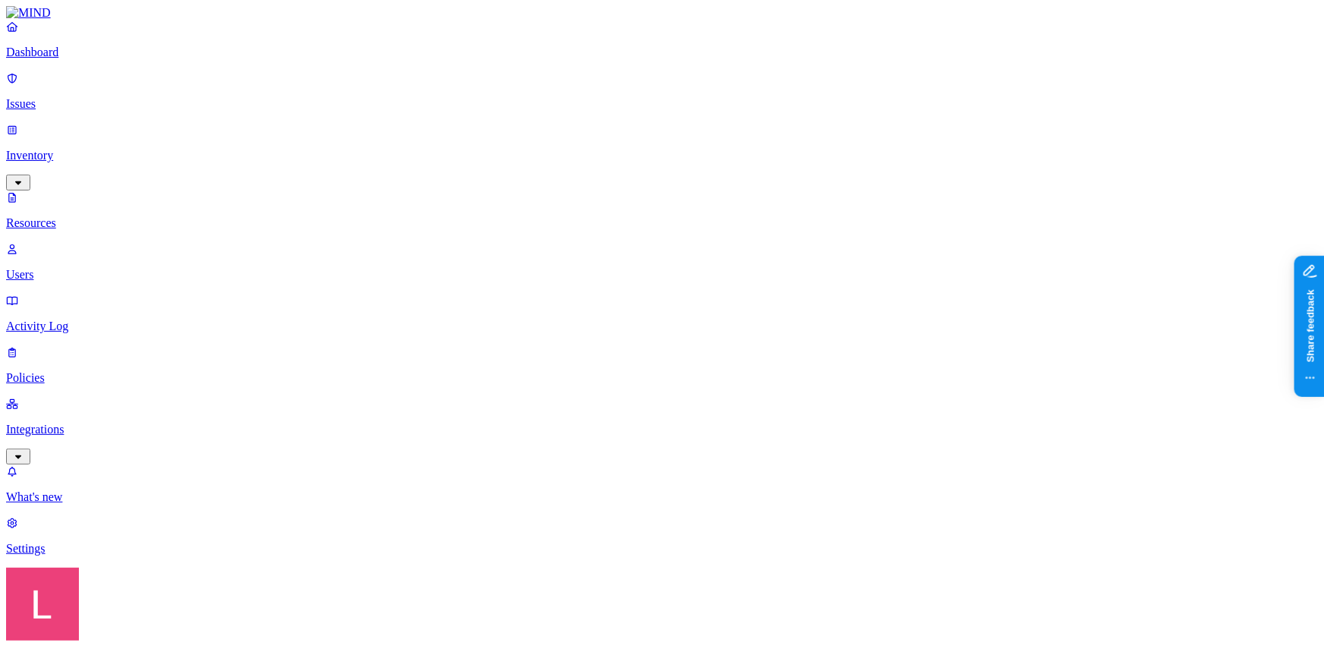
click at [96, 82] on link "Issues" at bounding box center [662, 90] width 1312 height 39
click at [96, 59] on p "Dashboard" at bounding box center [662, 53] width 1312 height 14
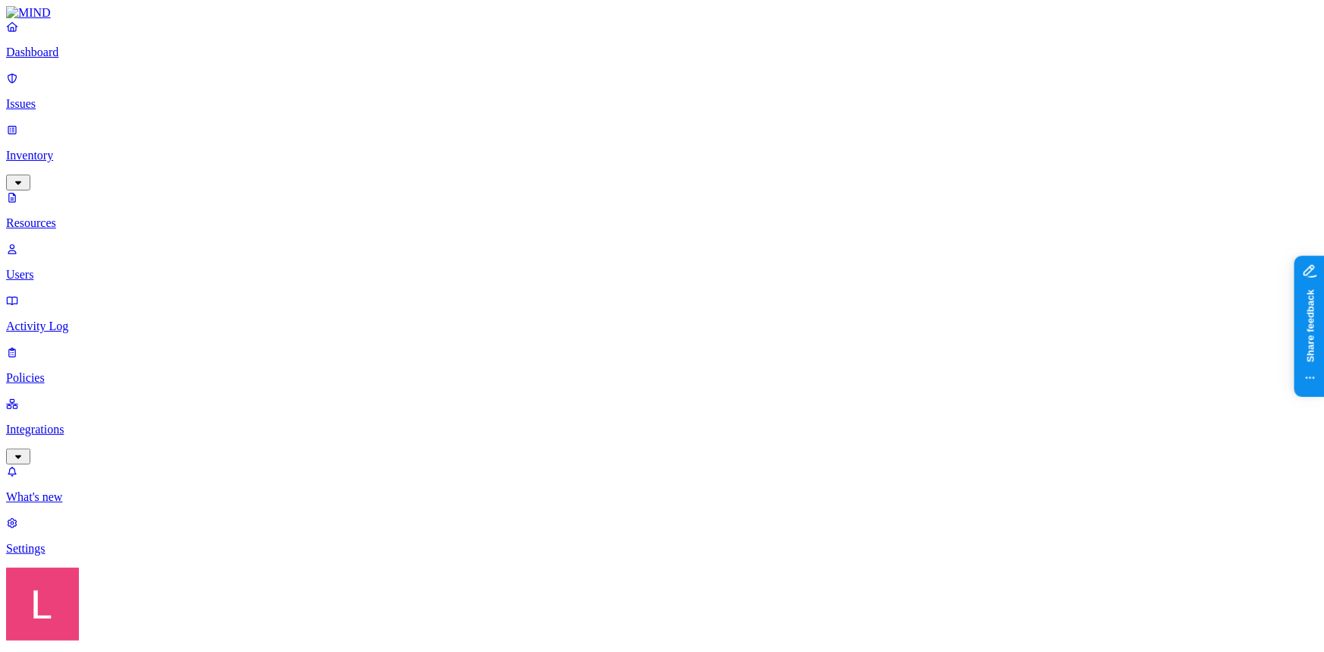
click at [797, 249] on button "button" at bounding box center [803, 251] width 12 height 5
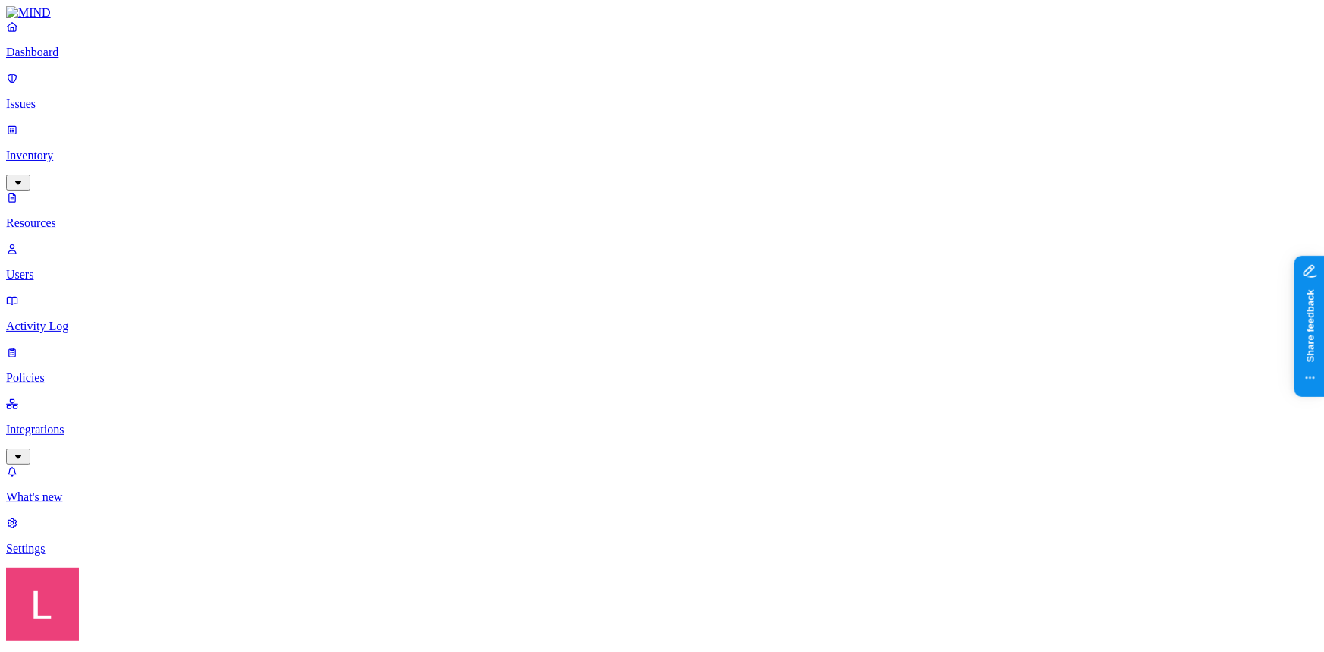
scroll to position [413, 0]
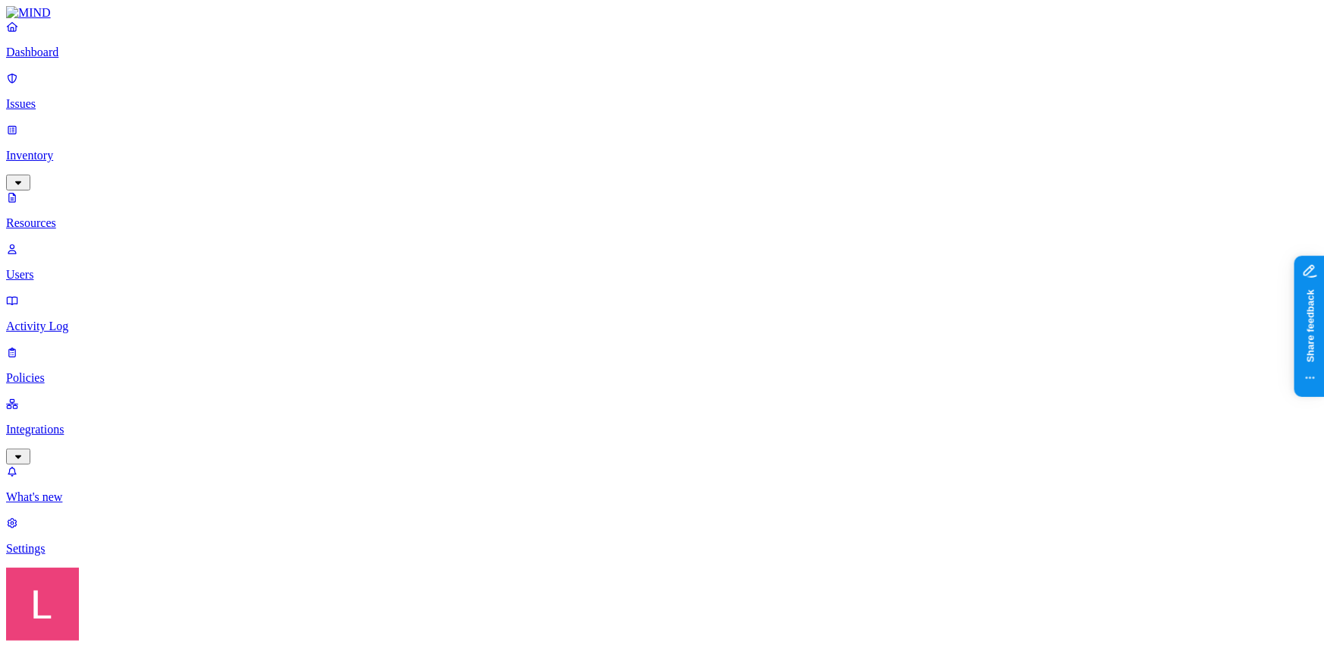
drag, startPoint x: 890, startPoint y: 14, endPoint x: 880, endPoint y: 15, distance: 9.9
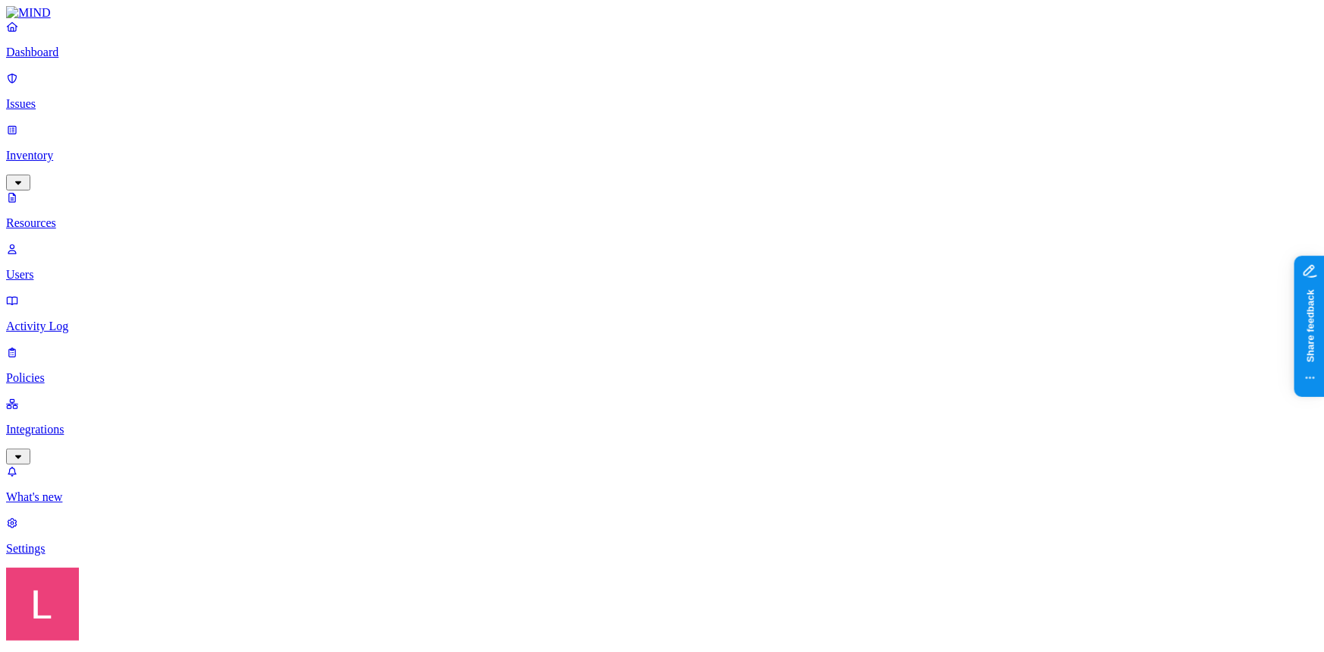
click at [797, 297] on div "Public" at bounding box center [797, 317] width 0 height 41
click at [797, 240] on button "button" at bounding box center [803, 248] width 12 height 16
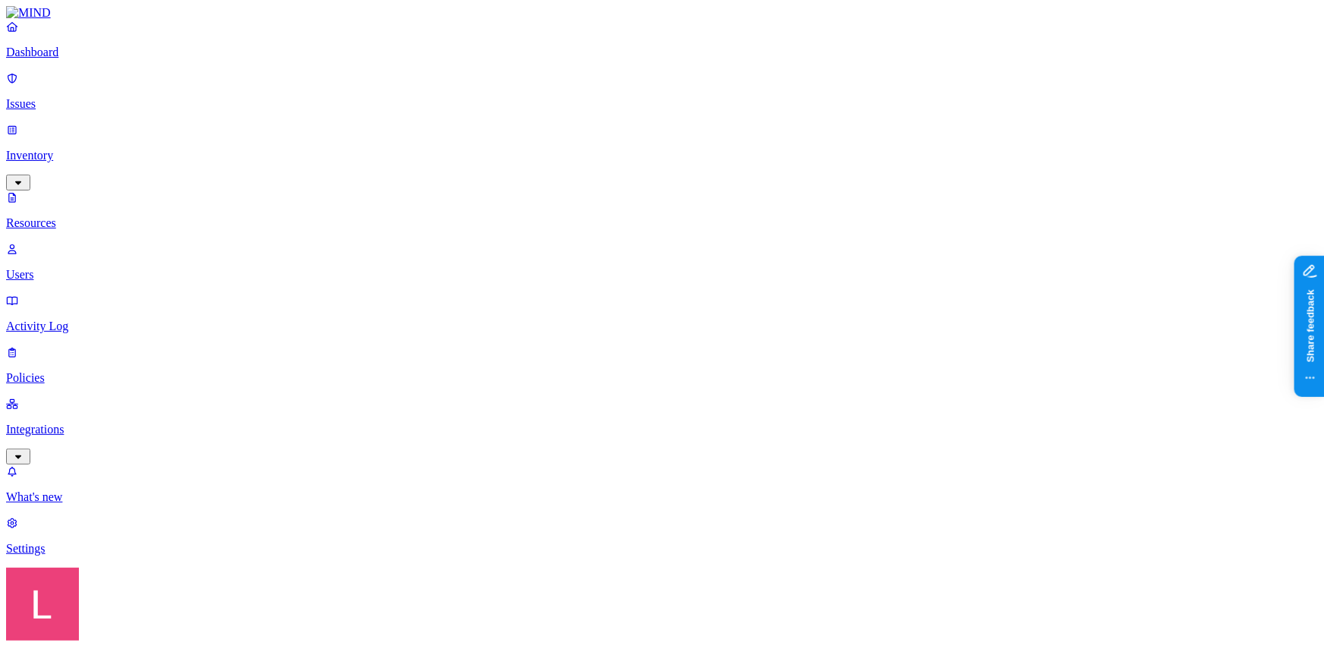
click at [92, 59] on link "Dashboard" at bounding box center [662, 39] width 1312 height 39
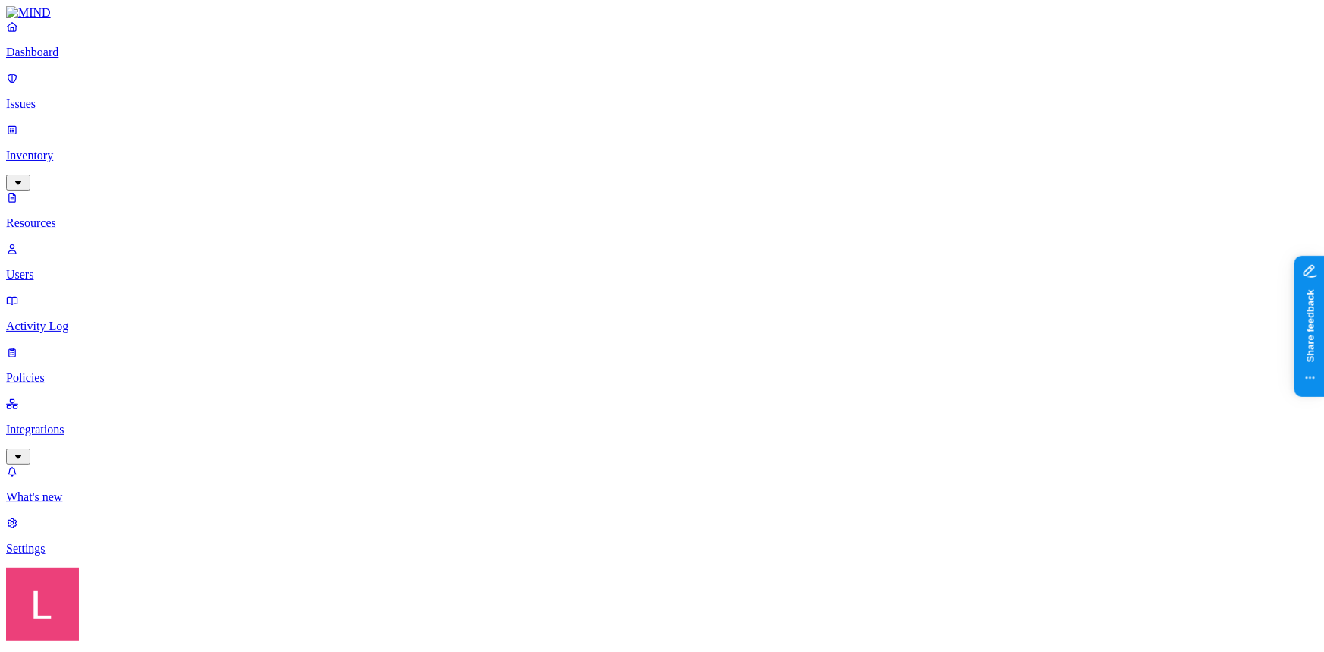
click at [856, 303] on button "button" at bounding box center [862, 305] width 12 height 5
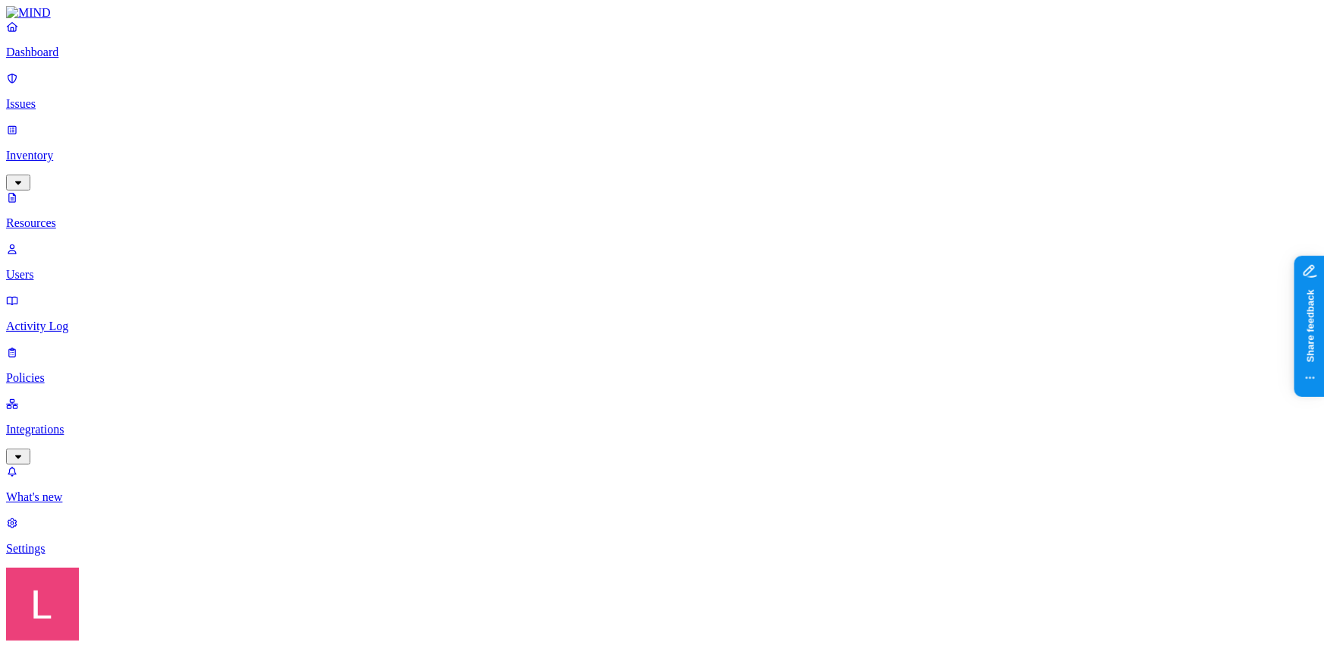
click at [82, 57] on link "Dashboard" at bounding box center [662, 39] width 1312 height 39
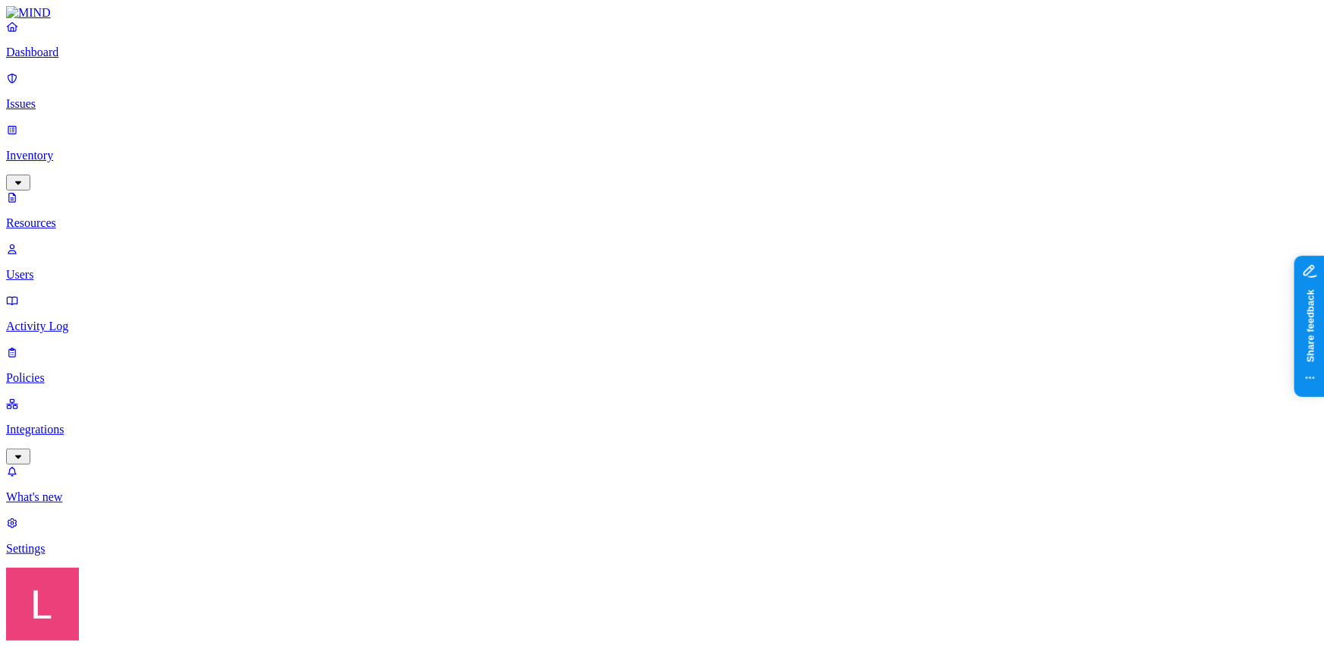
click at [773, 303] on button "button" at bounding box center [779, 305] width 12 height 5
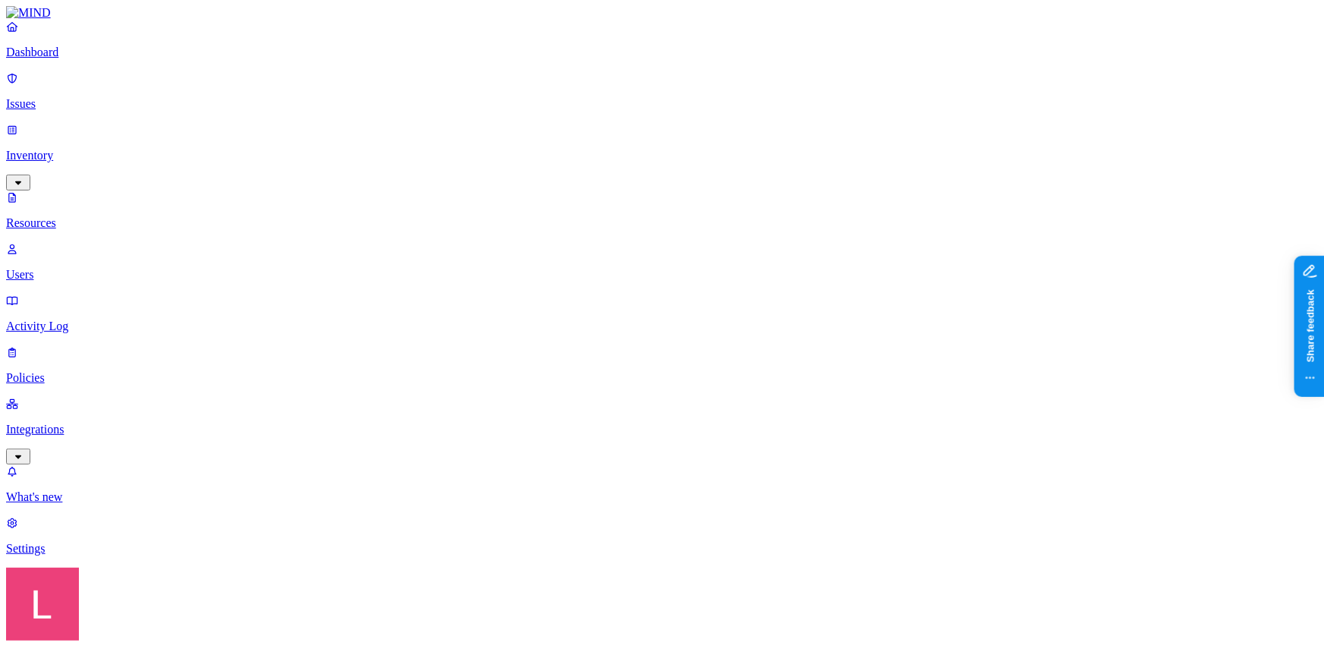
scroll to position [344, 0]
click at [83, 59] on p "Dashboard" at bounding box center [662, 53] width 1312 height 14
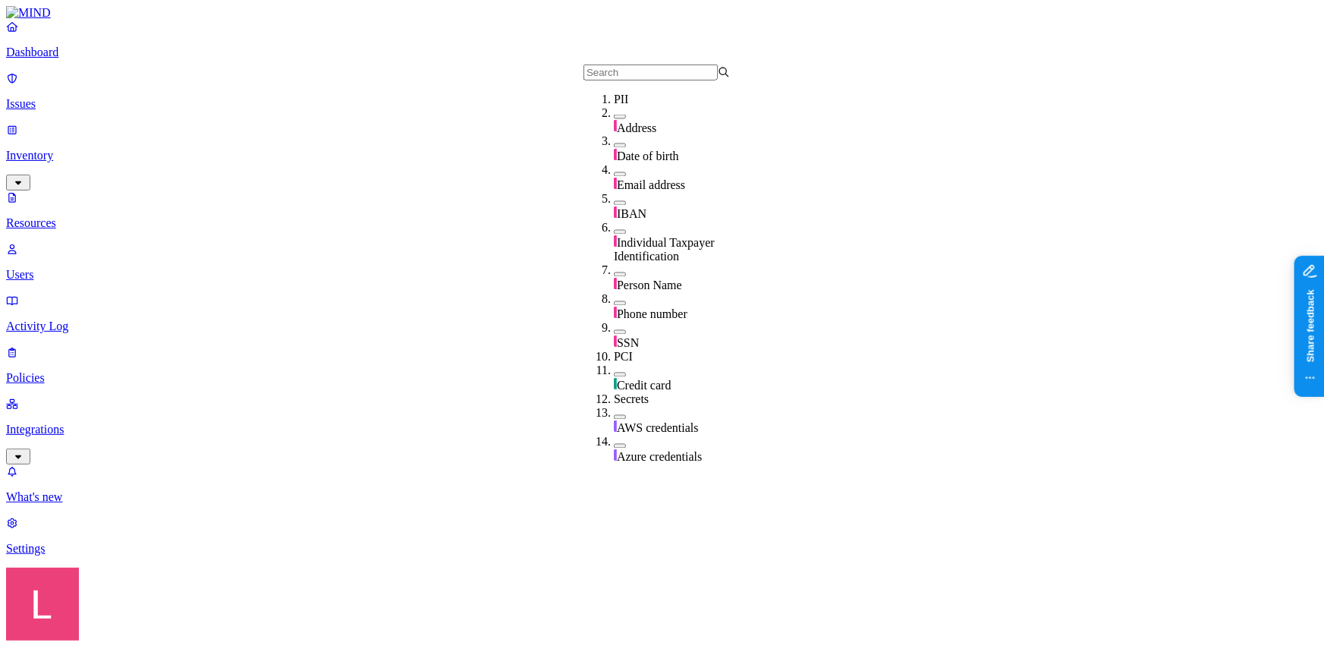
click at [65, 59] on p "Dashboard" at bounding box center [662, 53] width 1312 height 14
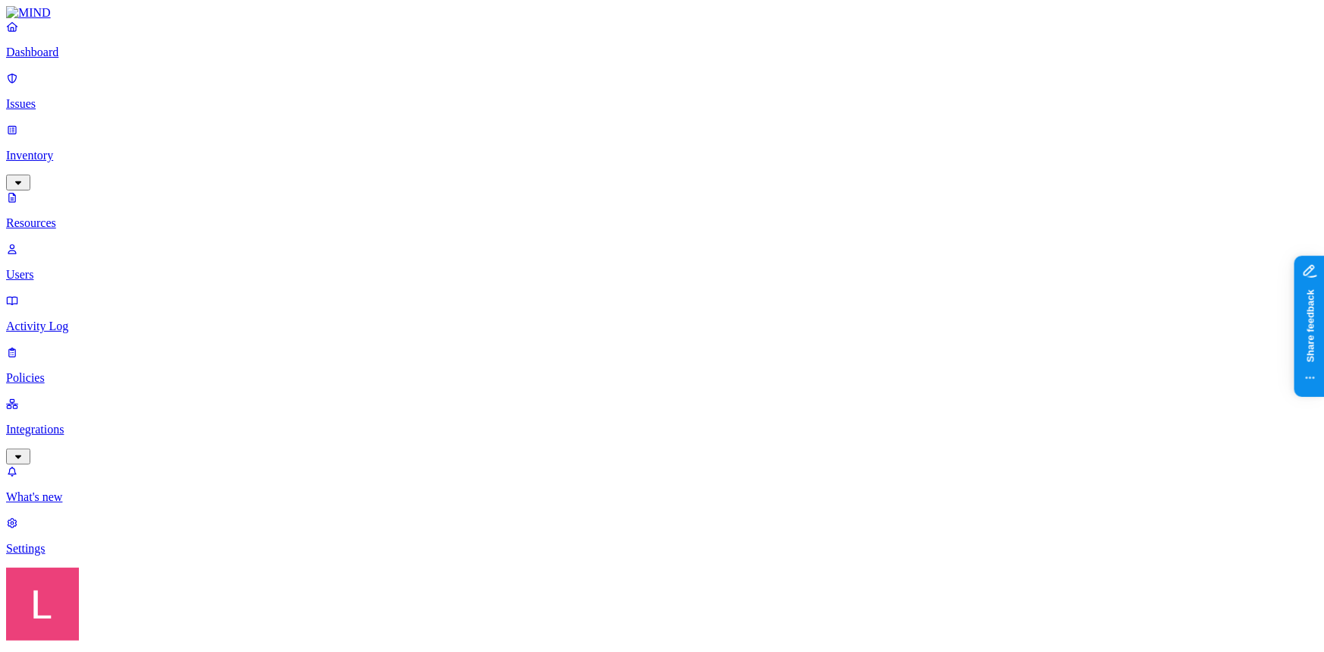
scroll to position [406, 0]
click at [68, 59] on p "Dashboard" at bounding box center [662, 53] width 1312 height 14
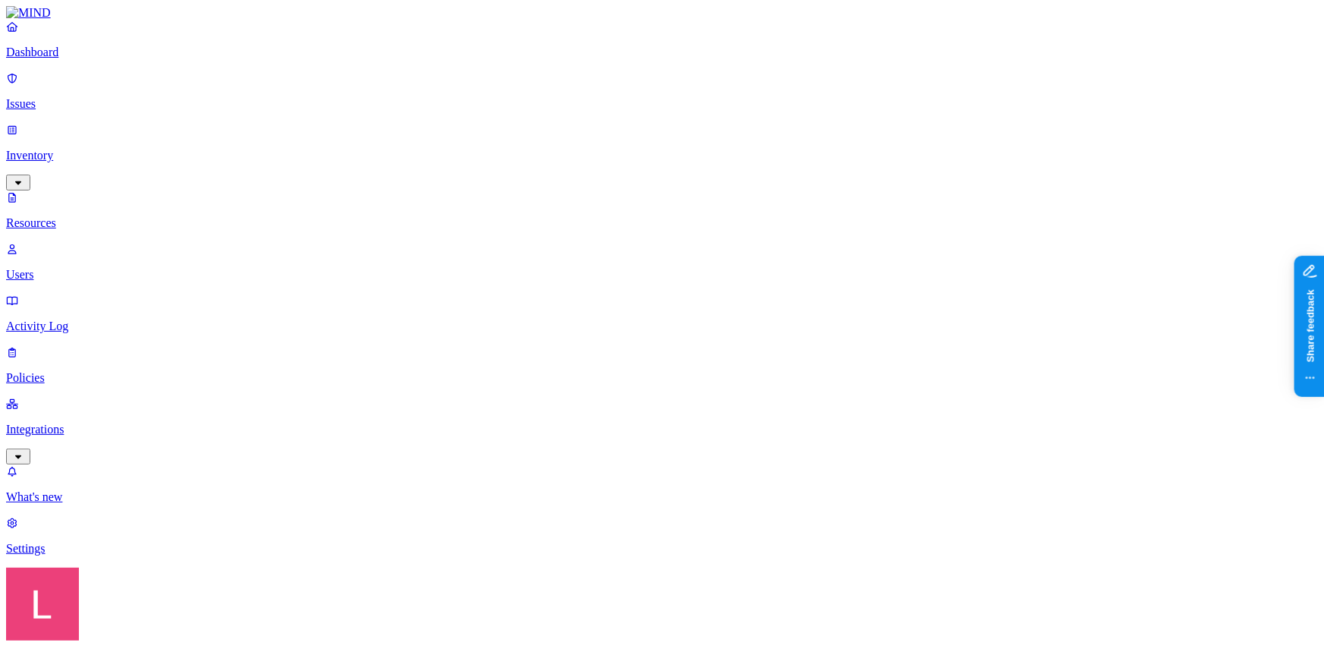
scroll to position [406, 0]
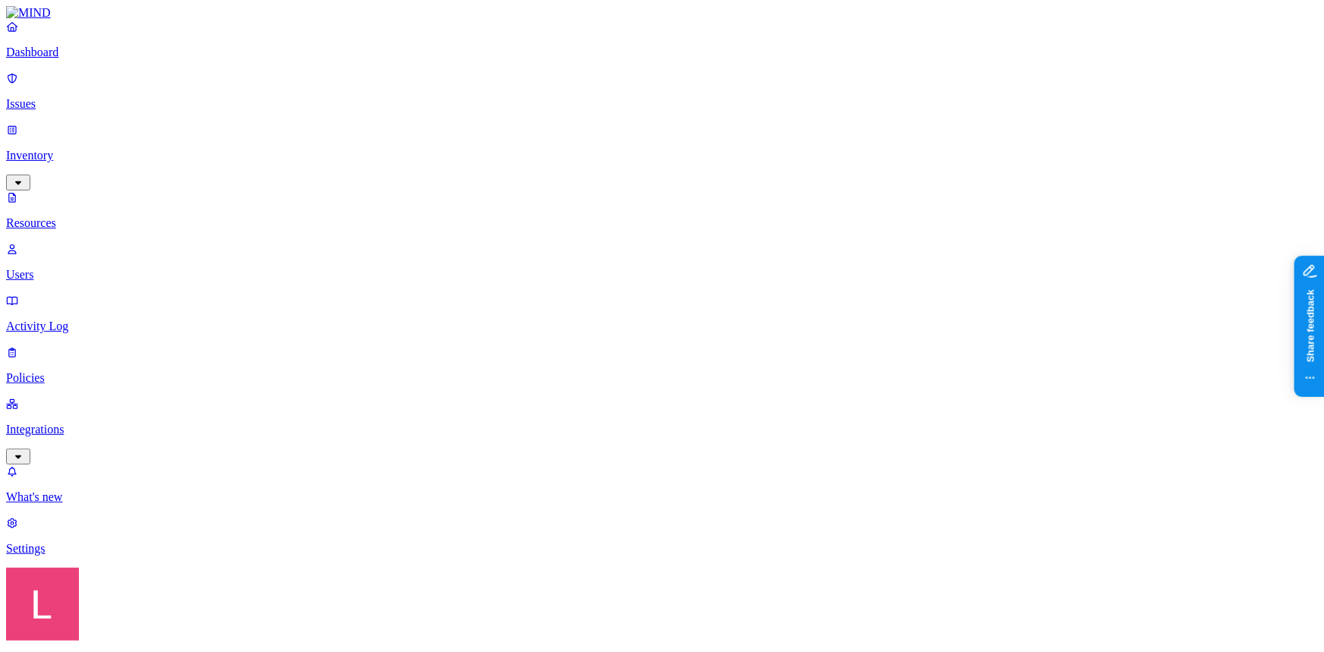
scroll to position [137, 0]
click at [90, 59] on p "Dashboard" at bounding box center [662, 53] width 1312 height 14
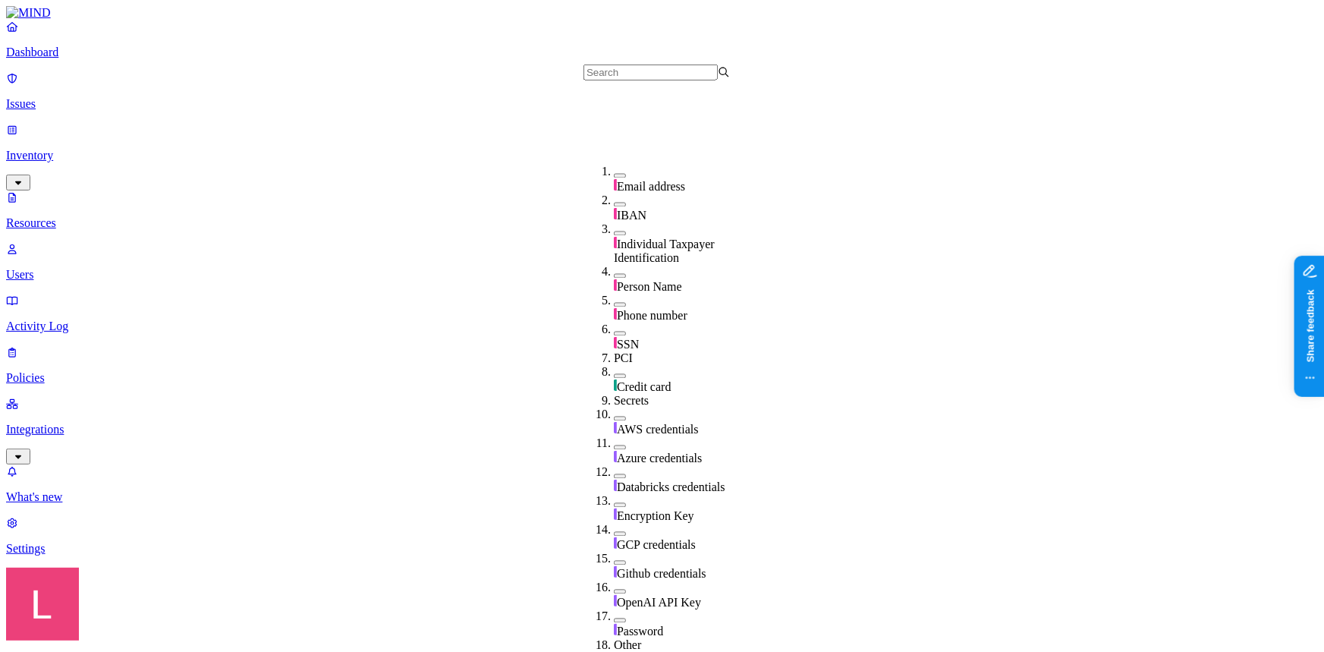
scroll to position [275, 0]
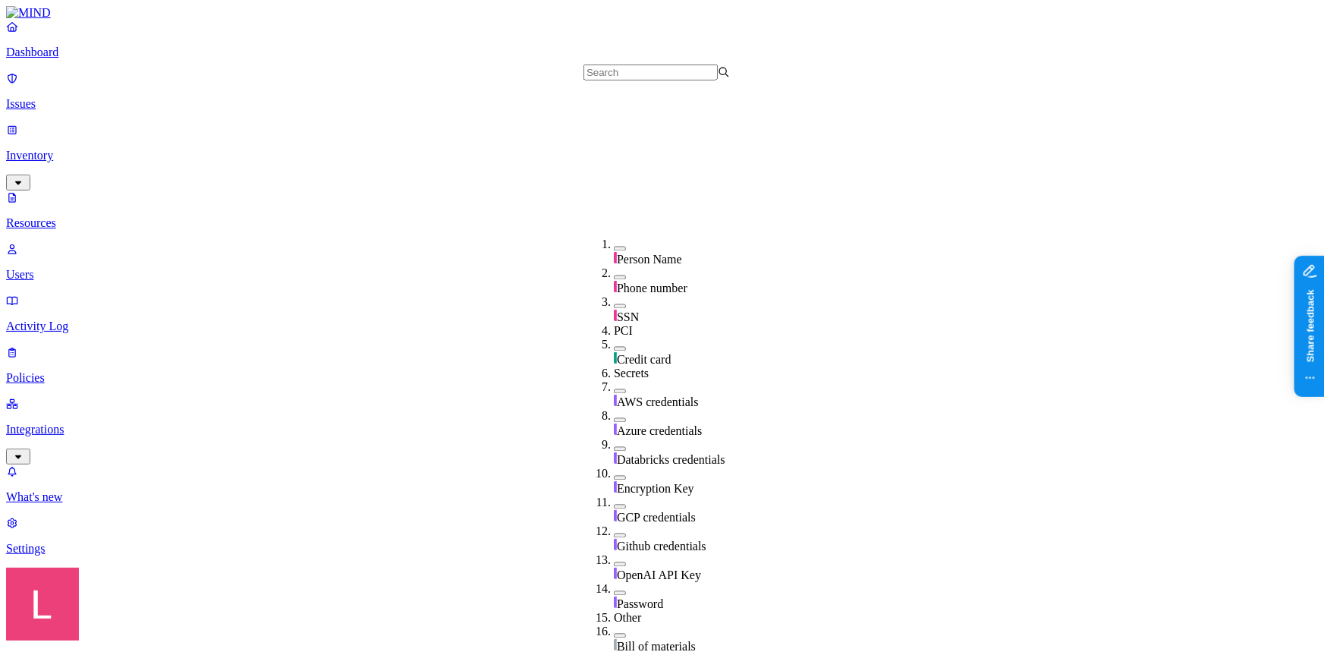
click at [614, 389] on button "button" at bounding box center [620, 391] width 12 height 5
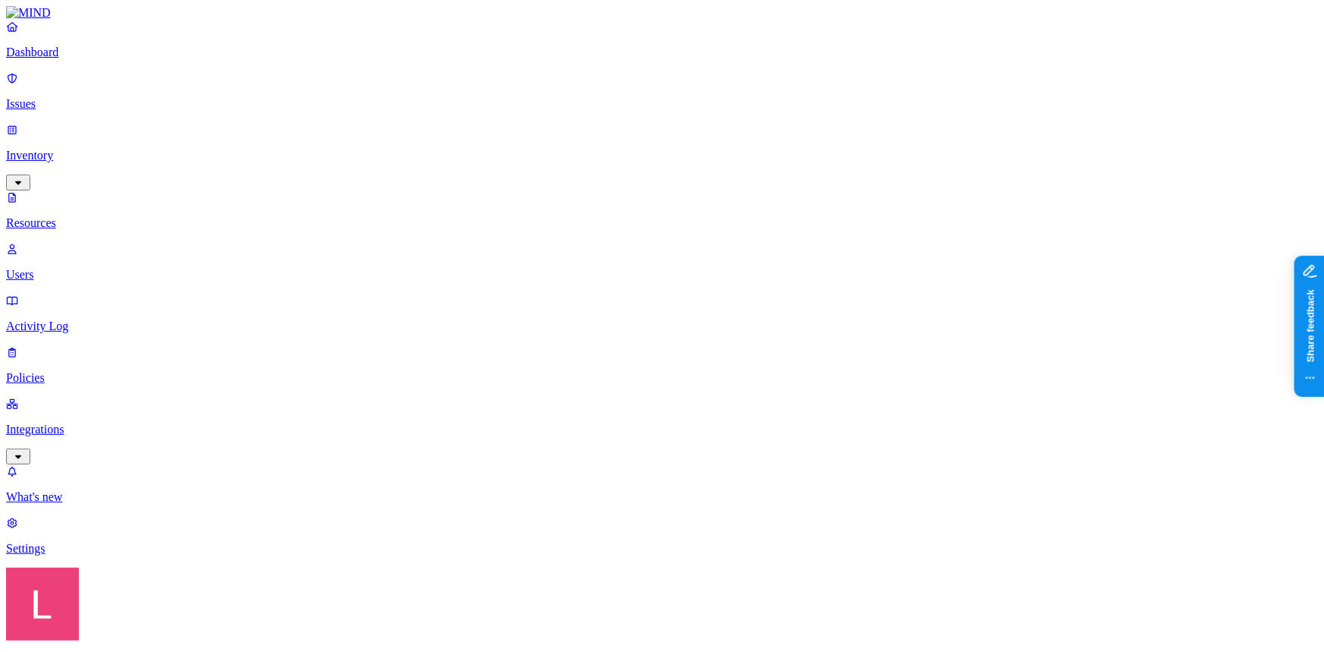
click at [90, 59] on p "Dashboard" at bounding box center [662, 53] width 1312 height 14
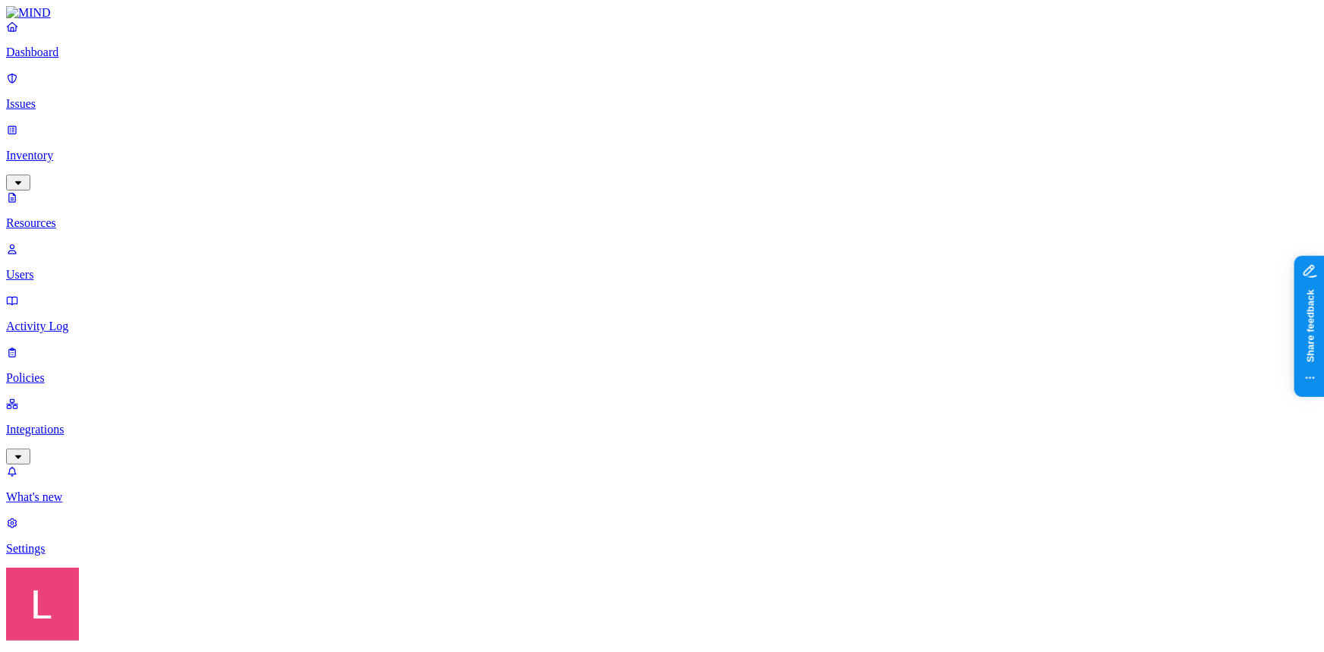
scroll to position [206, 0]
drag, startPoint x: 1029, startPoint y: 286, endPoint x: 1039, endPoint y: 294, distance: 11.8
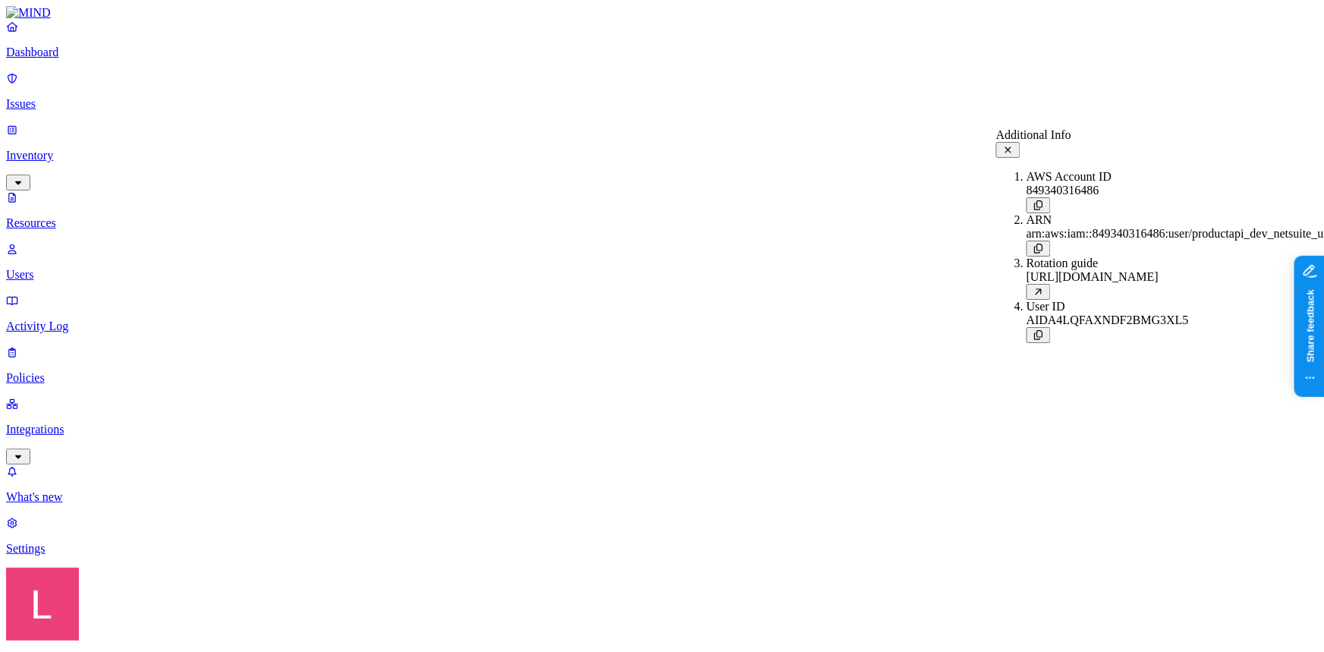
drag, startPoint x: 1208, startPoint y: 232, endPoint x: 1252, endPoint y: 234, distance: 44.1
click at [1252, 240] on div at bounding box center [1182, 248] width 312 height 16
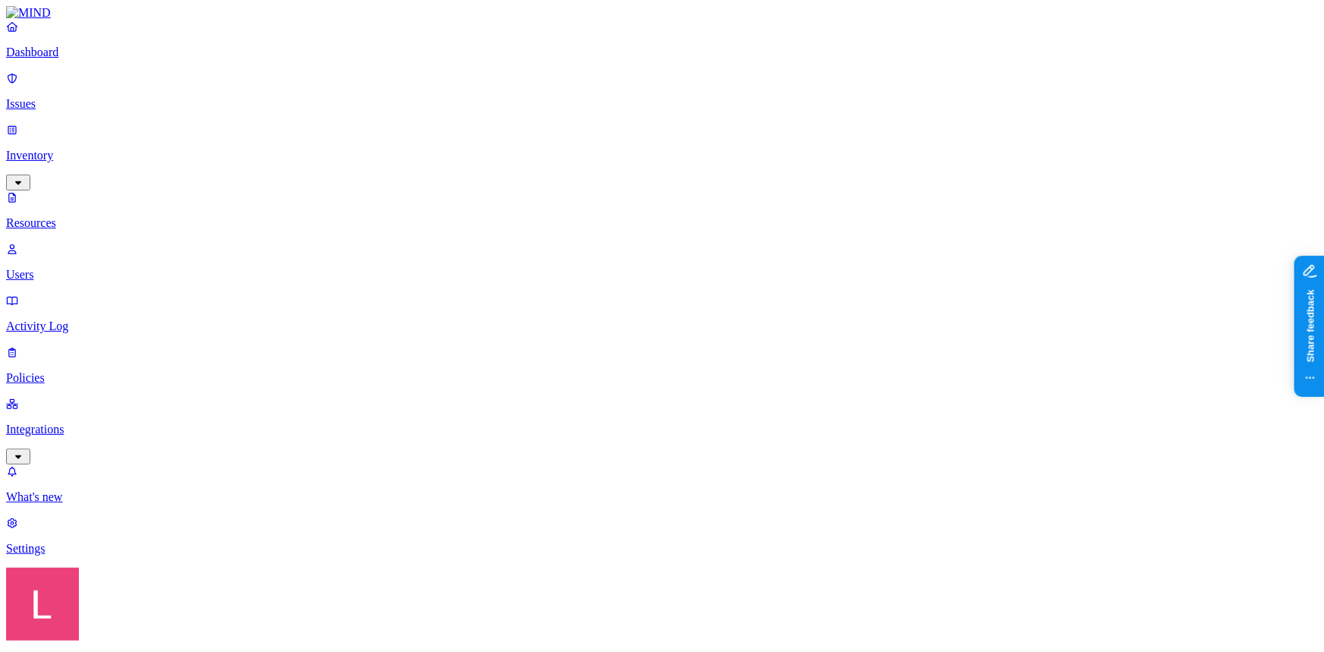
scroll to position [0, 0]
click at [106, 59] on p "Dashboard" at bounding box center [662, 53] width 1312 height 14
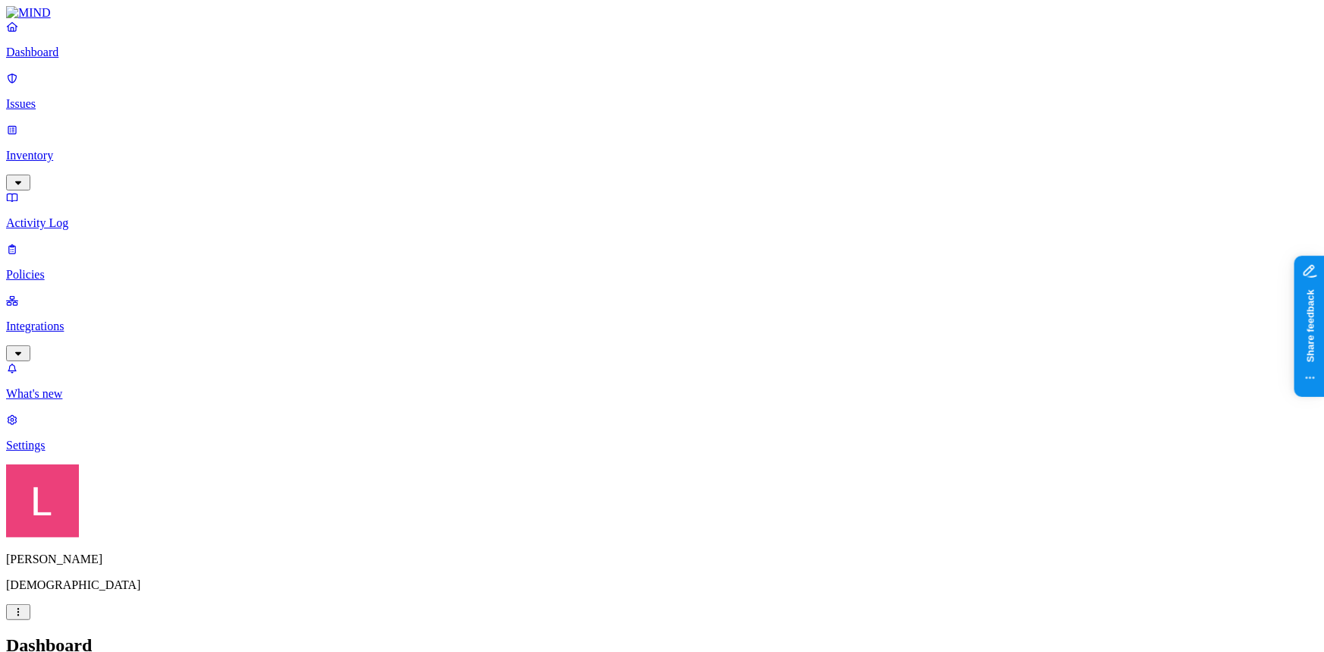
click at [108, 268] on p "Policies" at bounding box center [662, 275] width 1312 height 14
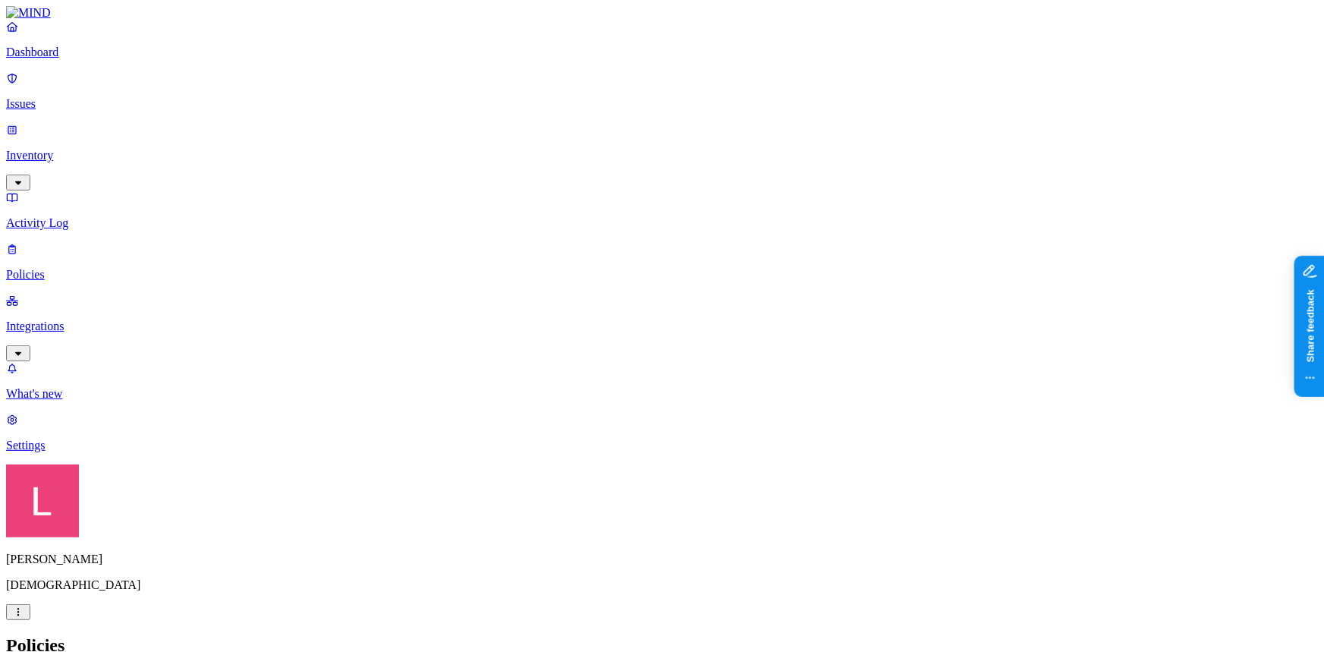
scroll to position [0, 0]
click at [79, 59] on p "Dashboard" at bounding box center [662, 53] width 1312 height 14
click at [97, 99] on p "Issues" at bounding box center [662, 104] width 1312 height 14
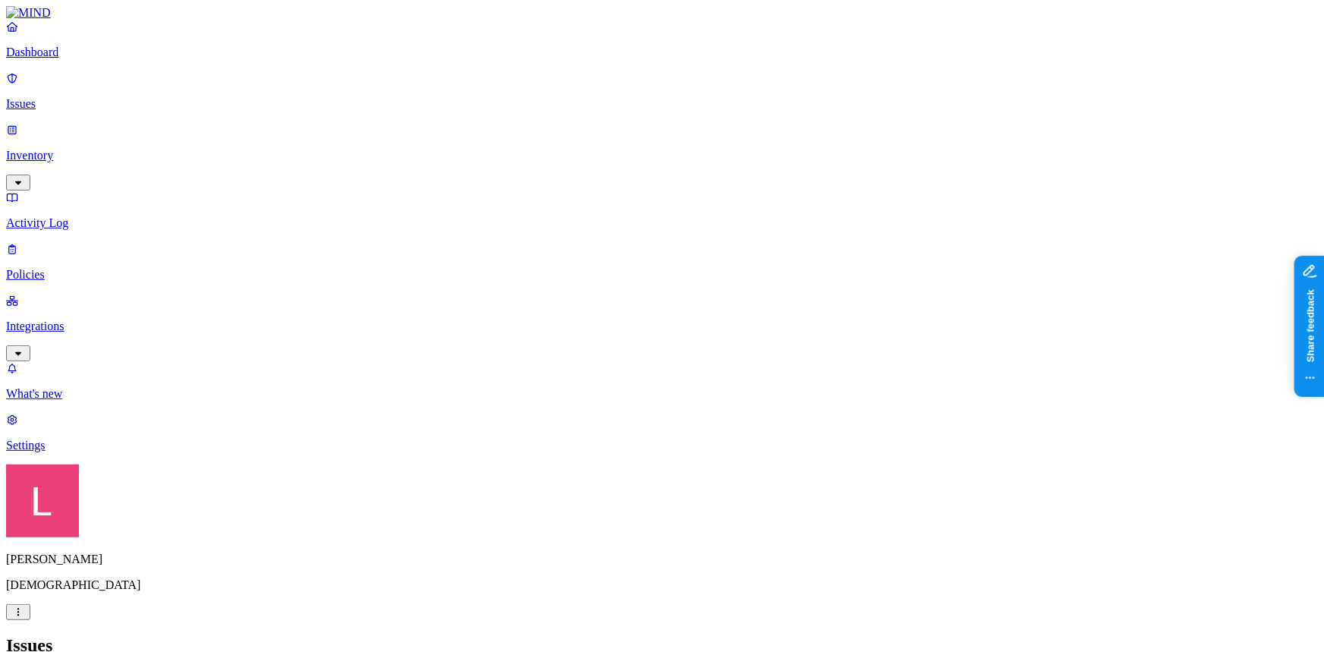
click at [97, 59] on p "Dashboard" at bounding box center [662, 53] width 1312 height 14
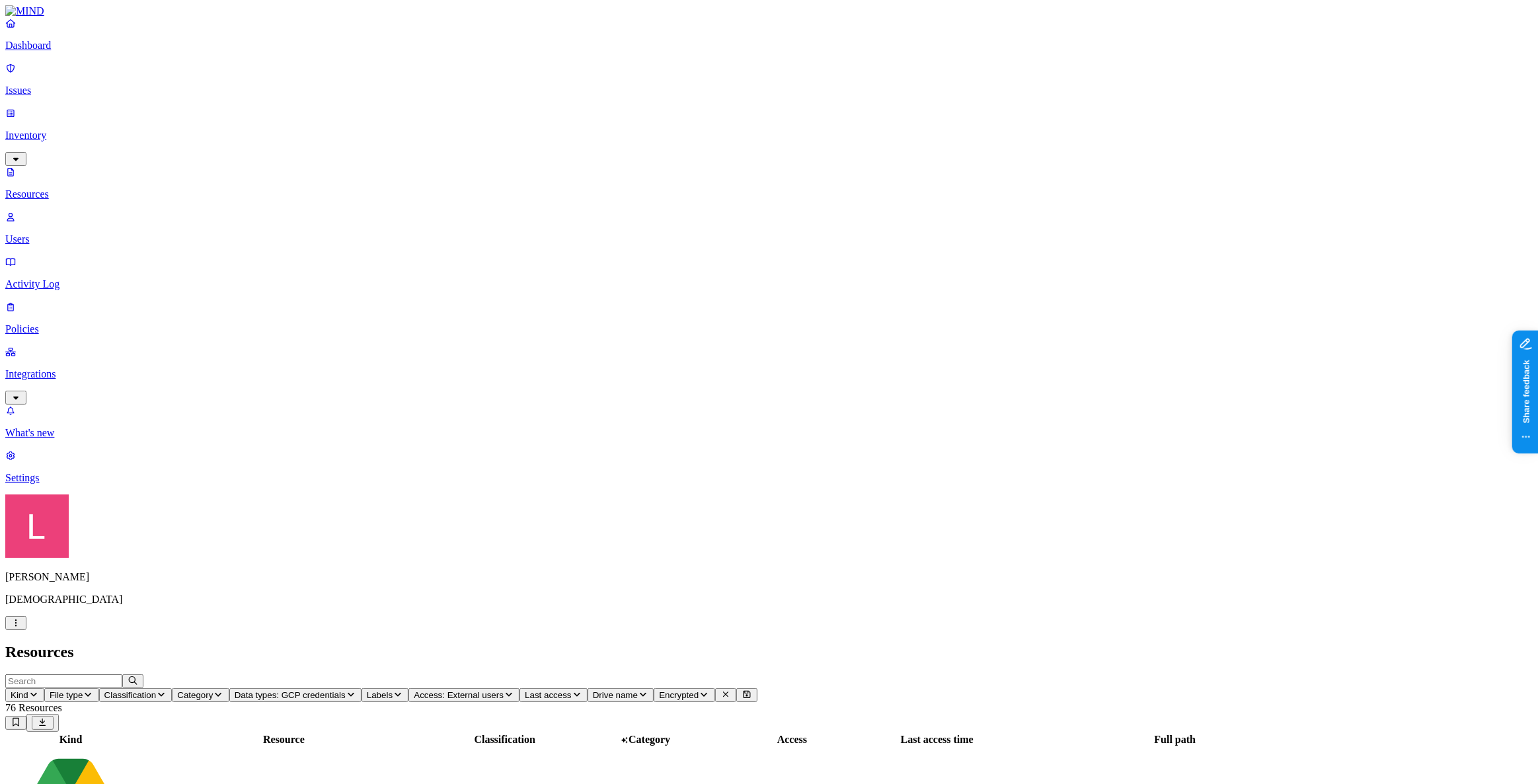
click at [85, 278] on p "Activity Log" at bounding box center [769, 284] width 1528 height 12
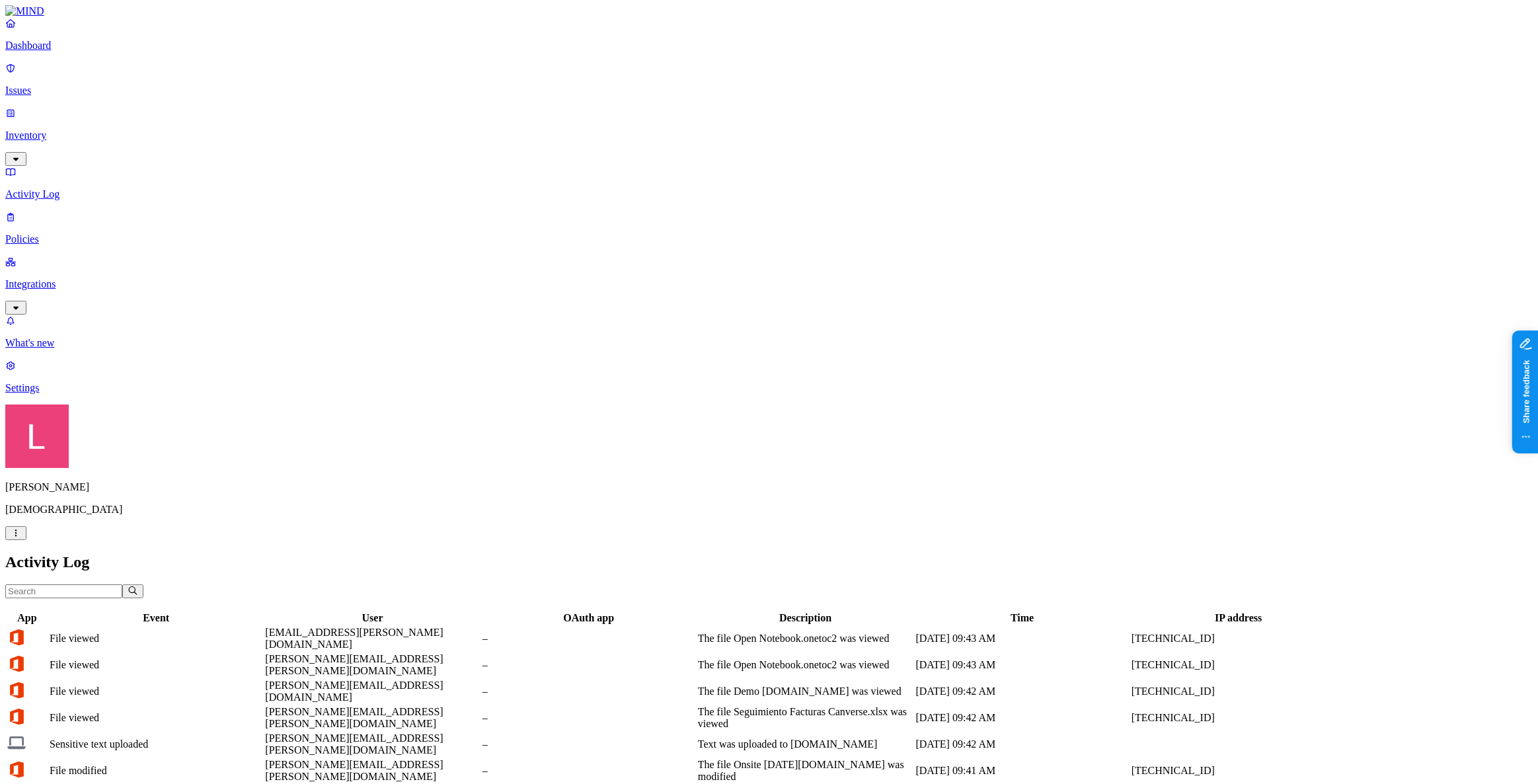
click at [122, 585] on input "text" at bounding box center [64, 591] width 117 height 14
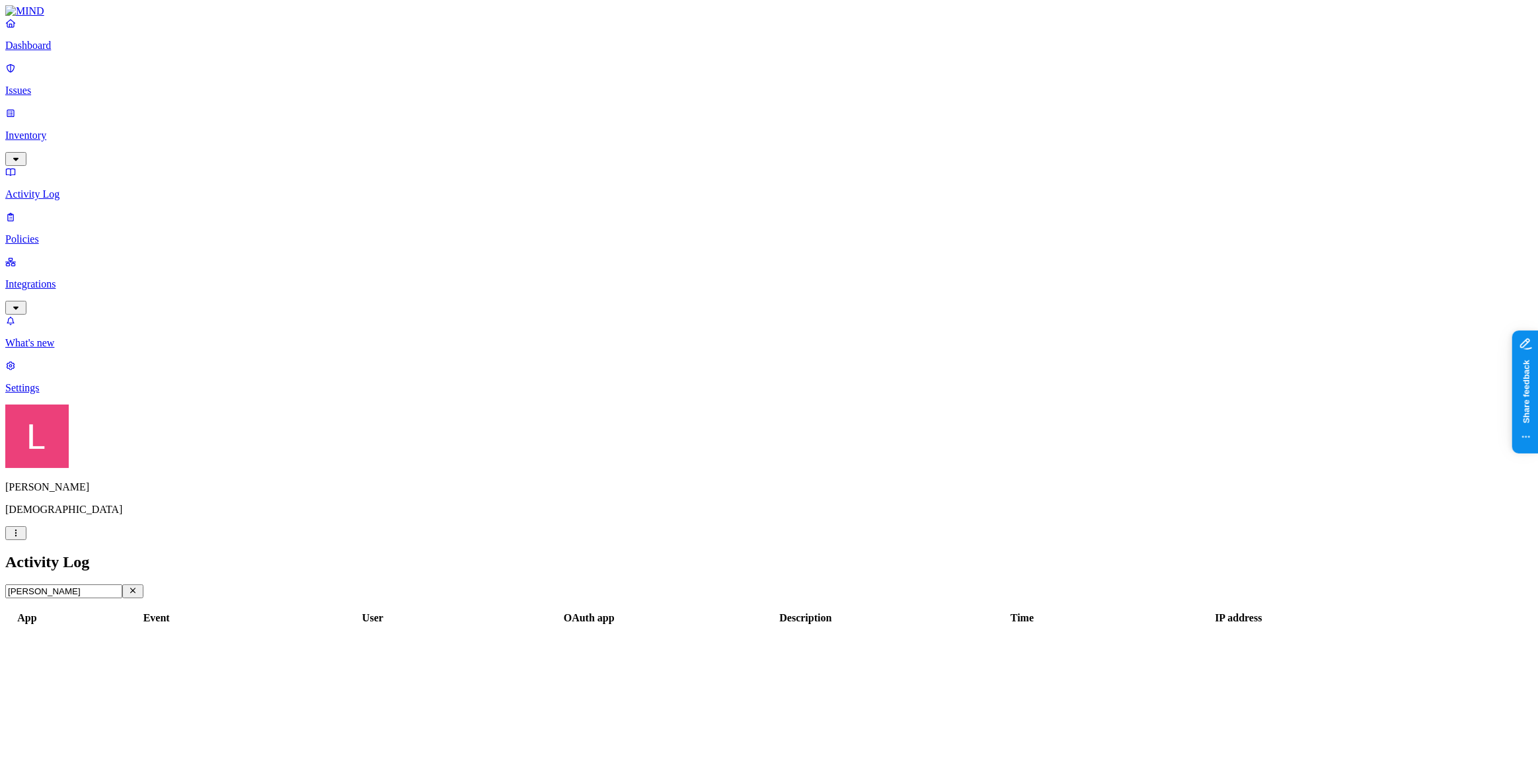
type input "[PERSON_NAME]"
click at [77, 130] on p "Inventory" at bounding box center [769, 136] width 1528 height 12
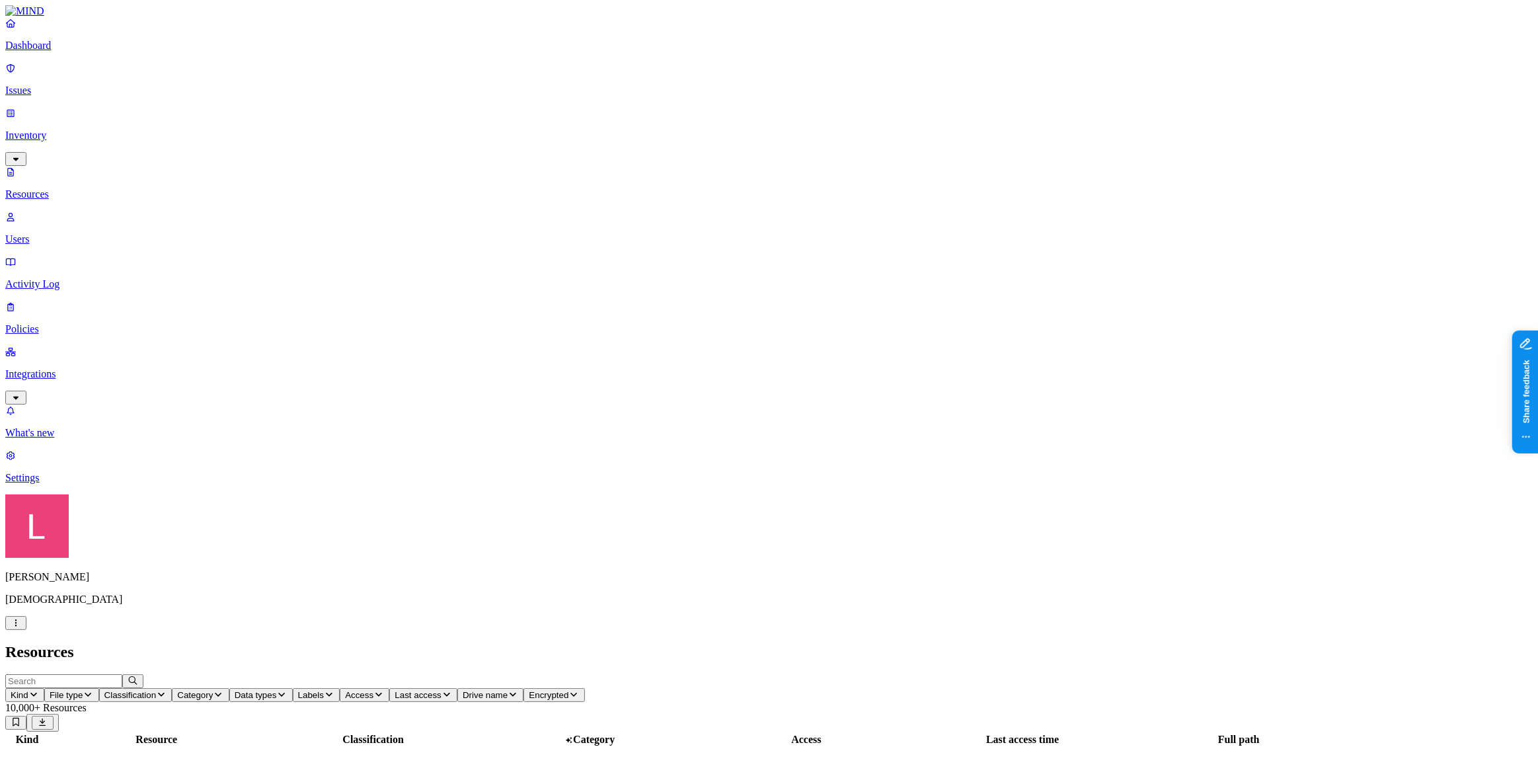
click at [65, 233] on p "Users" at bounding box center [769, 240] width 1528 height 12
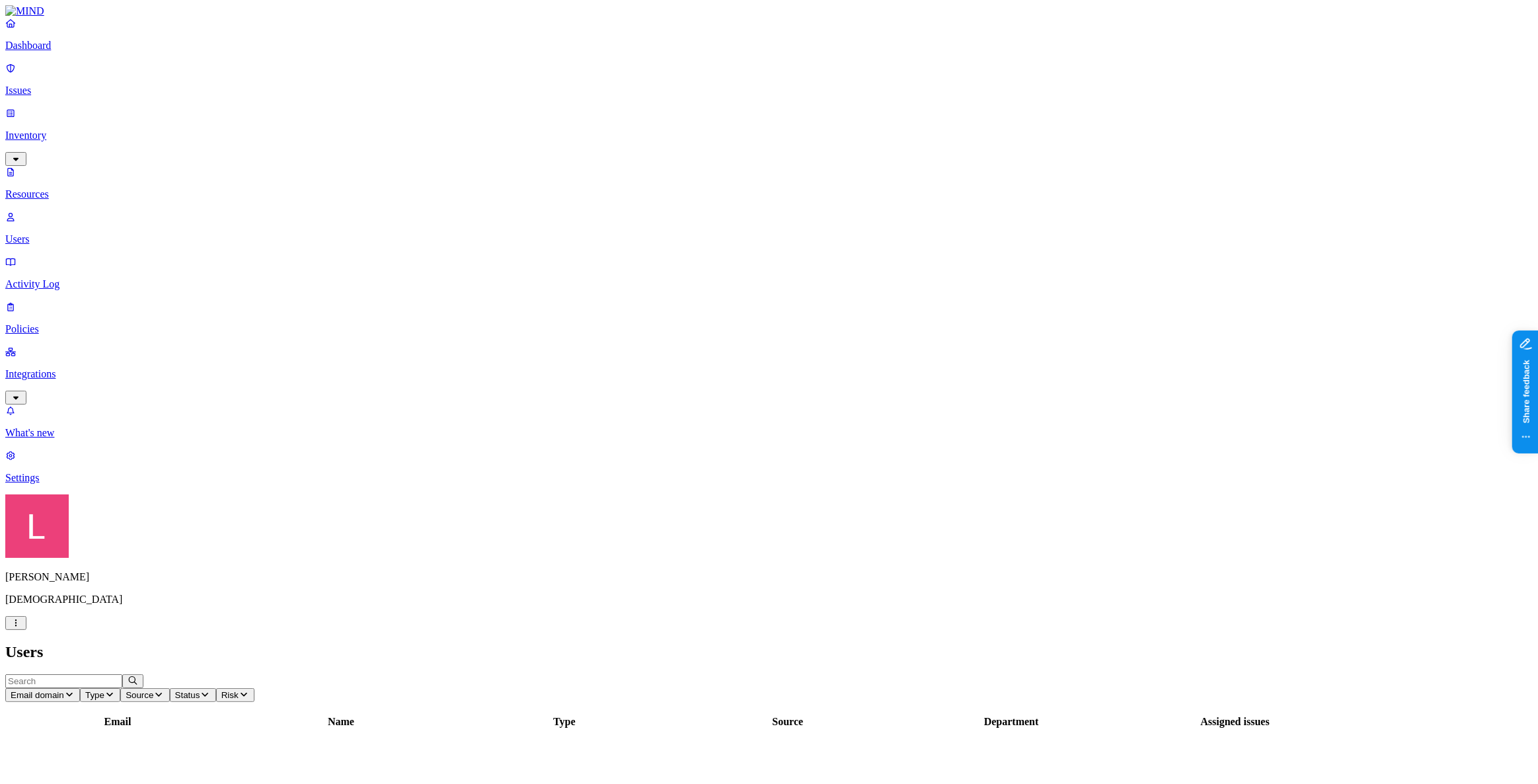
click at [122, 674] on input "text" at bounding box center [64, 681] width 117 height 14
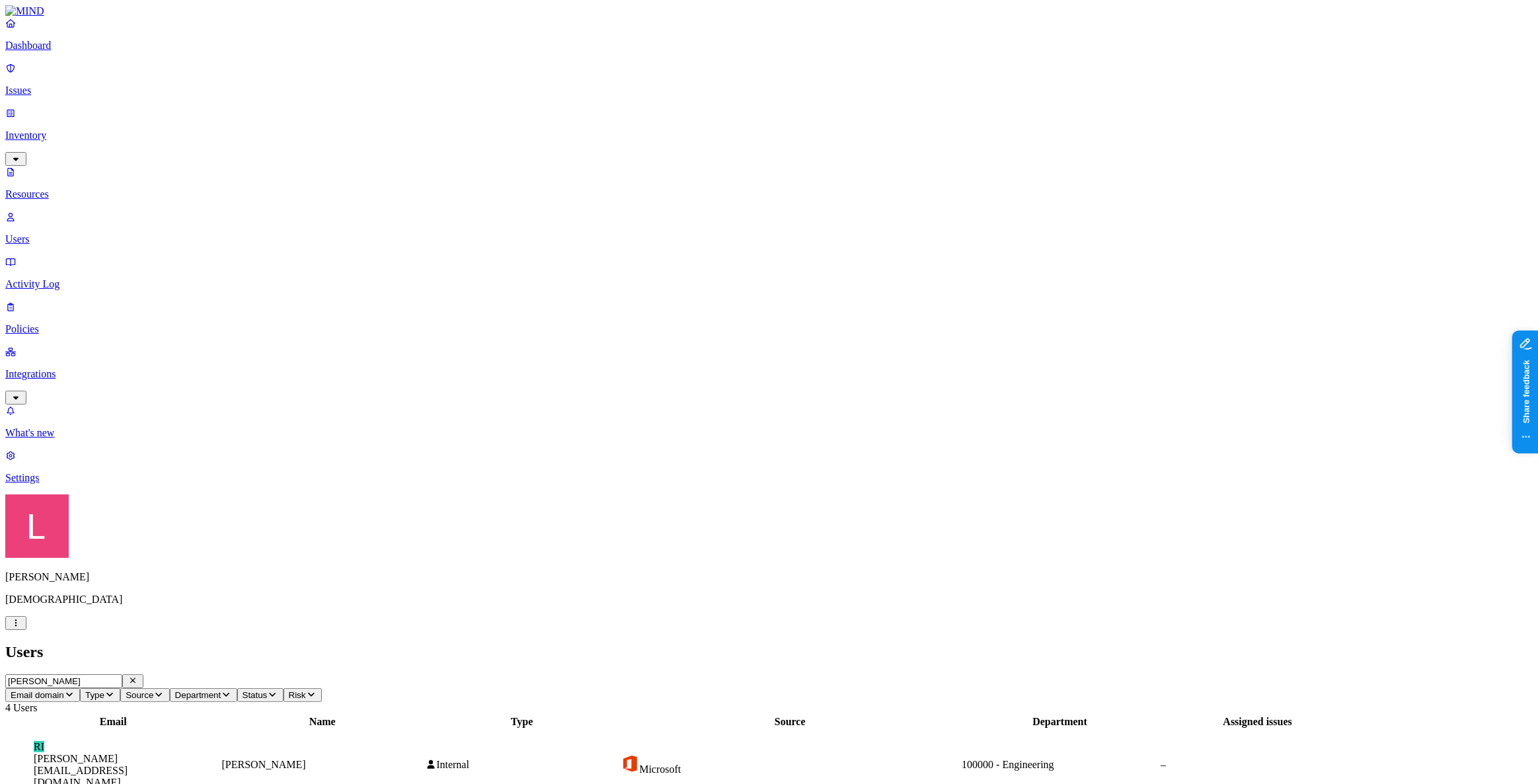
type input "[PERSON_NAME]"
drag, startPoint x: 1319, startPoint y: 289, endPoint x: 1357, endPoint y: 290, distance: 38.0
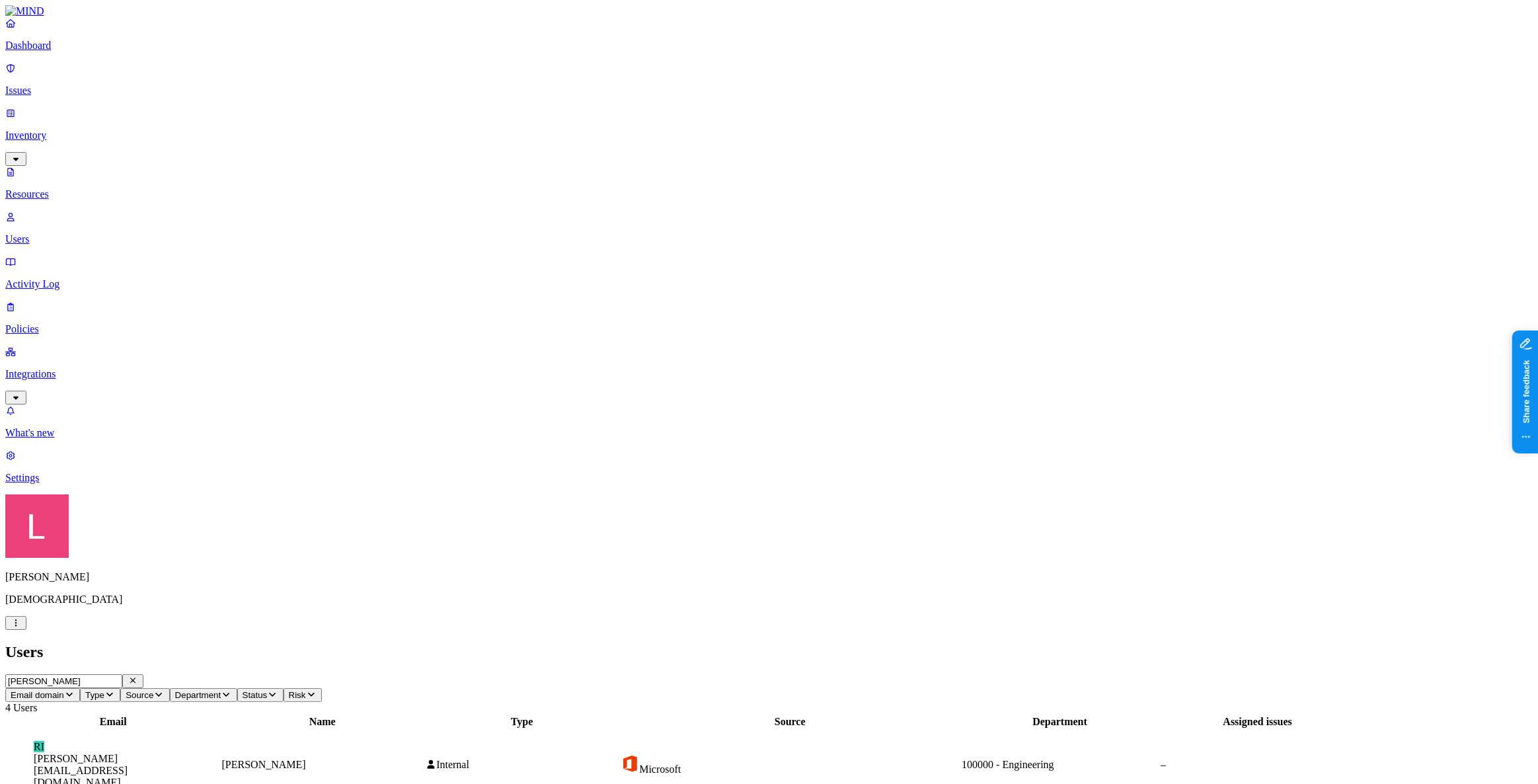
drag, startPoint x: 1356, startPoint y: 286, endPoint x: 1494, endPoint y: 303, distance: 139.0
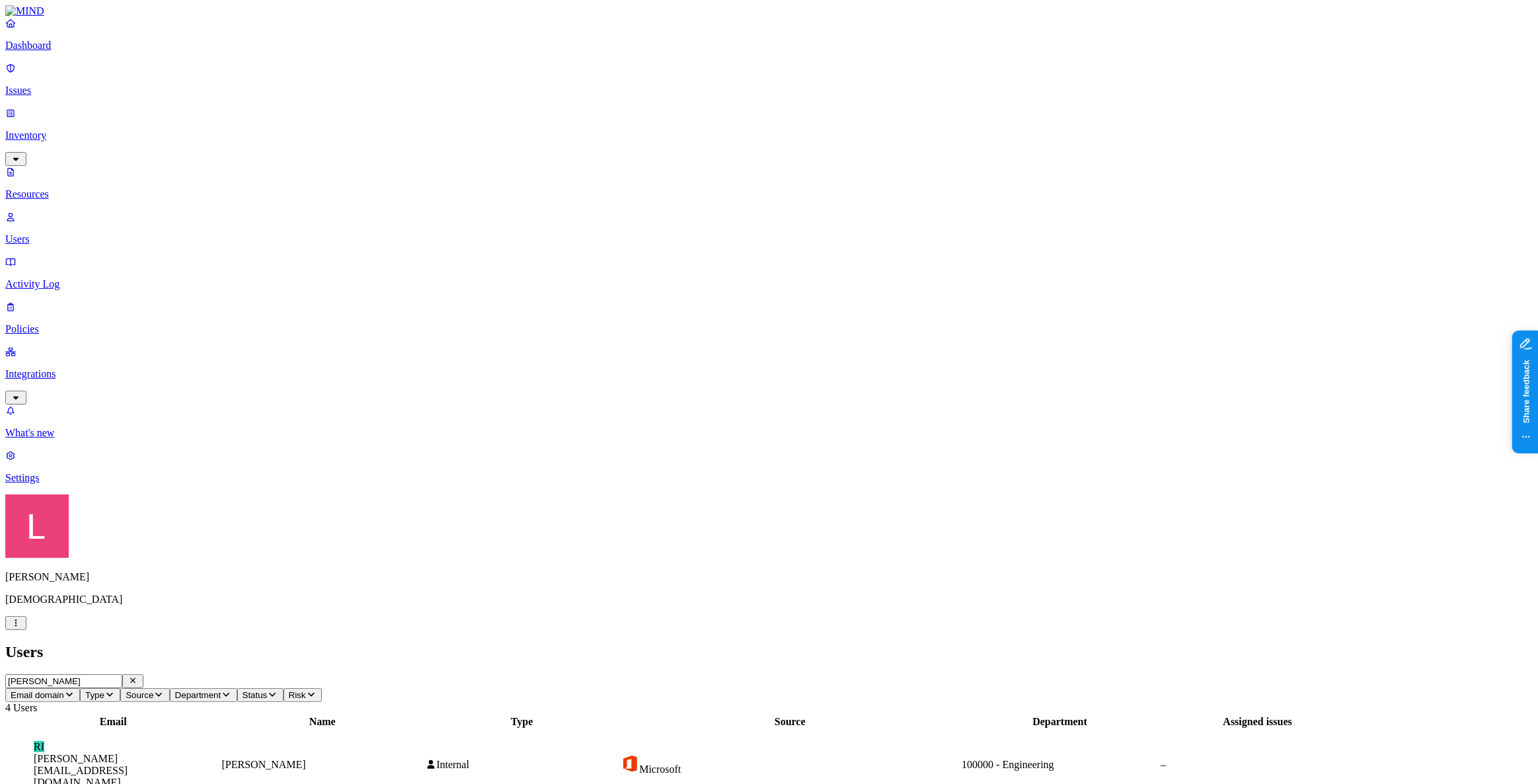
drag, startPoint x: 1250, startPoint y: 636, endPoint x: 1298, endPoint y: 615, distance: 52.4
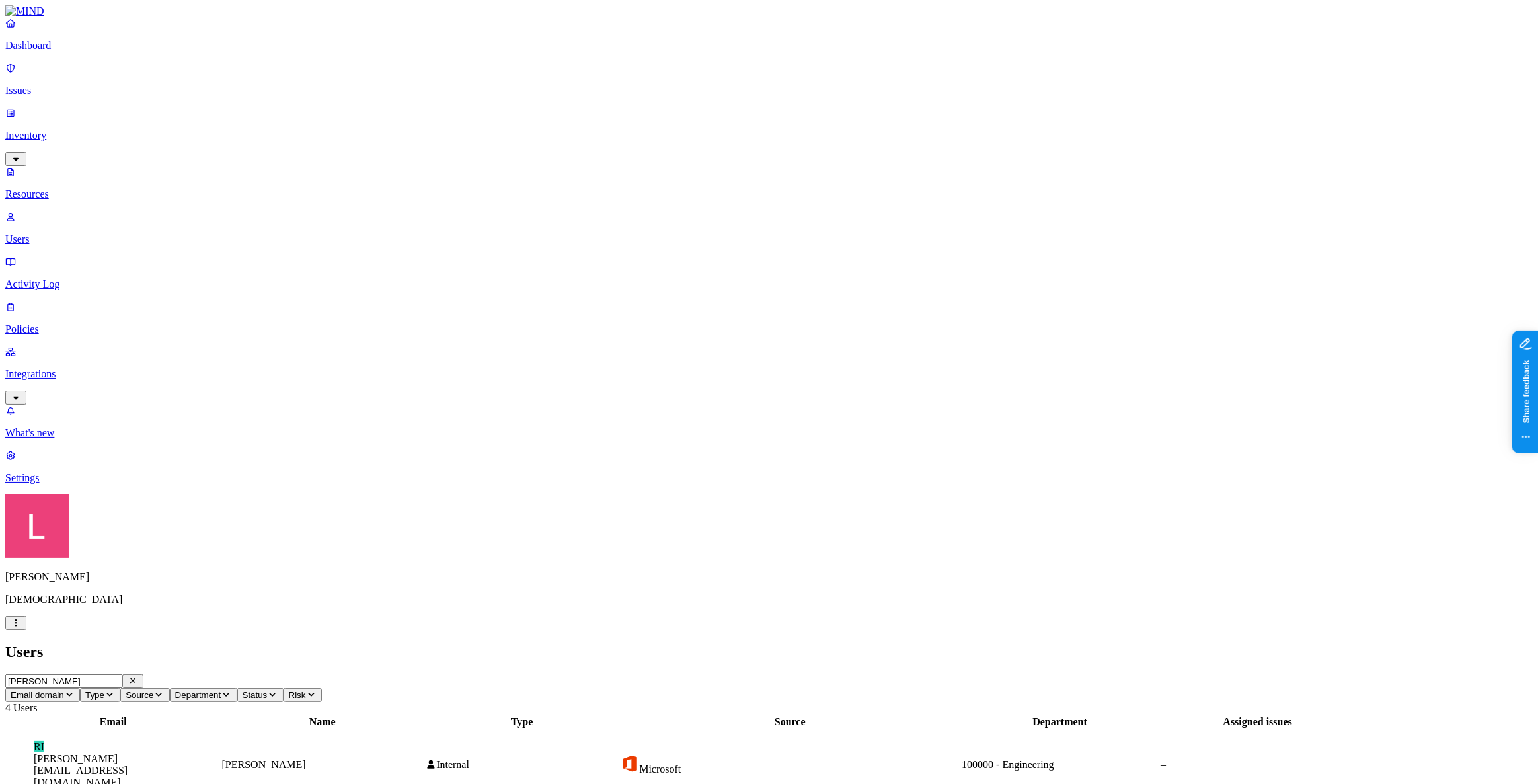
click at [26, 630] on button "button" at bounding box center [16, 623] width 21 height 14
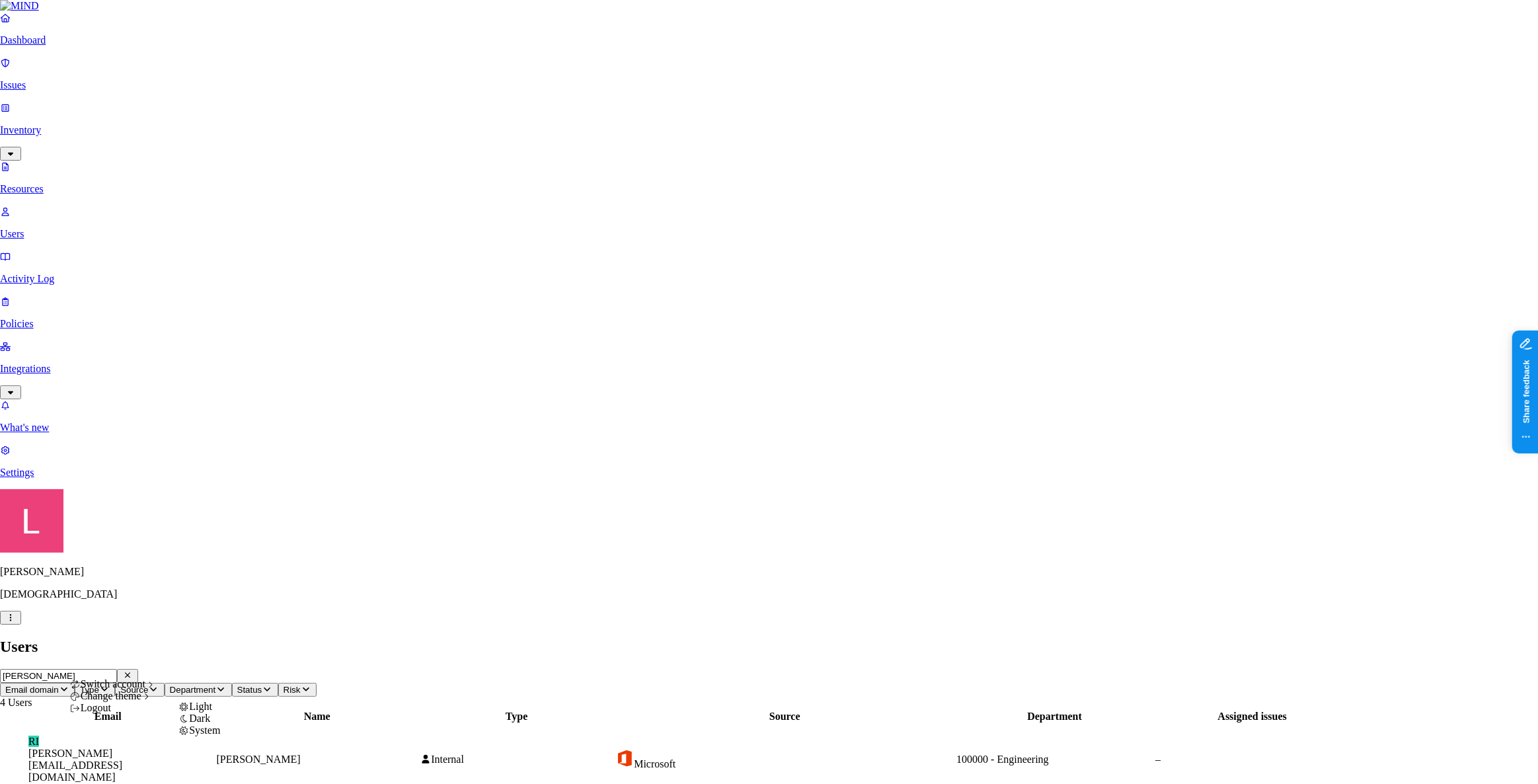
click at [71, 478] on nav "Dashboard Issues Inventory Resources Users Activity Log Policies Integrations W…" at bounding box center [769, 246] width 1538 height 467
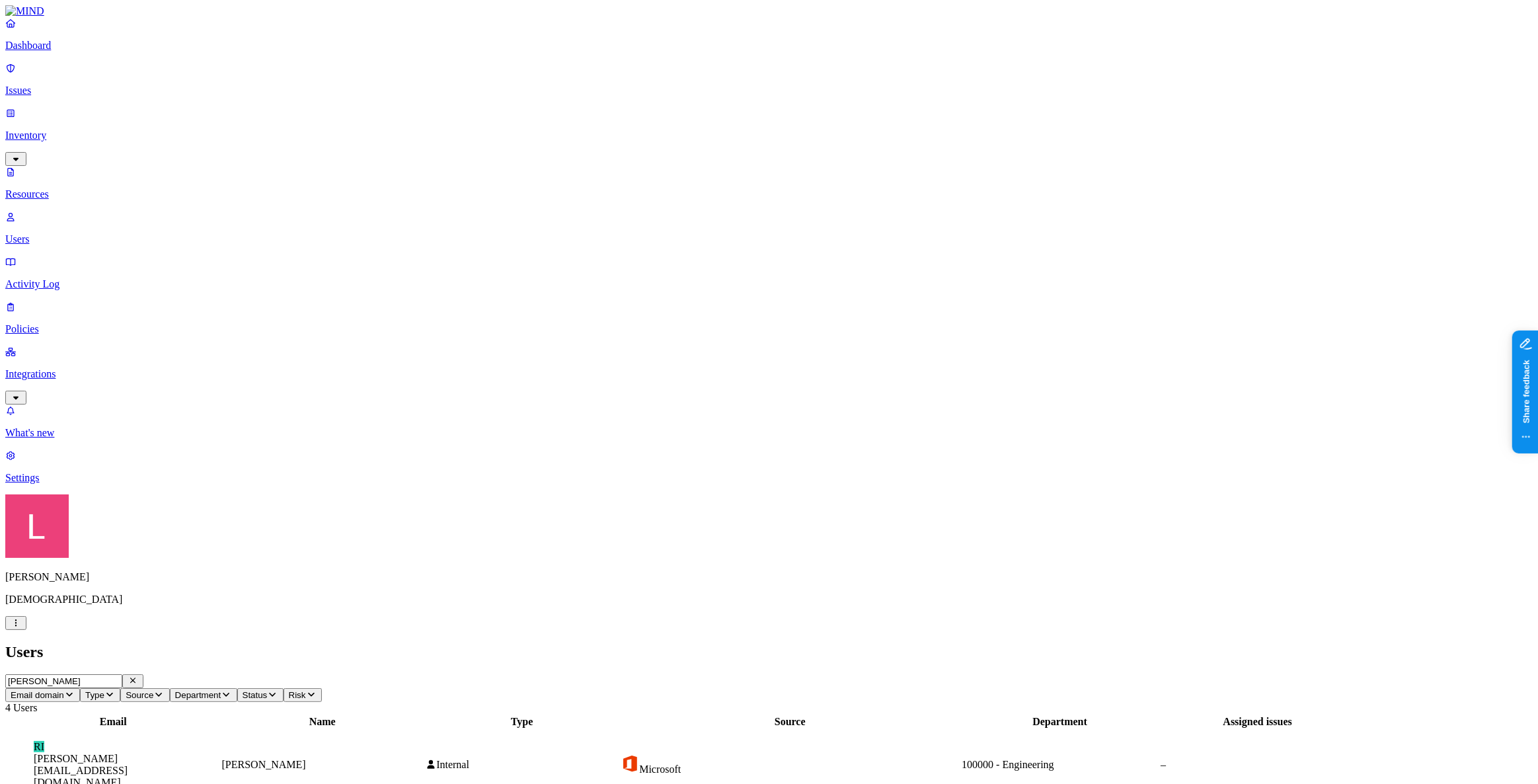
click at [38, 483] on link "Settings" at bounding box center [769, 466] width 1528 height 34
